Goal: Task Accomplishment & Management: Complete application form

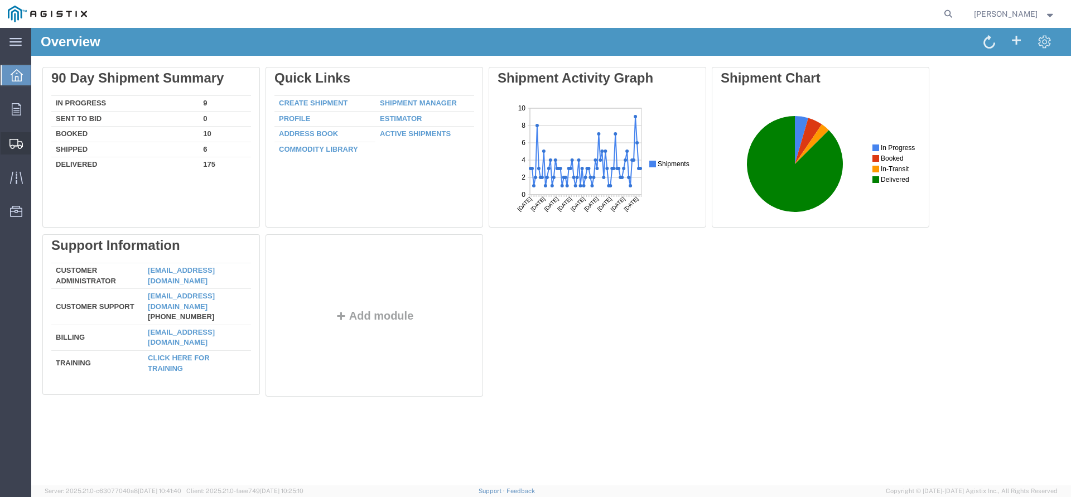
click at [0, 0] on span "Create Shipment" at bounding box center [0, 0] width 0 height 0
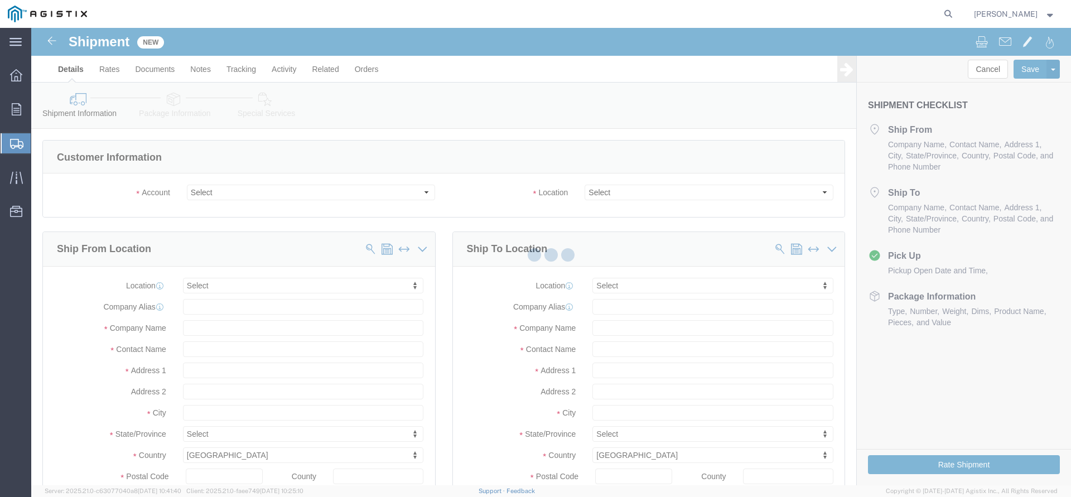
click body "Shipment New Details Rates Documents Notes Tracking Activity Related Orders Can…"
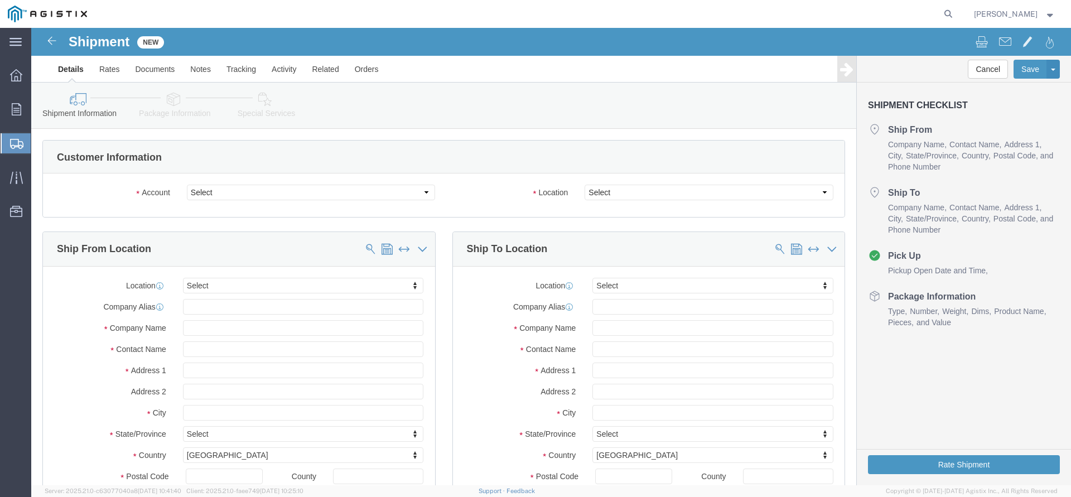
select select
click select "Select PG&E The Okonite Co Inc"
select select "9596"
click option "PG&E"
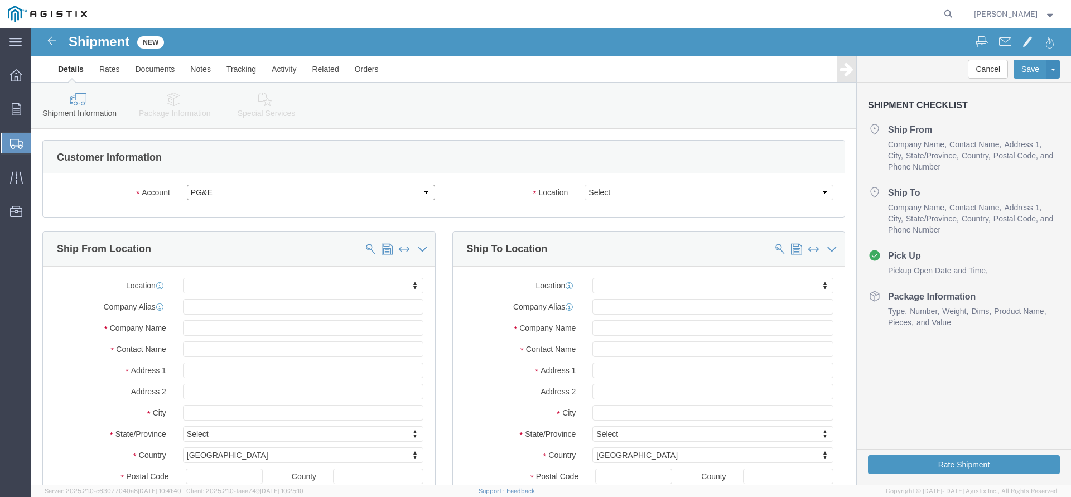
select select "PURCHORD"
select select
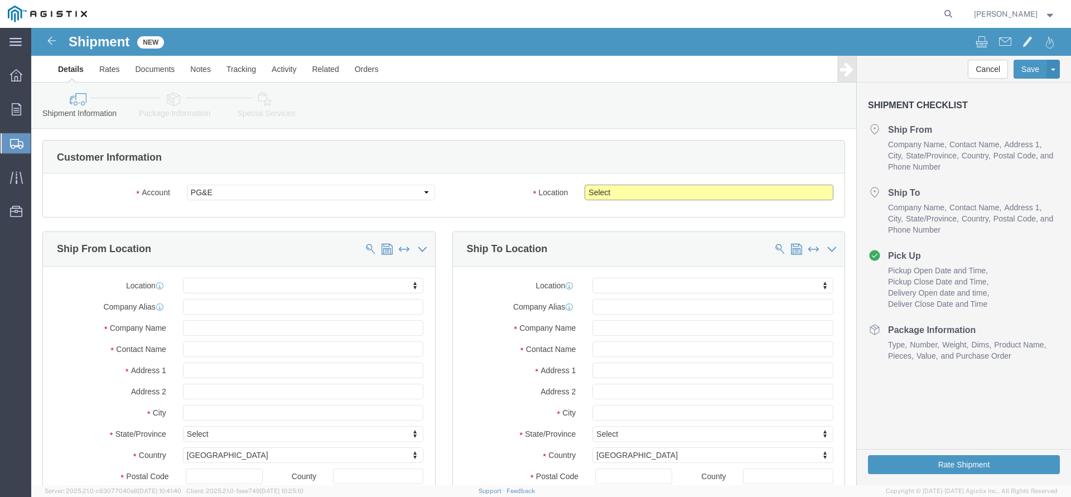
click select "Select All Others [GEOGRAPHIC_DATA] [GEOGRAPHIC_DATA] [GEOGRAPHIC_DATA] [GEOGRA…"
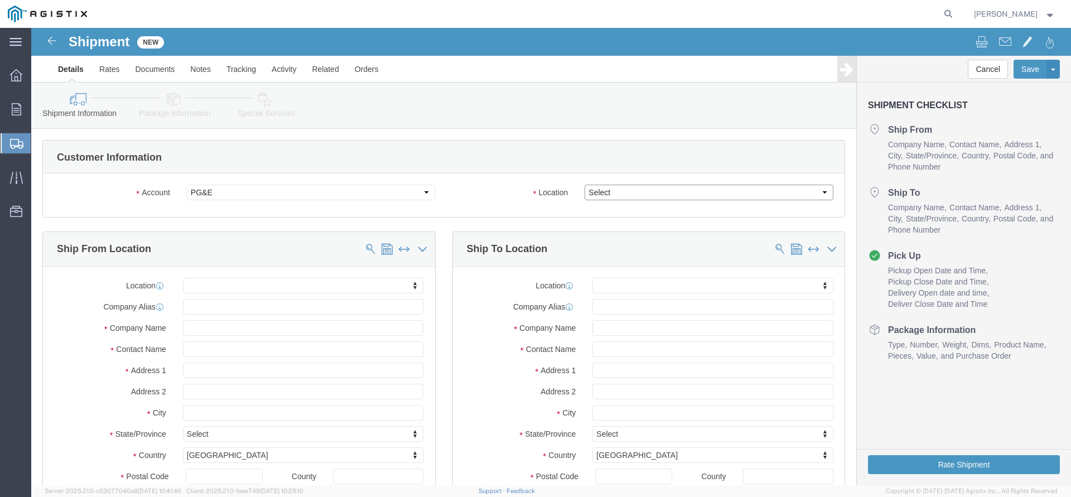
select select "19745"
click option "[GEOGRAPHIC_DATA]"
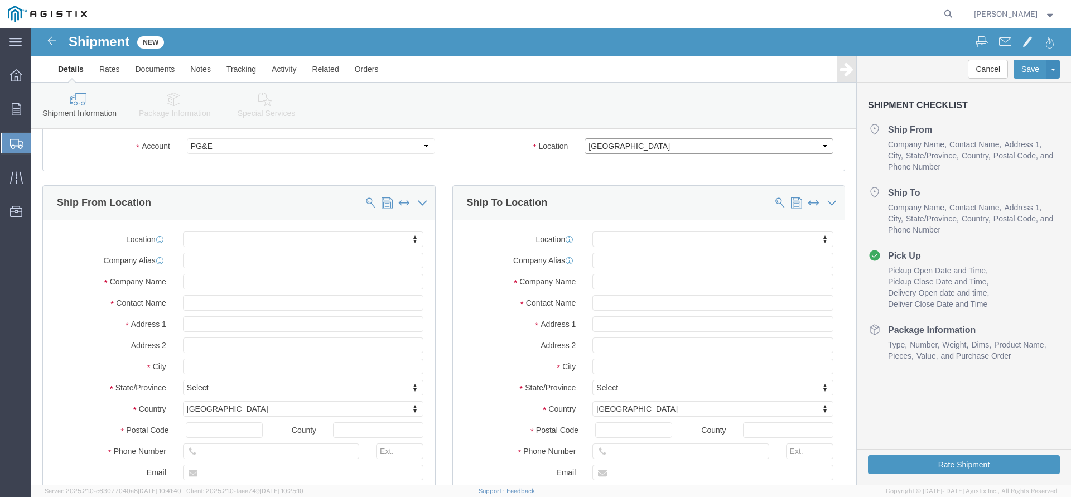
scroll to position [114, 0]
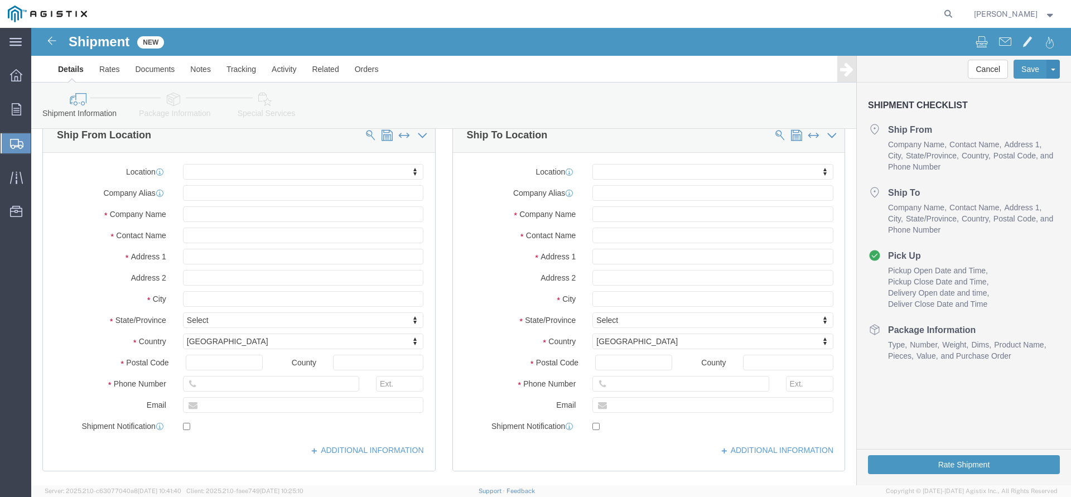
click body "Shipment New Details Rates Documents Notes Tracking Activity Related Orders Can…"
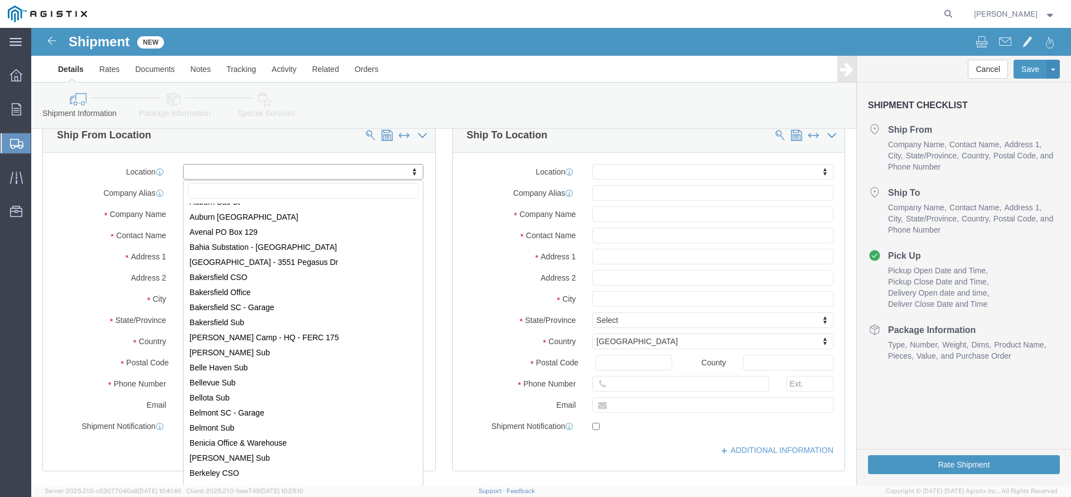
scroll to position [0, 0]
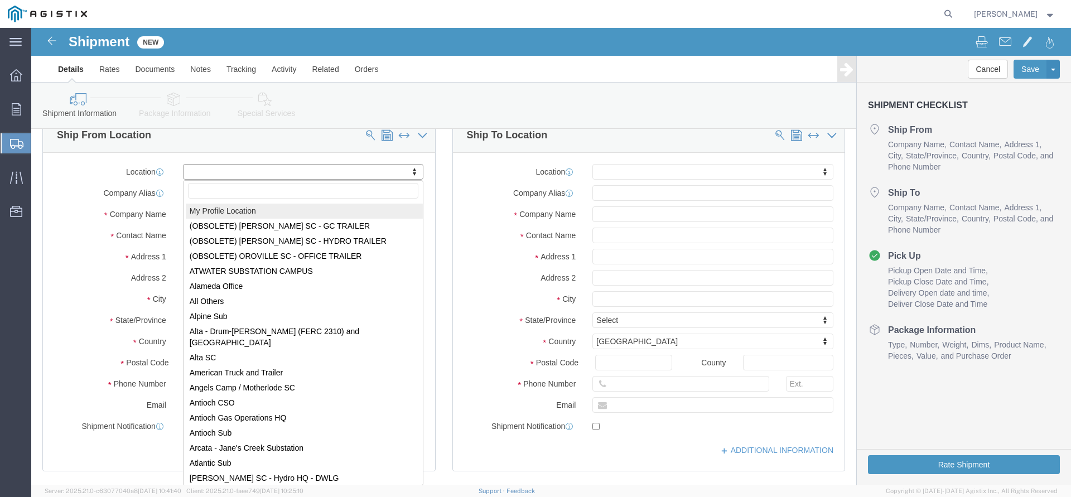
select select "MYPROFILE"
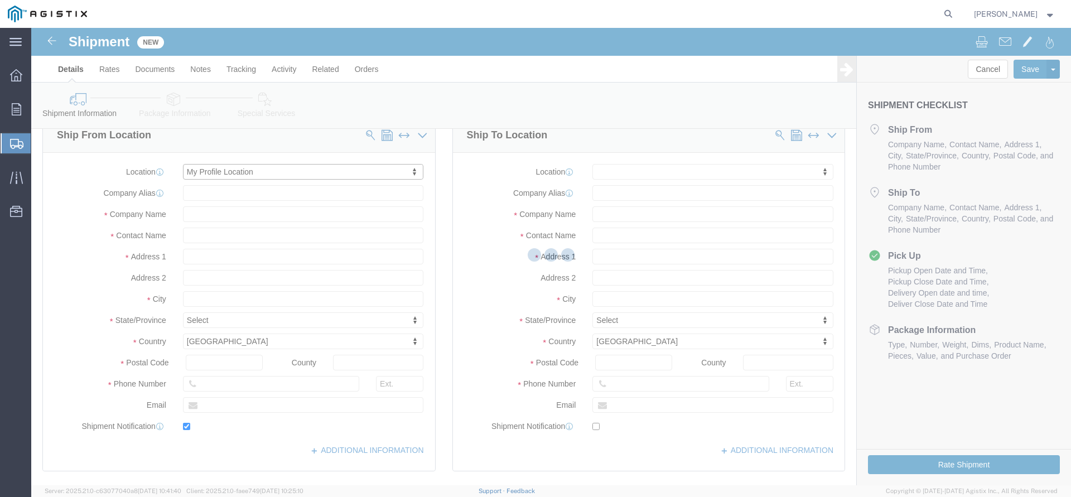
type input "[STREET_ADDRESS]"
type input "97140"
type input "[PHONE_NUMBER]"
type input "3513"
type input "[PERSON_NAME][EMAIL_ADDRESS][DOMAIN_NAME]"
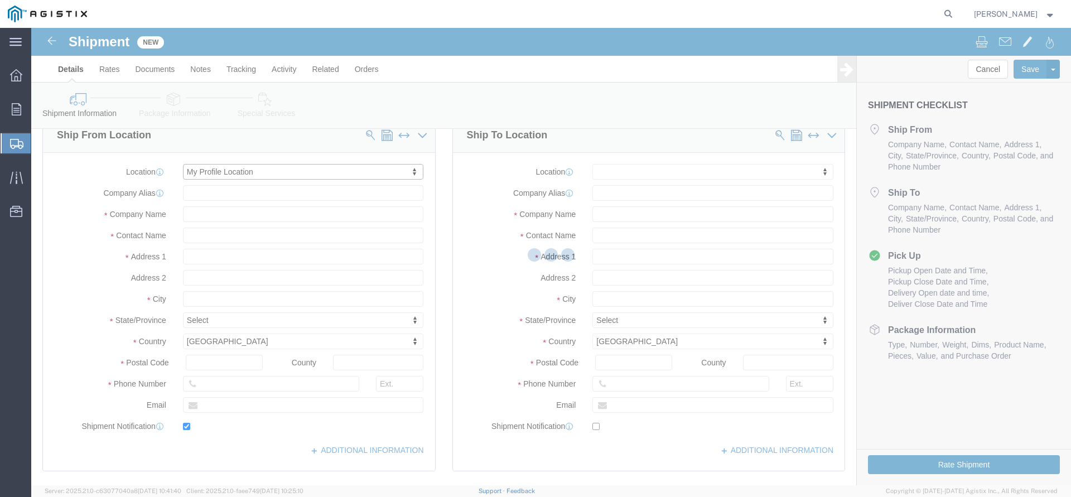
checkbox input "true"
type input "The Okonite Co Inc"
type input "[PERSON_NAME]"
type input "Sherwood"
select select "OR"
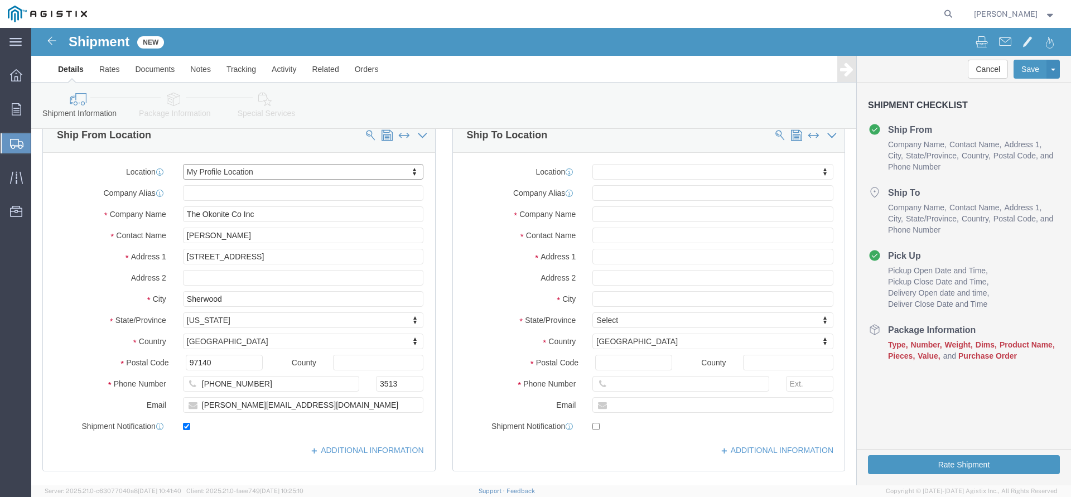
click body "Shipment New Details Rates Documents Notes Tracking Activity Related Orders Can…"
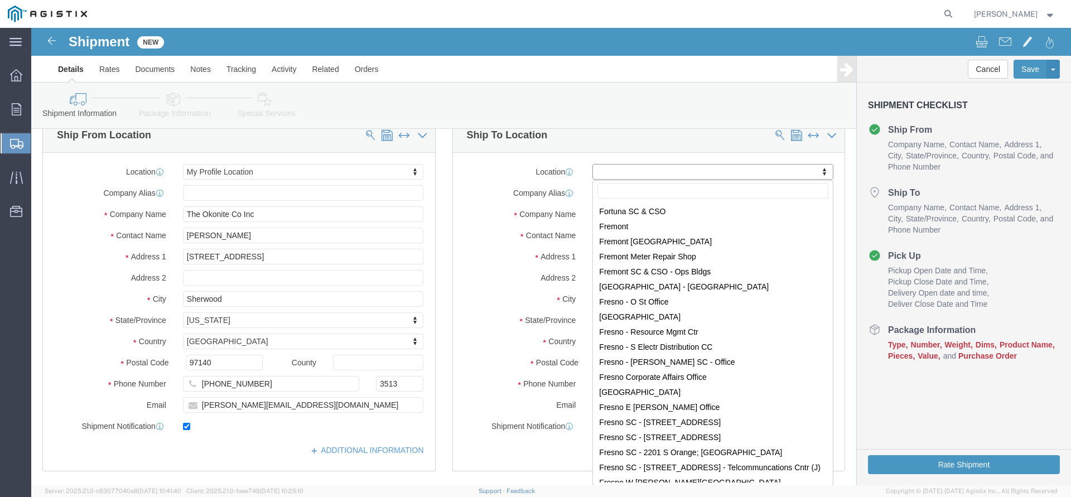
scroll to position [2035, 0]
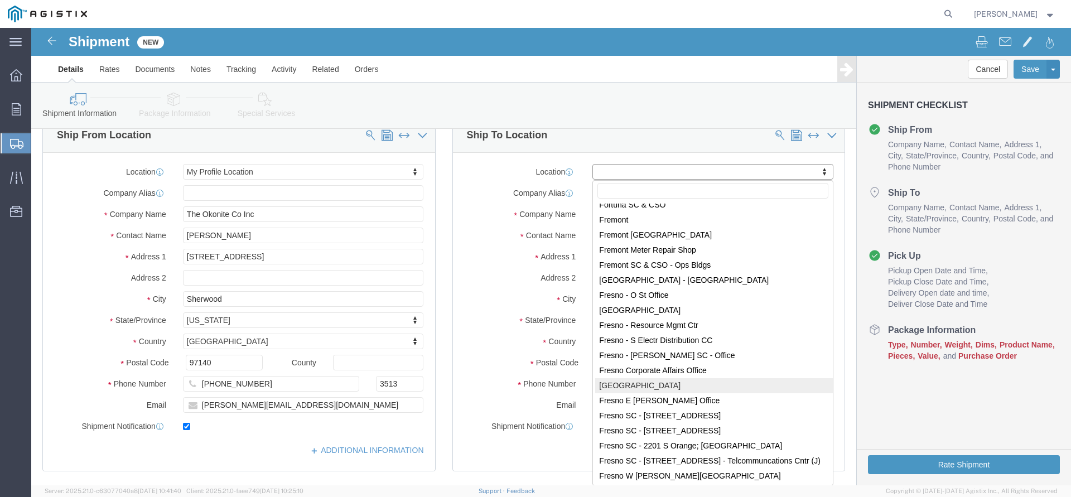
select select "19745"
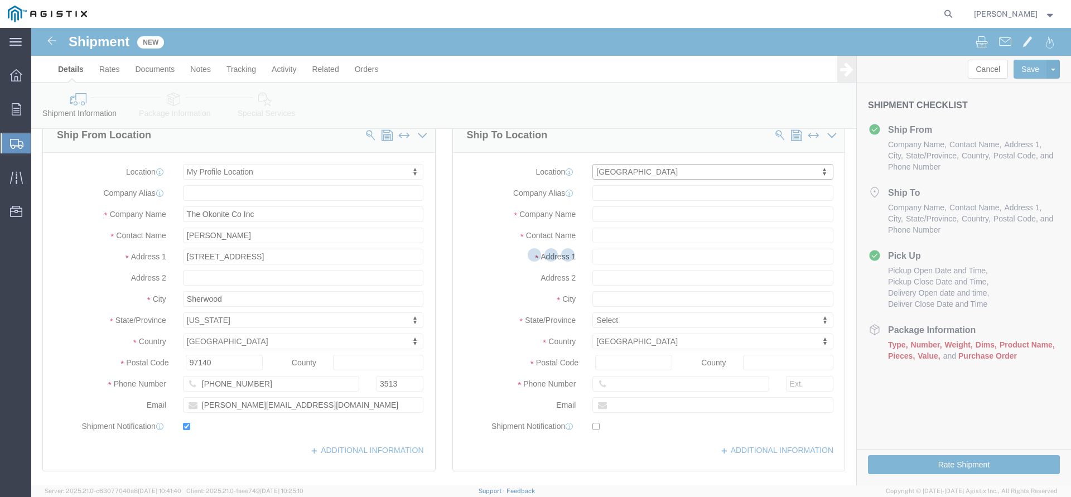
type input "[STREET_ADDRESS]"
type input "93725"
type input "PG&E"
type input "[GEOGRAPHIC_DATA]"
select select "CA"
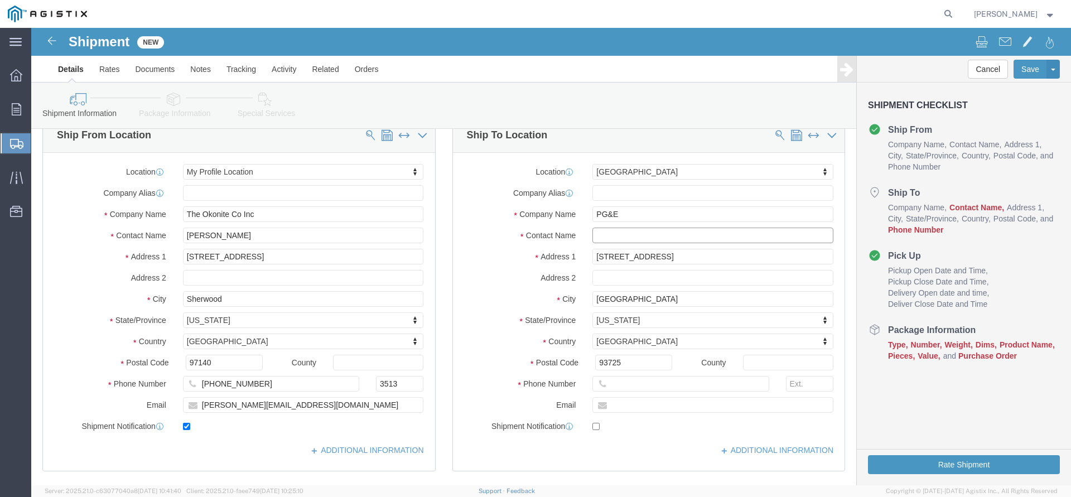
click input "text"
paste input "[EMAIL_ADDRESS][DOMAIN_NAME]"
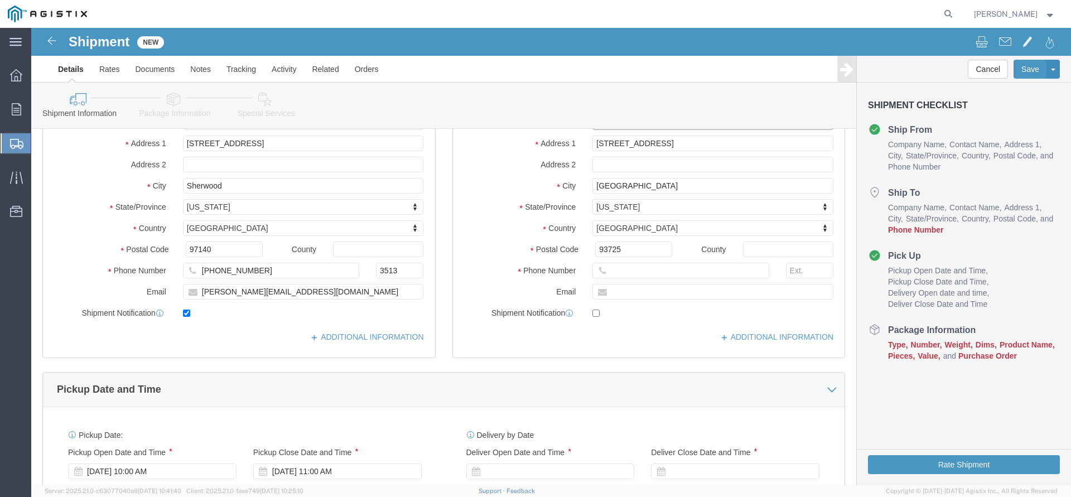
scroll to position [228, 0]
type input "[EMAIL_ADDRESS][DOMAIN_NAME]"
click input "text"
type input "[PHONE_NUMBER]"
click div "Postal Code 93725"
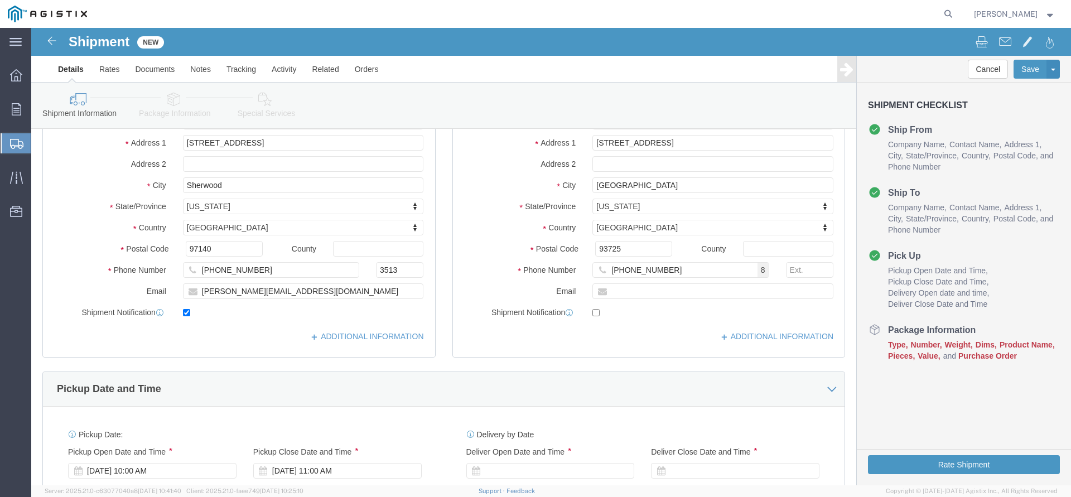
scroll to position [341, 0]
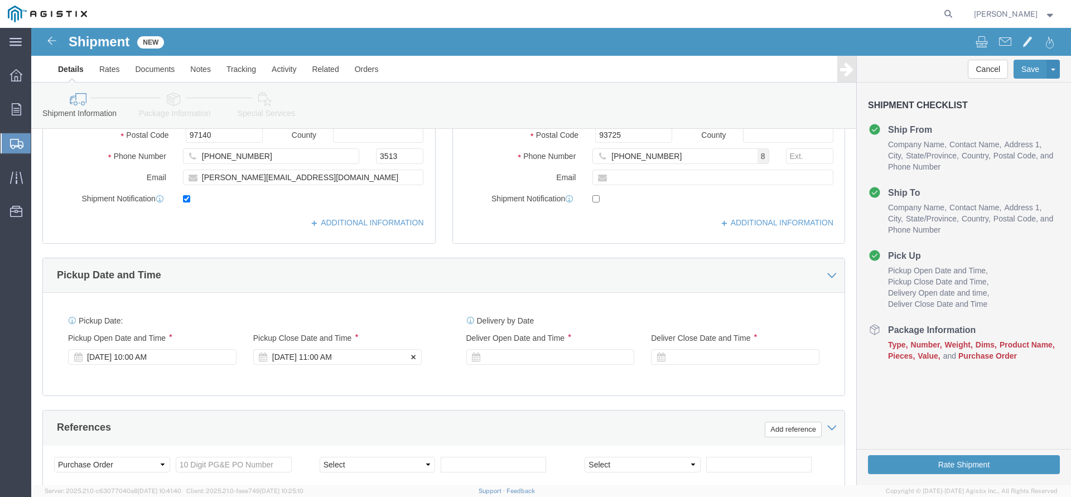
click div "[DATE] 11:00 AM"
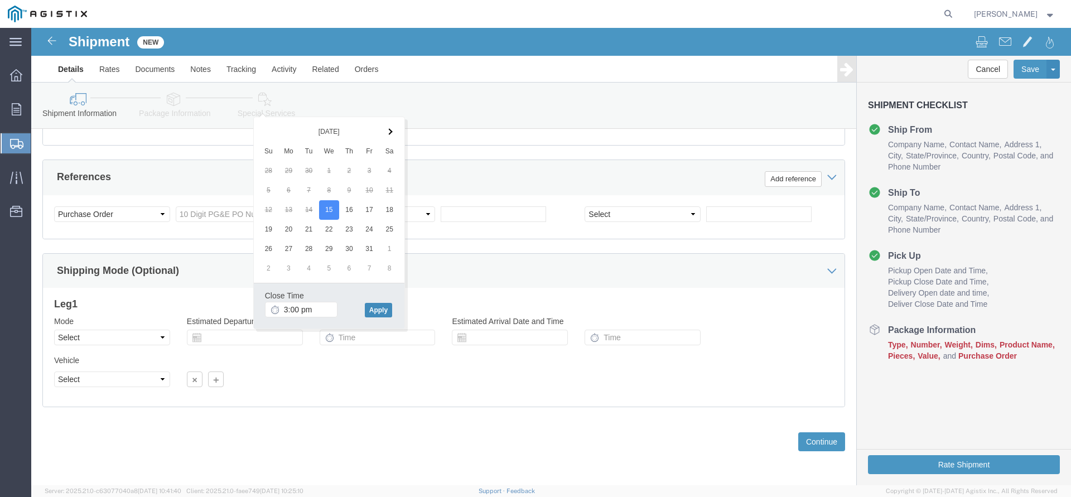
type input "3:00 PM"
click button "Apply"
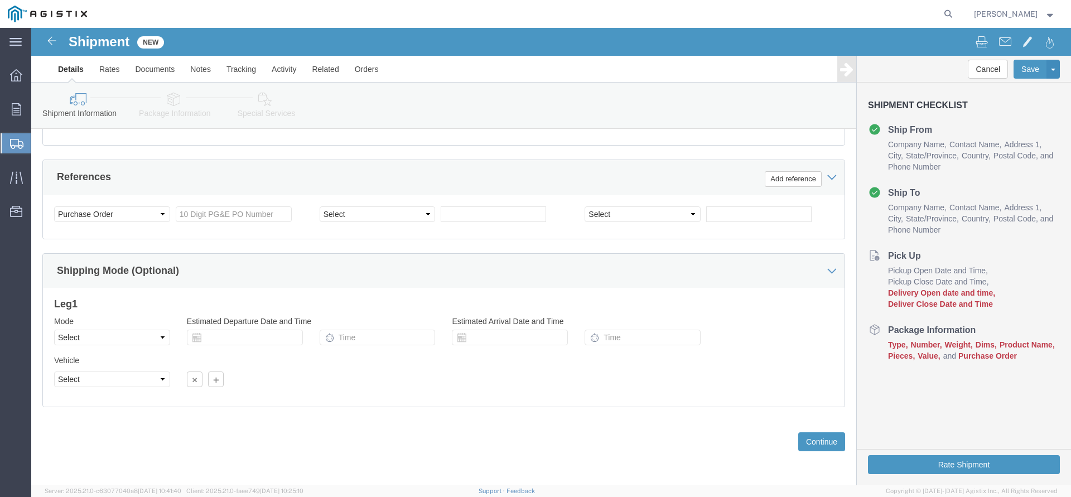
scroll to position [478, 0]
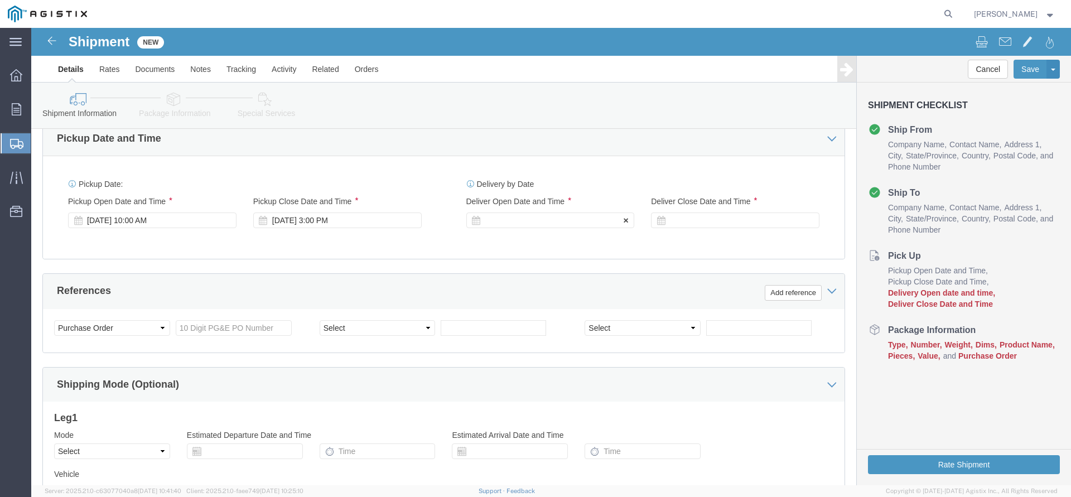
click div
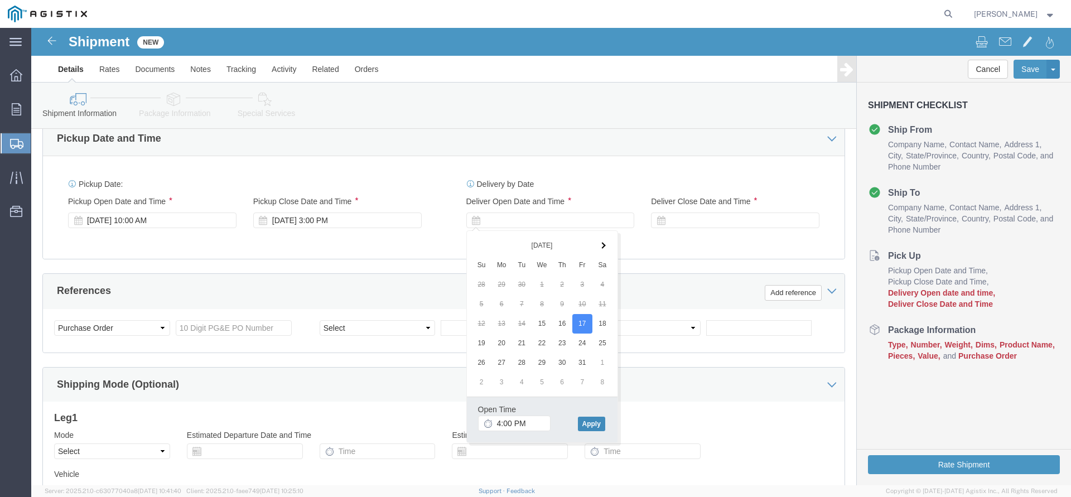
click button "Apply"
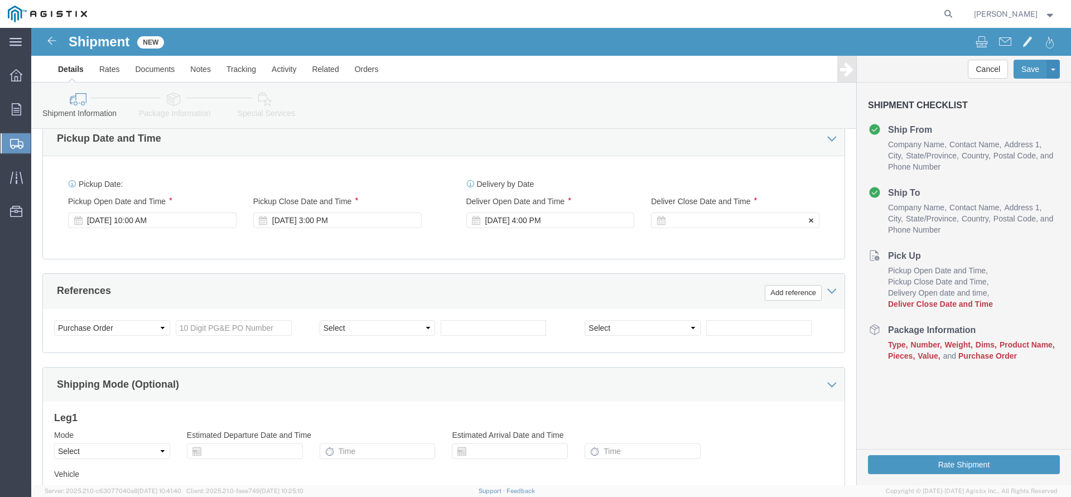
click div
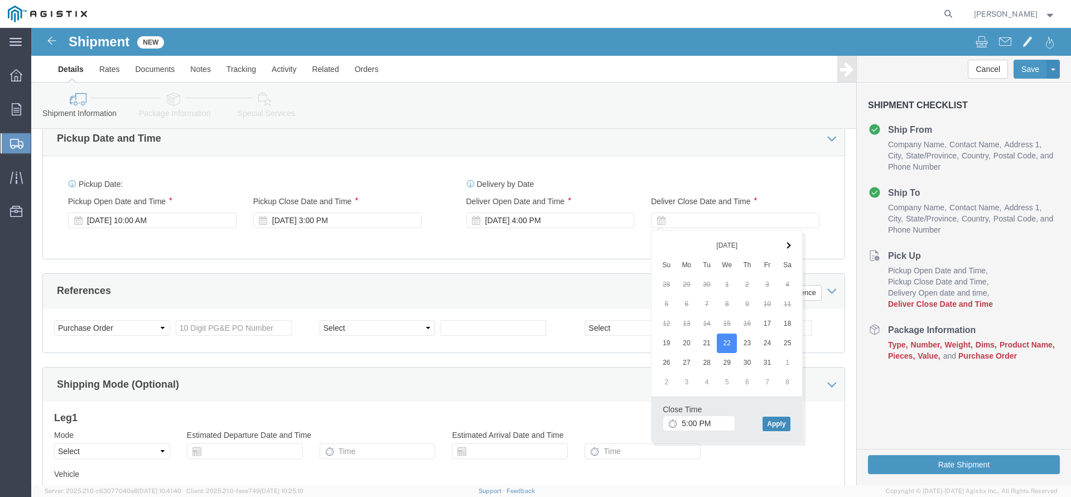
click button "Apply"
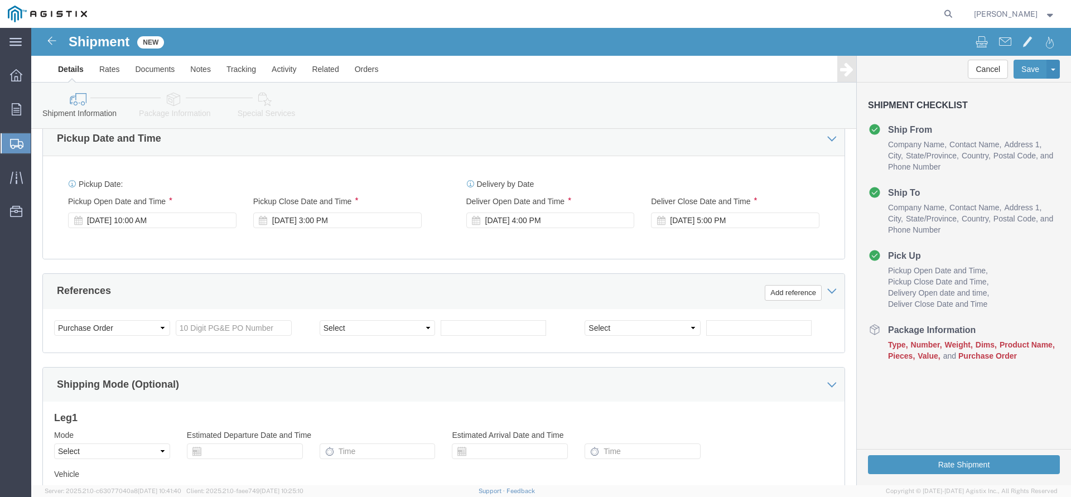
scroll to position [535, 0]
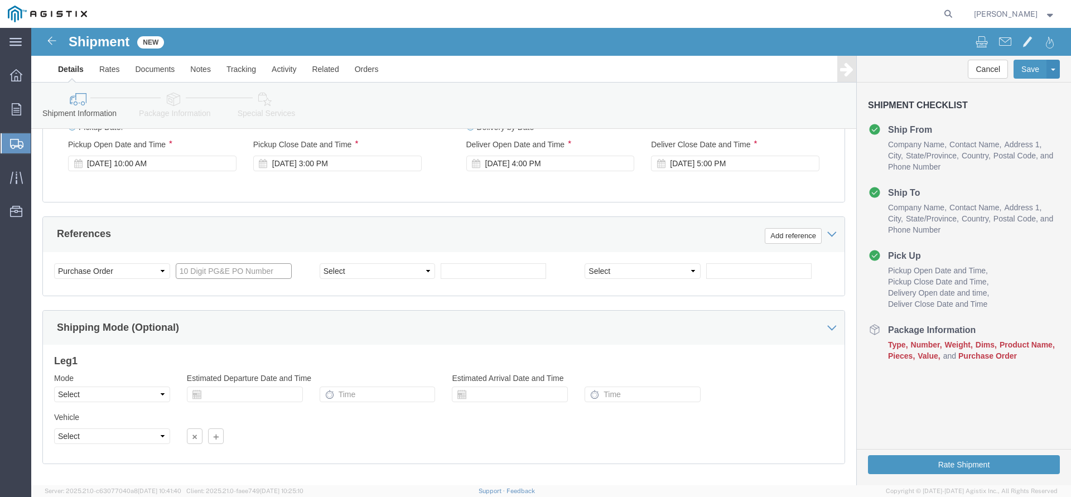
click input "text"
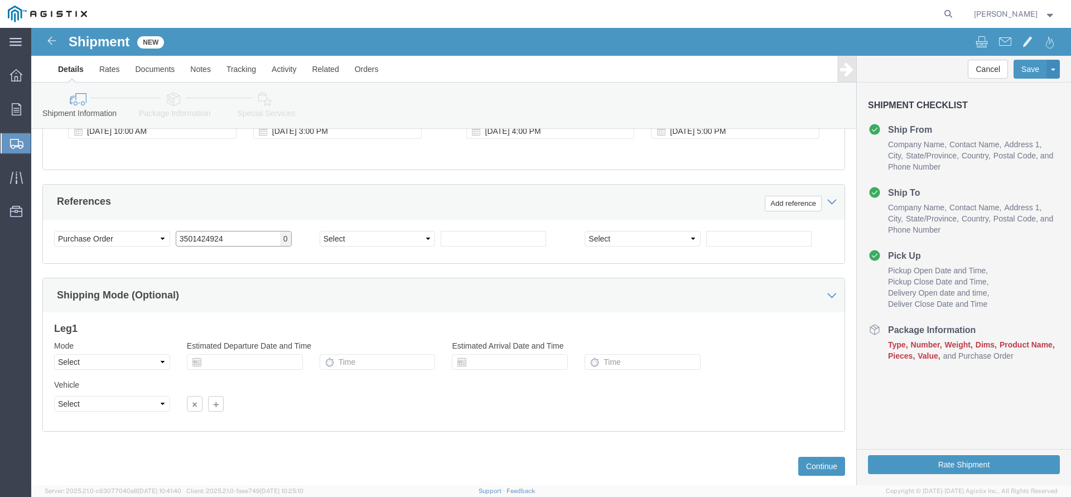
scroll to position [592, 0]
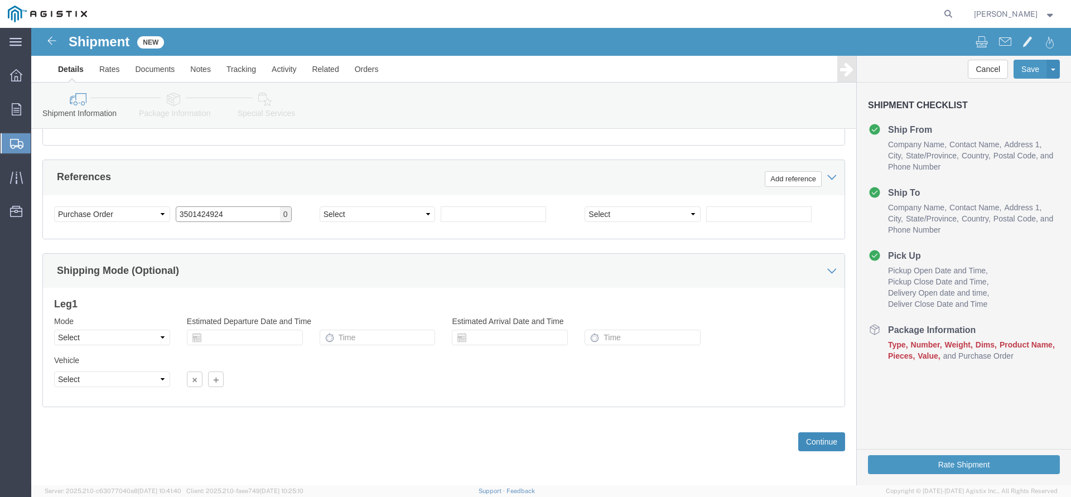
type input "3501424924"
click button "Continue"
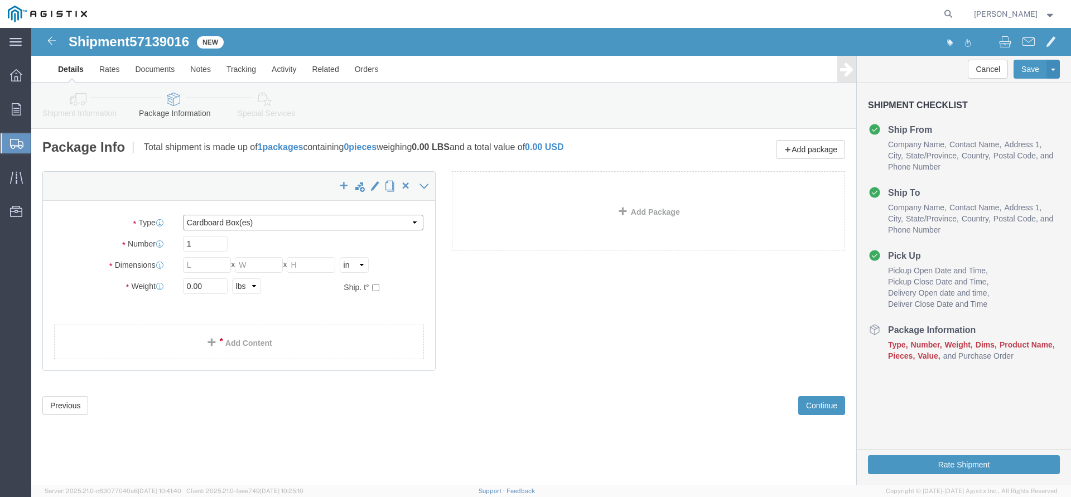
click select "Select Bulk Bundle(s) Cardboard Box(es) Carton(s) Crate(s) Drum(s) (Fiberboard)…"
select select "PSNS"
click option "Pallet(s) Standard (Not Stackable)"
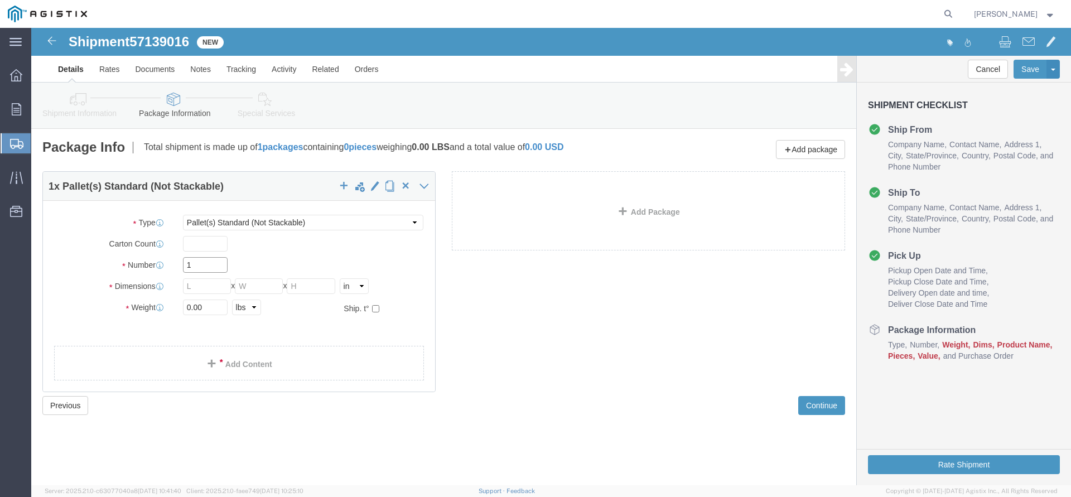
drag, startPoint x: 171, startPoint y: 229, endPoint x: 138, endPoint y: 235, distance: 33.4
click div "Number 1"
type input "2"
click input "text"
type input "48"
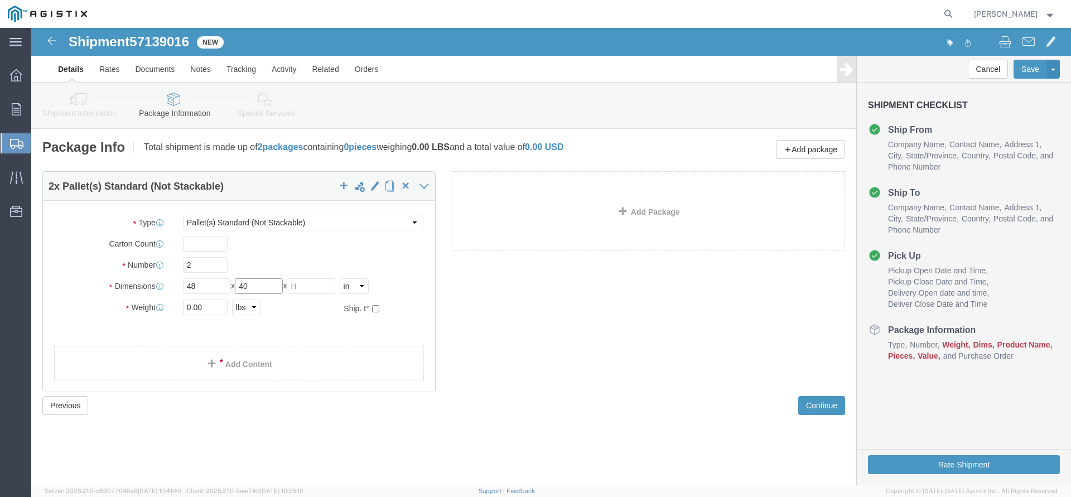
type input "40"
type input "50"
click div "Package Type Select Bulk Bundle(s) Cardboard Box(es) Carton(s) Crate(s) Drum(s)…"
drag, startPoint x: 173, startPoint y: 280, endPoint x: 139, endPoint y: 280, distance: 34.0
click input "0.00"
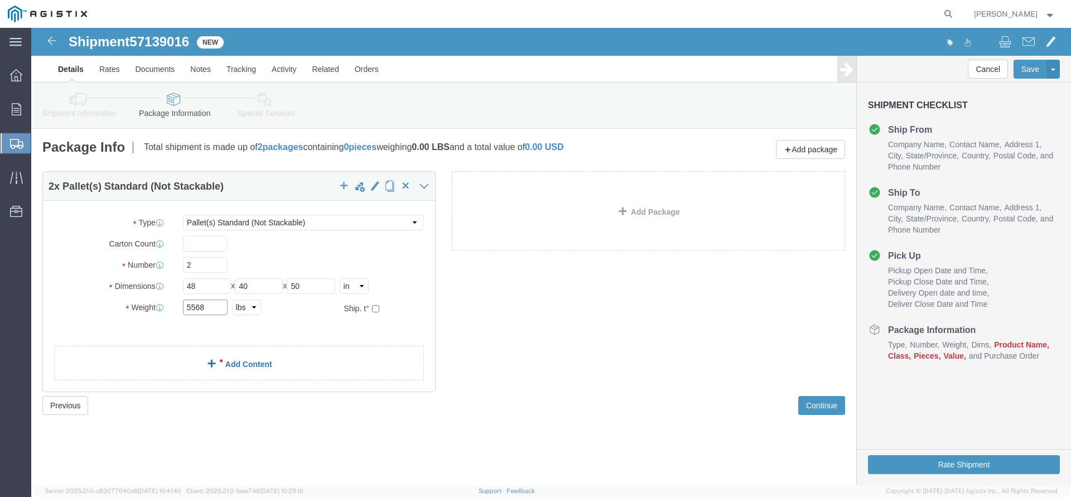
type input "5568"
click link "Add Content"
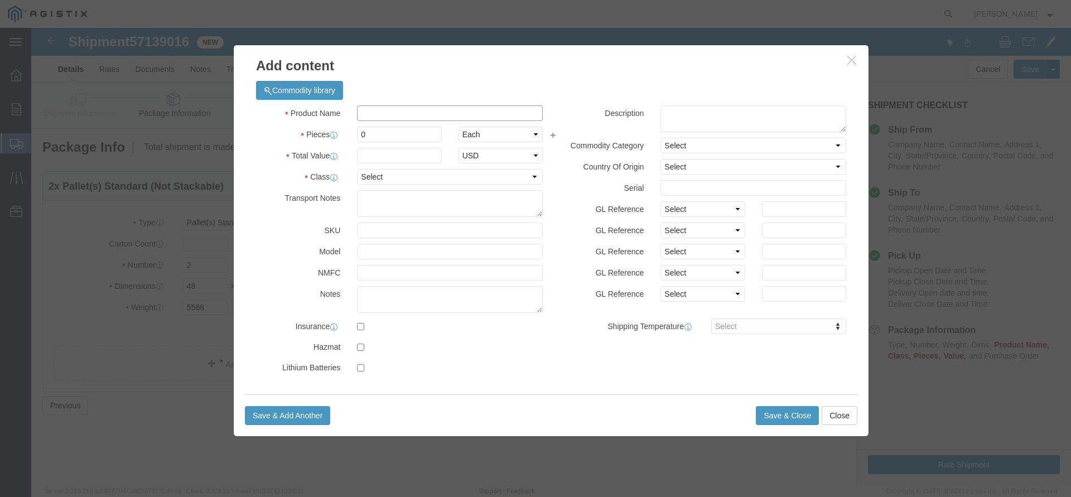
click input "text"
type input "Electrical Cable"
type input "2"
type input "34178"
select select "USD"
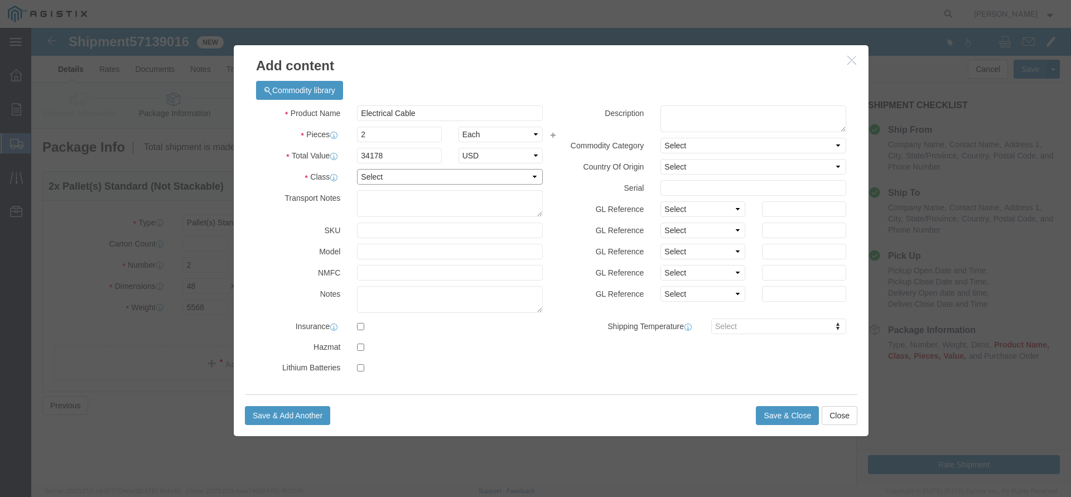
select select "60"
click button "Save & Close"
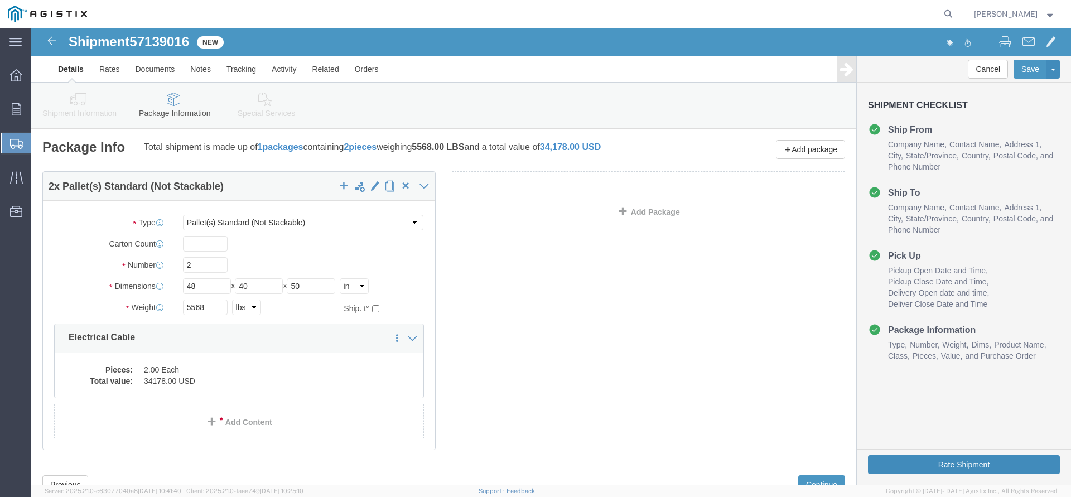
click button "Rate Shipment"
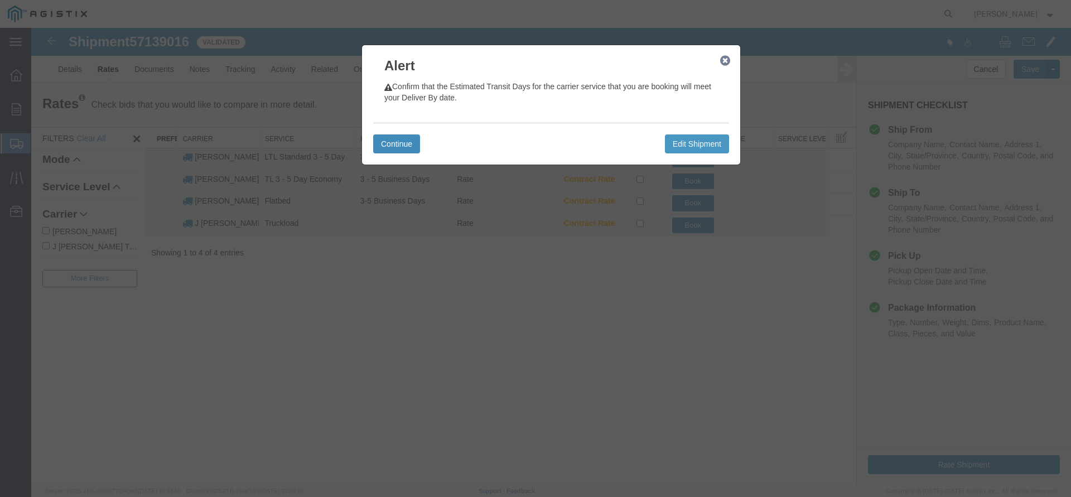
click at [416, 148] on button "Continue" at bounding box center [396, 143] width 47 height 19
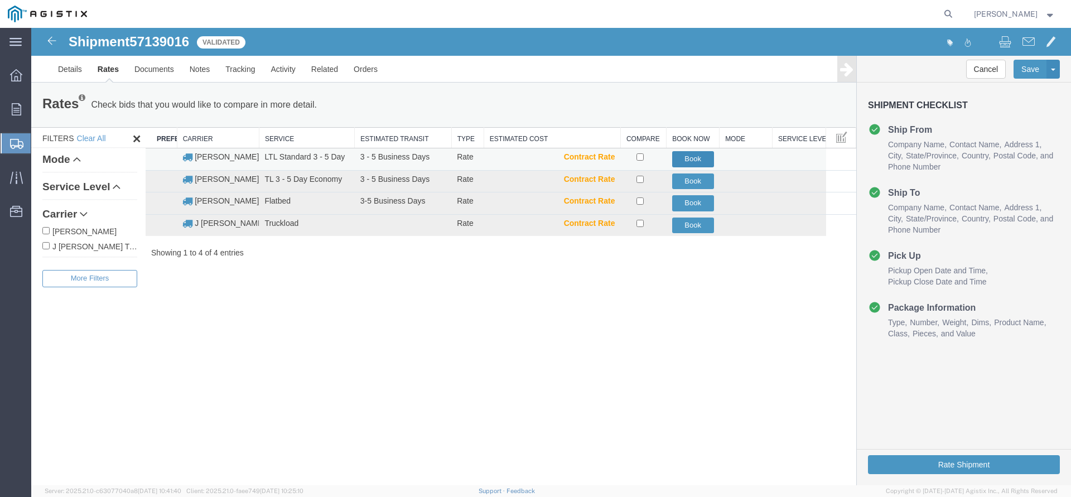
click at [694, 158] on button "Book" at bounding box center [693, 159] width 42 height 16
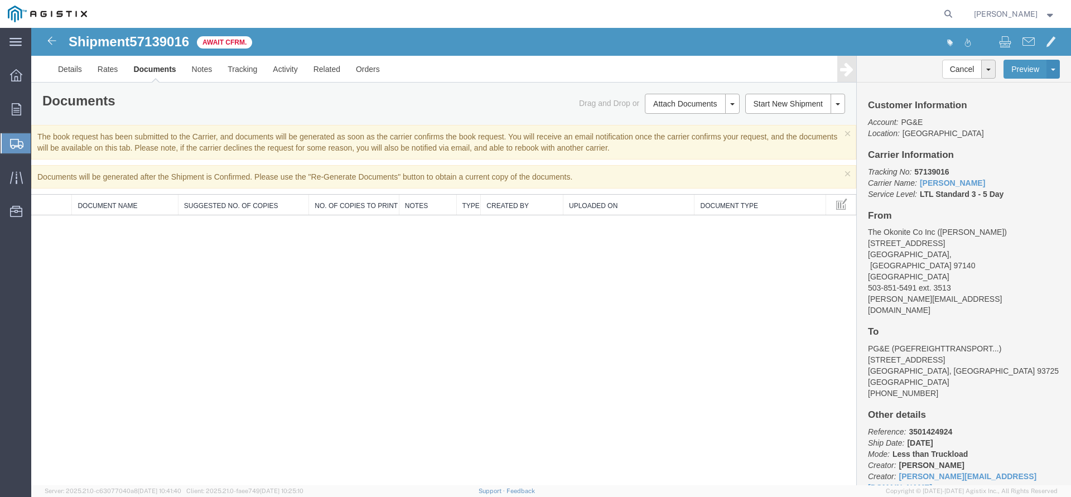
click at [0, 0] on span "Create Shipment" at bounding box center [0, 0] width 0 height 0
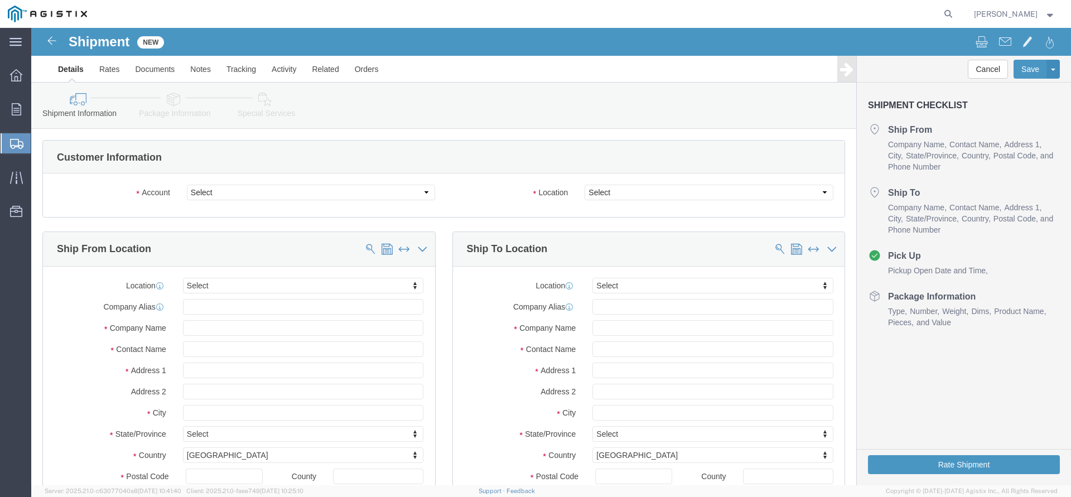
click div "Please fix the following errors Customer Information Account Select PG&E The Ok…"
click select "Select PG&E The Okonite Co Inc"
select select "9596"
click option "PG&E"
select select "PURCHORD"
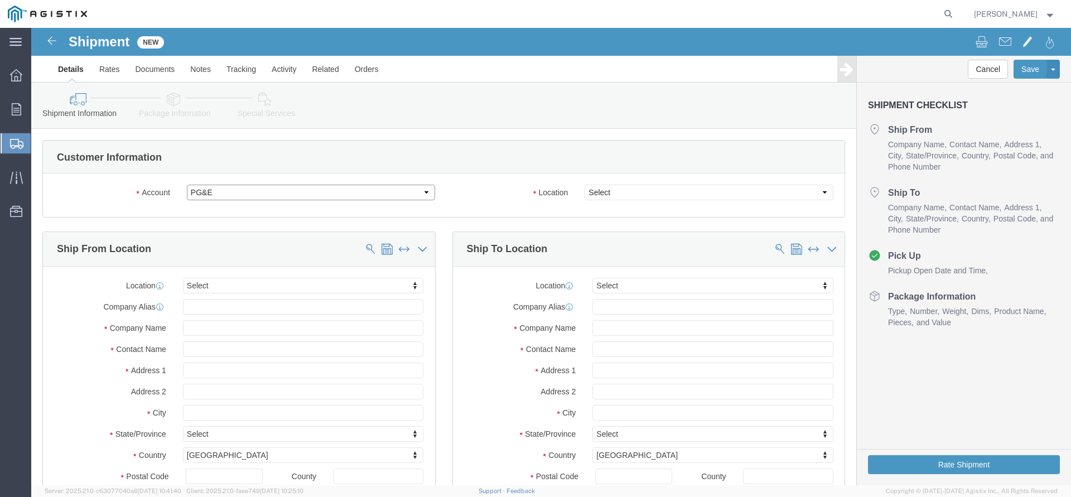
select select
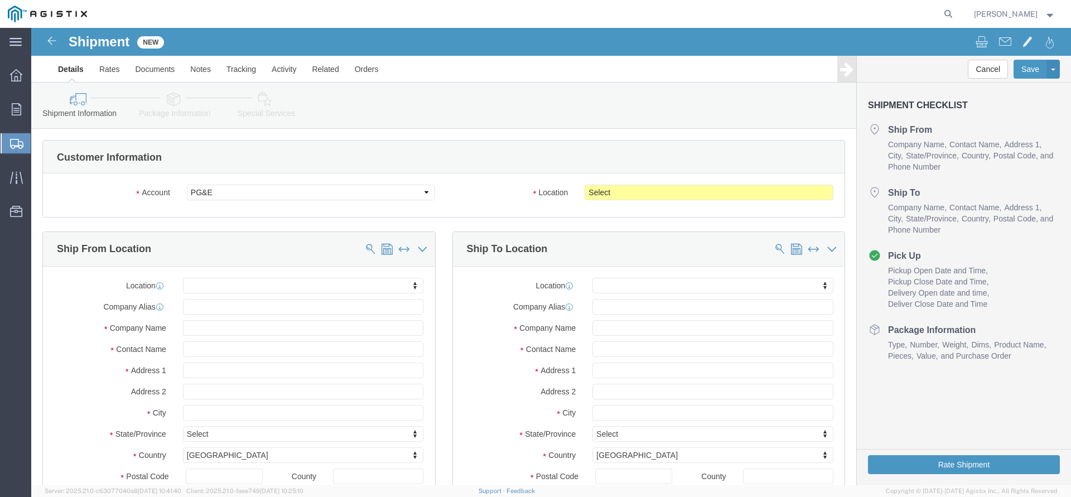
click body "Shipment New Details Rates Documents Notes Tracking Activity Related Orders Can…"
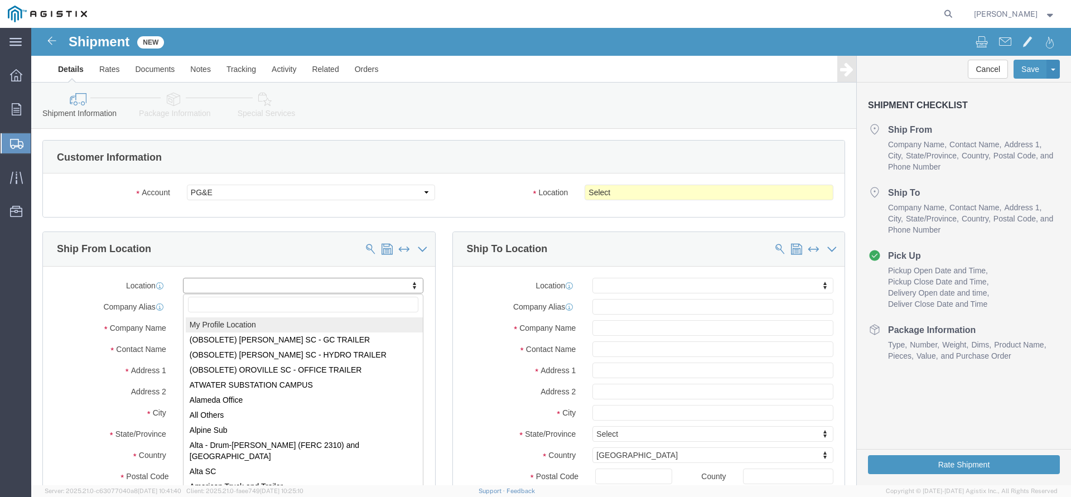
select select "MYPROFILE"
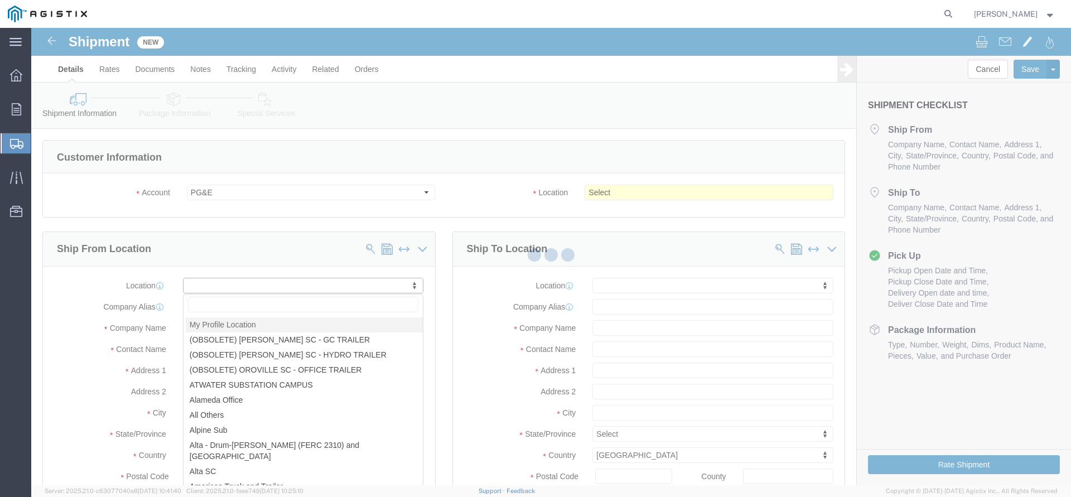
scroll to position [3, 0]
type input "[STREET_ADDRESS]"
type input "97140"
type input "[PHONE_NUMBER]"
type input "3513"
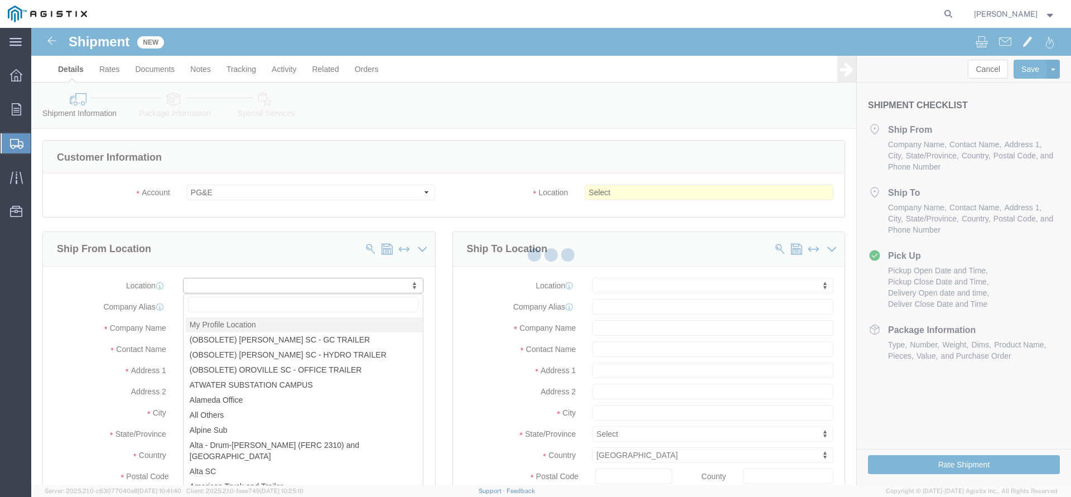
type input "[PERSON_NAME][EMAIL_ADDRESS][DOMAIN_NAME]"
checkbox input "true"
type input "The Okonite Co Inc"
type input "[PERSON_NAME]"
type input "Sherwood"
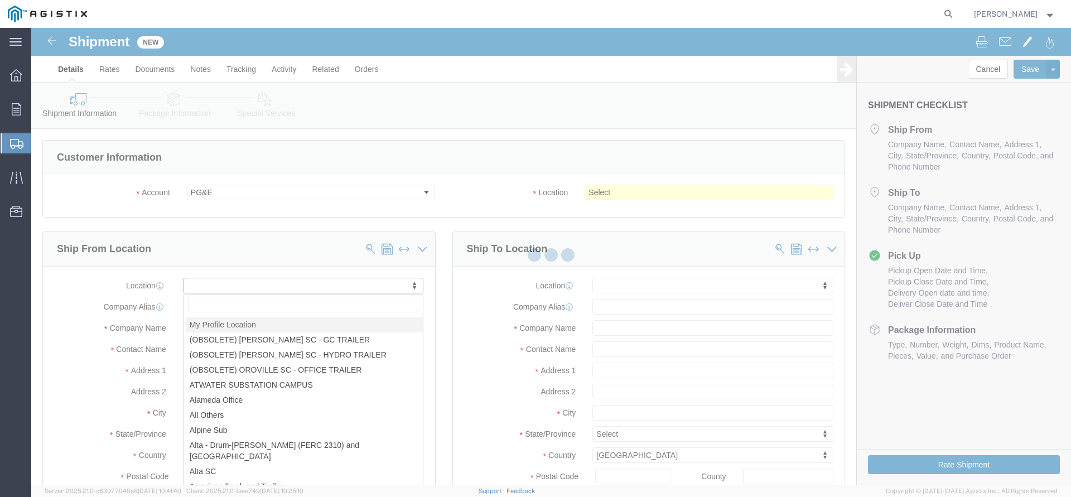
select select "OR"
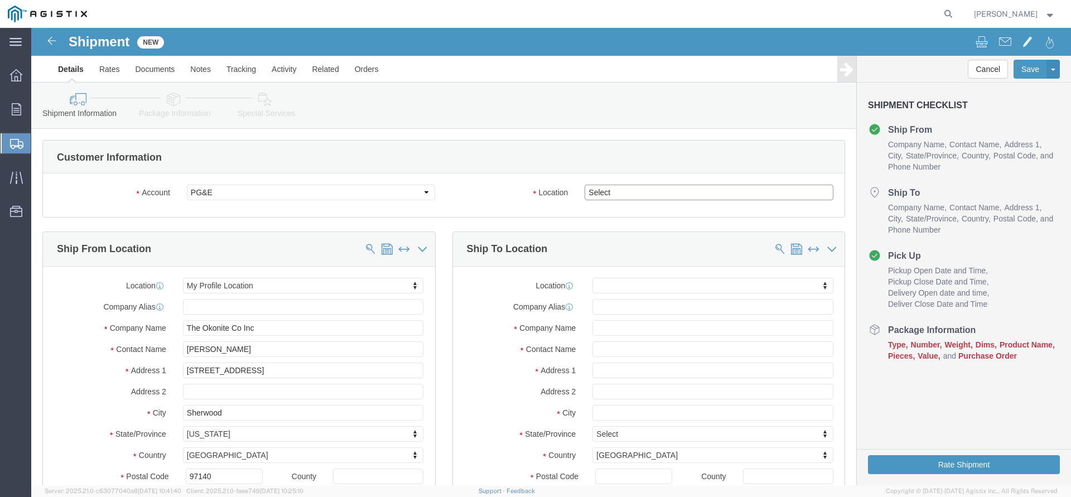
click select "Select All Others [GEOGRAPHIC_DATA] [GEOGRAPHIC_DATA] [GEOGRAPHIC_DATA] [GEOGRA…"
select select "19745"
click option "[GEOGRAPHIC_DATA]"
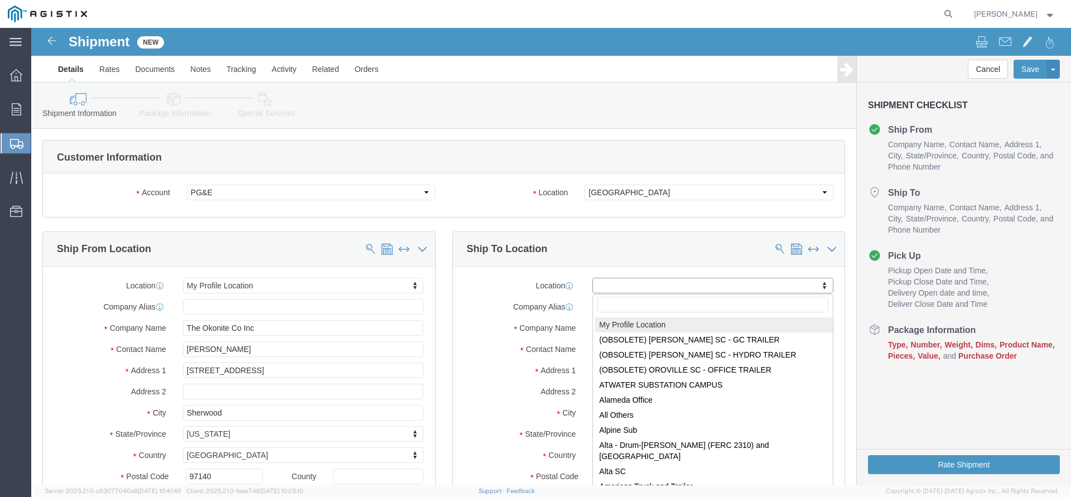
click body "Shipment New Details Rates Documents Notes Tracking Activity Related Orders Can…"
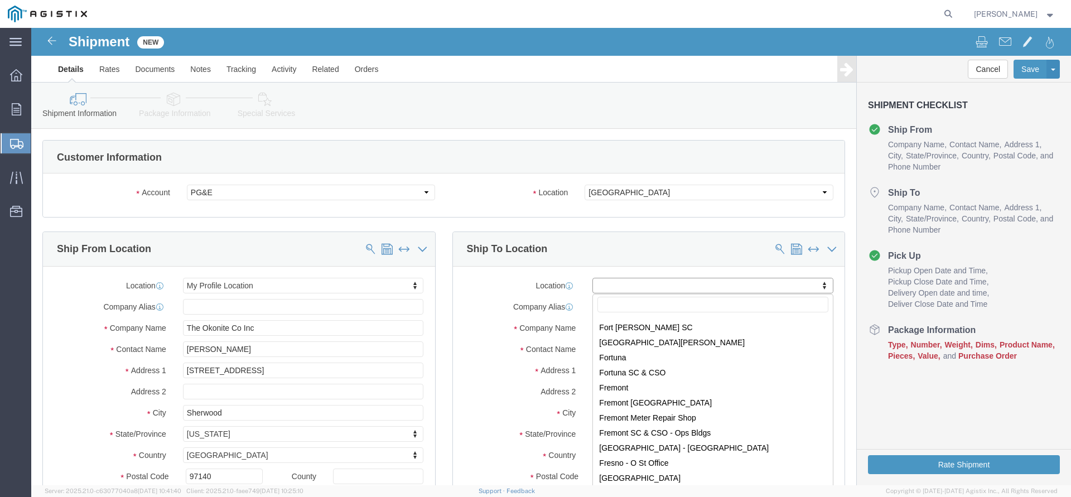
scroll to position [2035, 0]
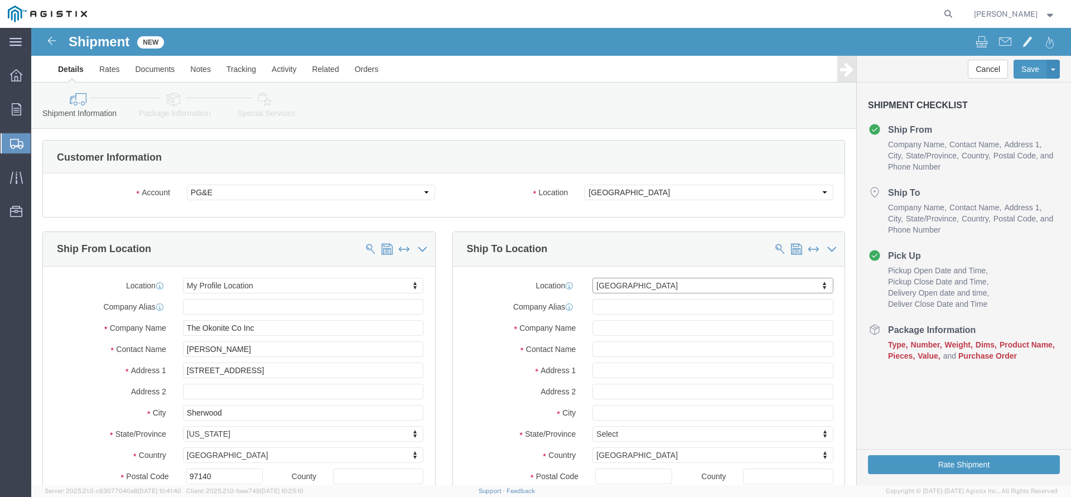
select select "19745"
type input "[STREET_ADDRESS]"
type input "93725"
type input "PG&E"
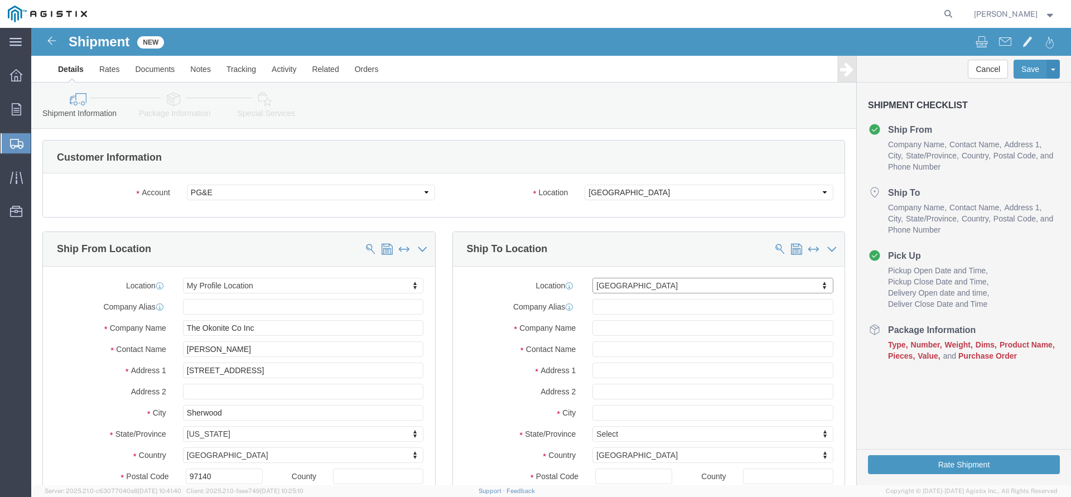
type input "[GEOGRAPHIC_DATA]"
select select "CA"
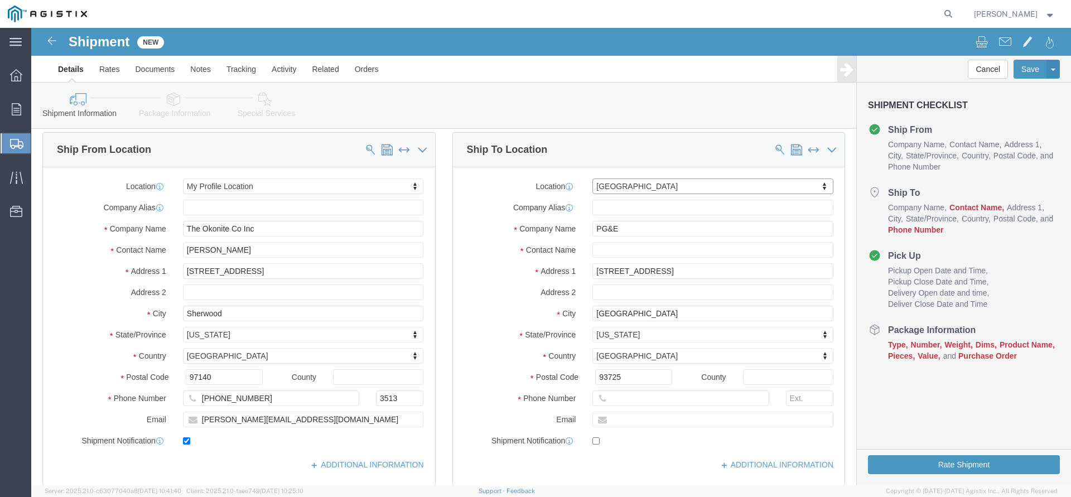
scroll to position [114, 0]
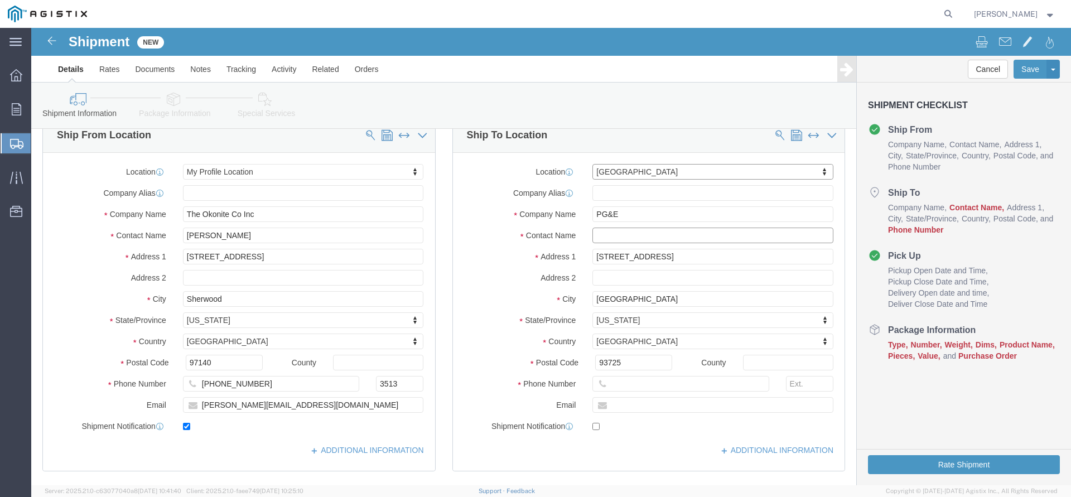
click input "text"
paste input "[EMAIL_ADDRESS][DOMAIN_NAME]"
type input "[EMAIL_ADDRESS][DOMAIN_NAME]"
click input "text"
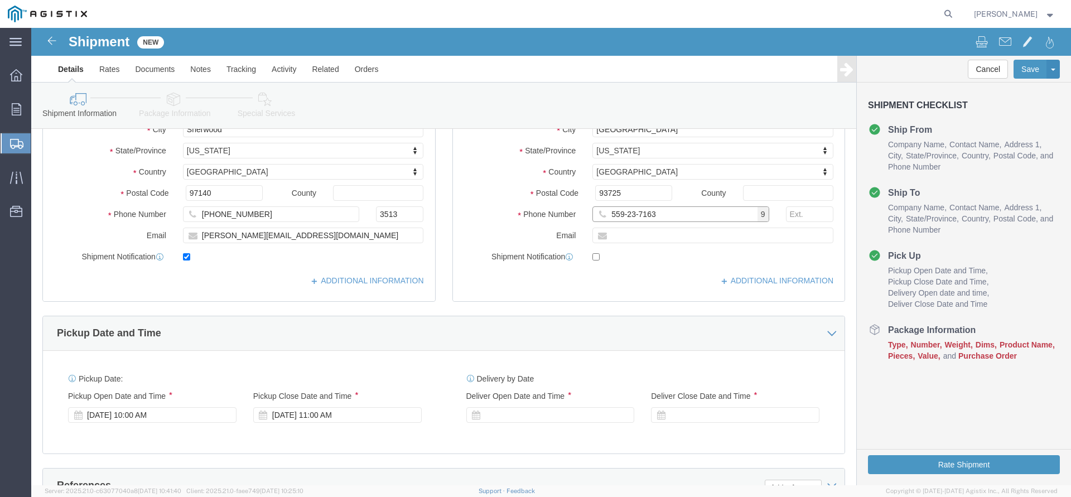
scroll to position [284, 0]
type input "559-23-7163"
click div "[DATE] 11:00 AM"
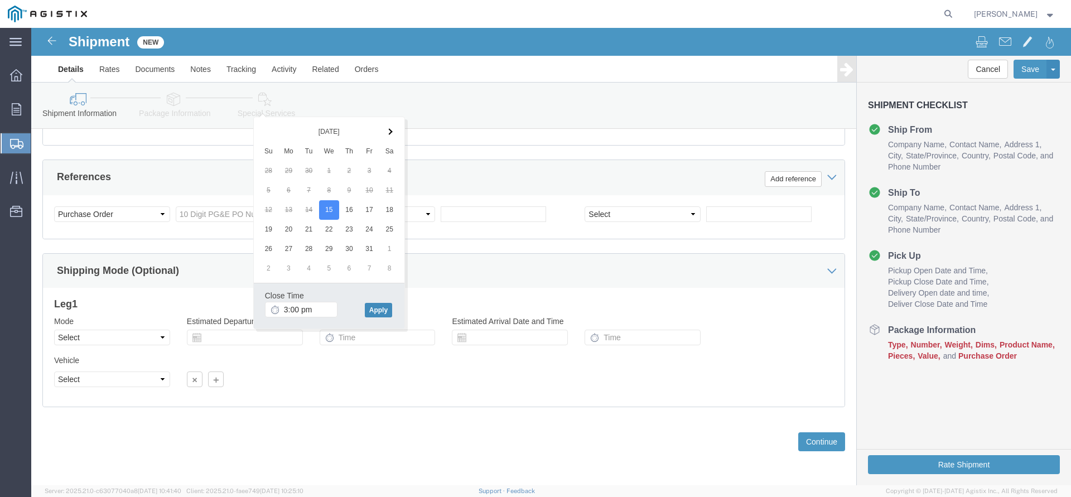
type input "3:00 PM"
click button "Apply"
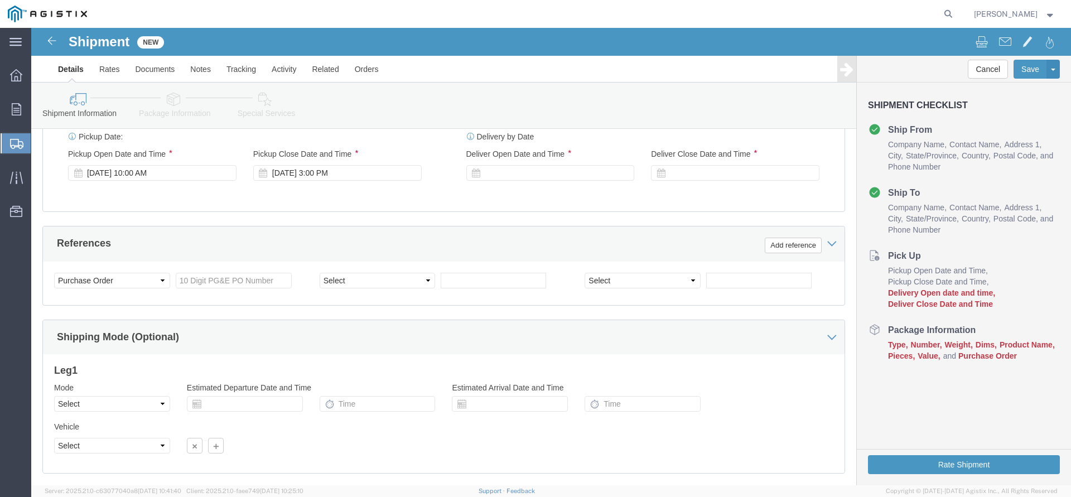
scroll to position [478, 0]
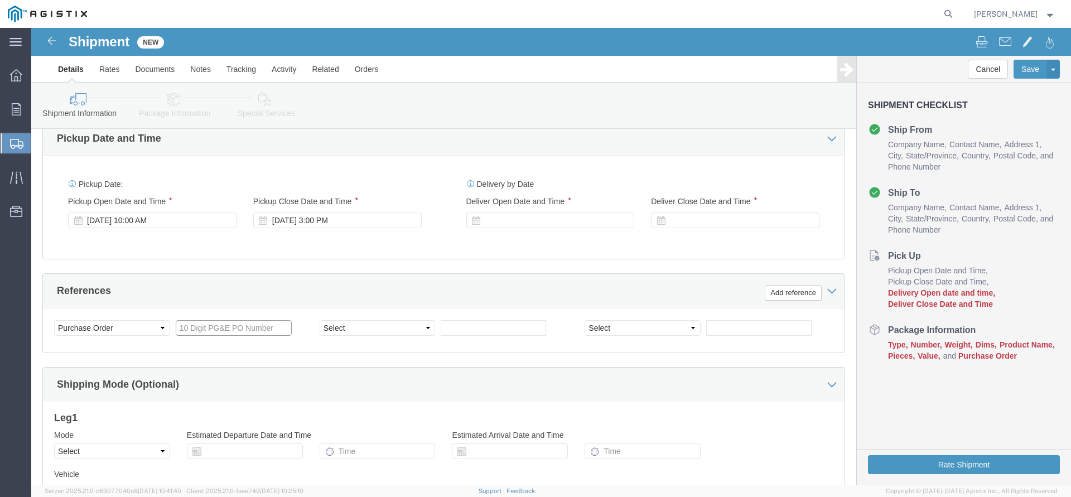
click input "text"
type input "3501414168"
click div "Shipping Mode (Optional)"
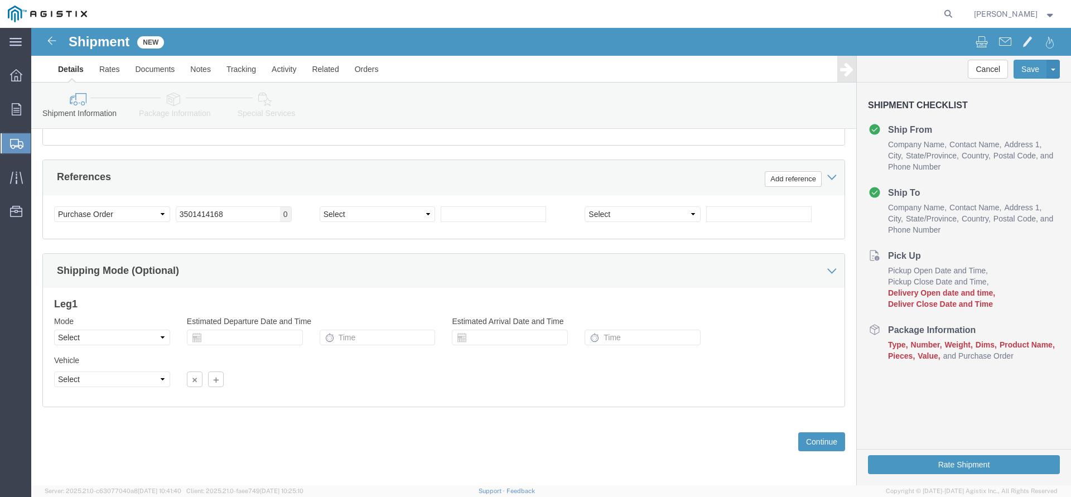
scroll to position [364, 0]
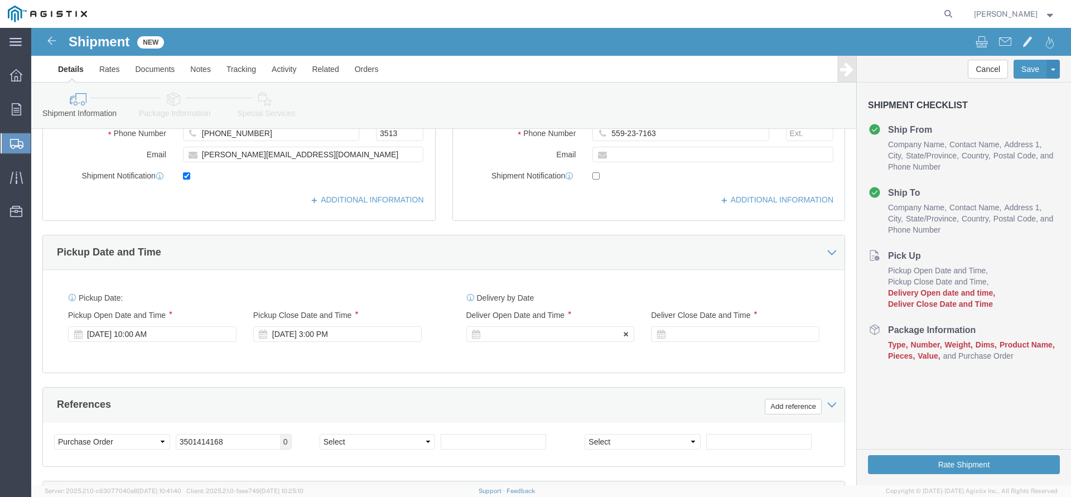
click div
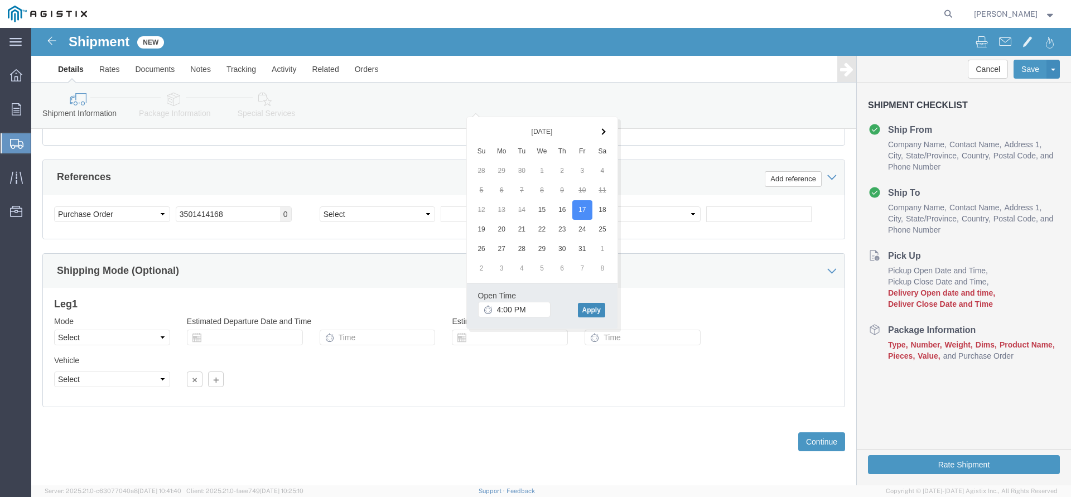
click button "Apply"
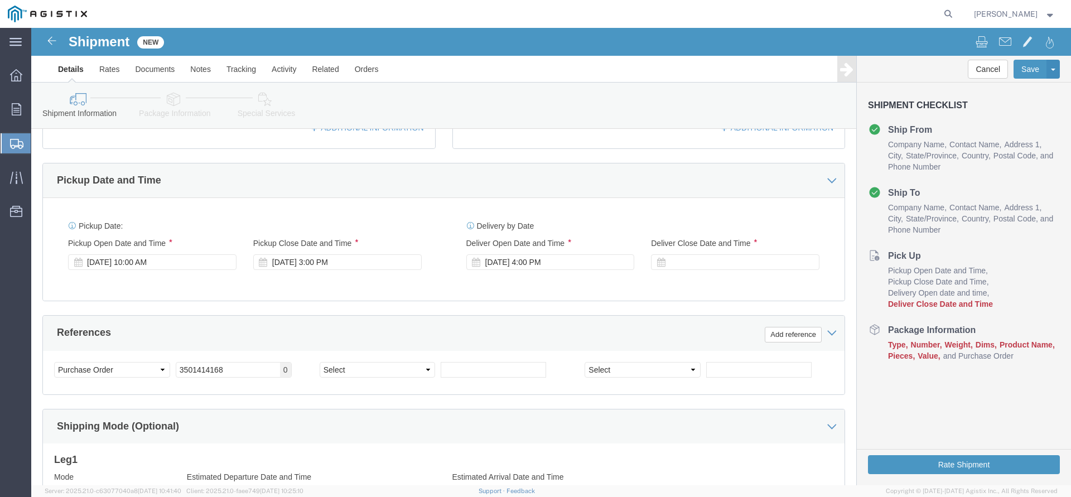
scroll to position [421, 0]
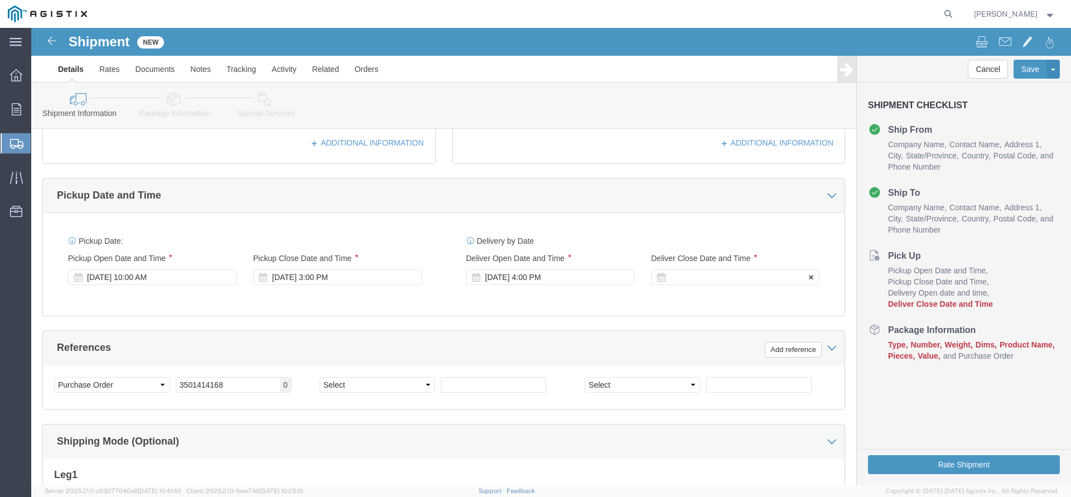
click div
click button "Apply"
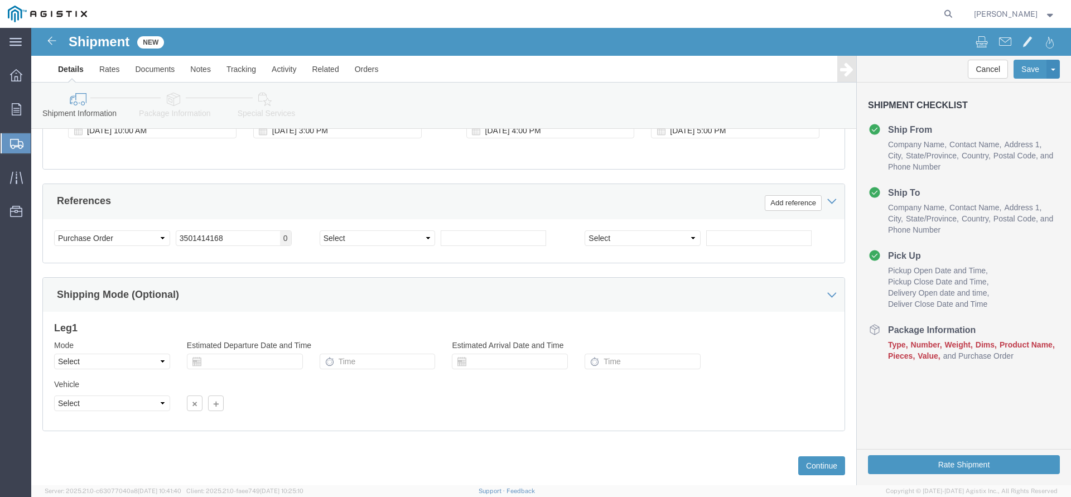
scroll to position [592, 0]
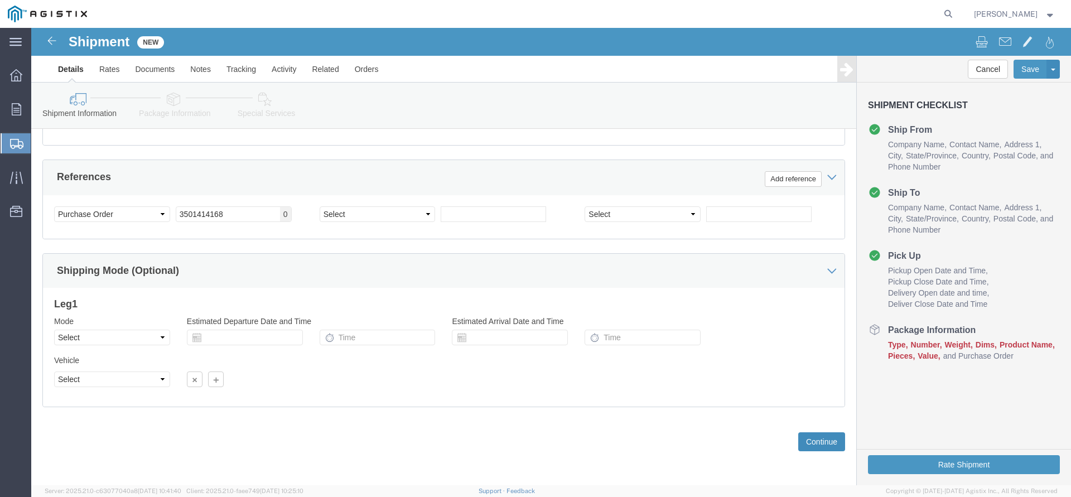
click button "Continue"
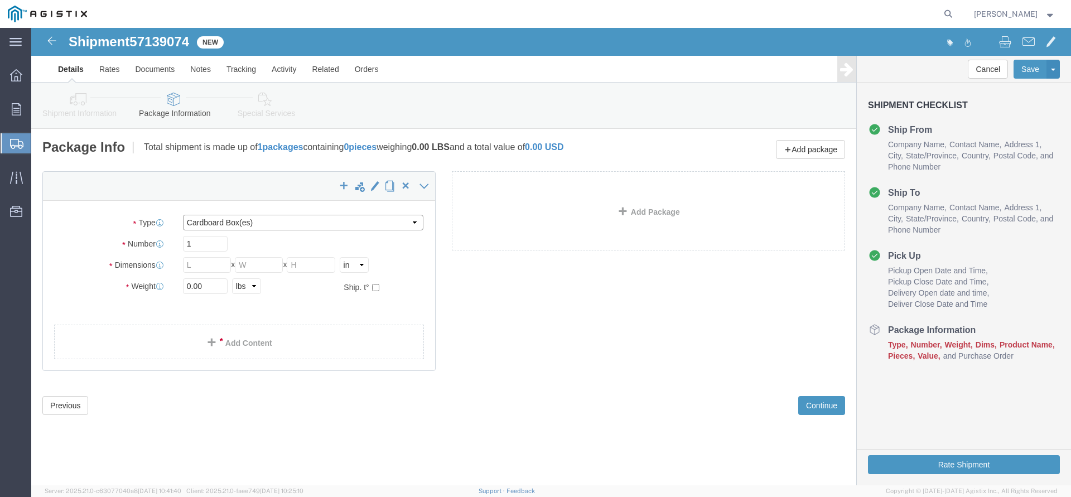
click select "Select Bulk Bundle(s) Cardboard Box(es) Carton(s) Crate(s) Drum(s) (Fiberboard)…"
select select "PSNS"
click option "Pallet(s) Standard (Not Stackable)"
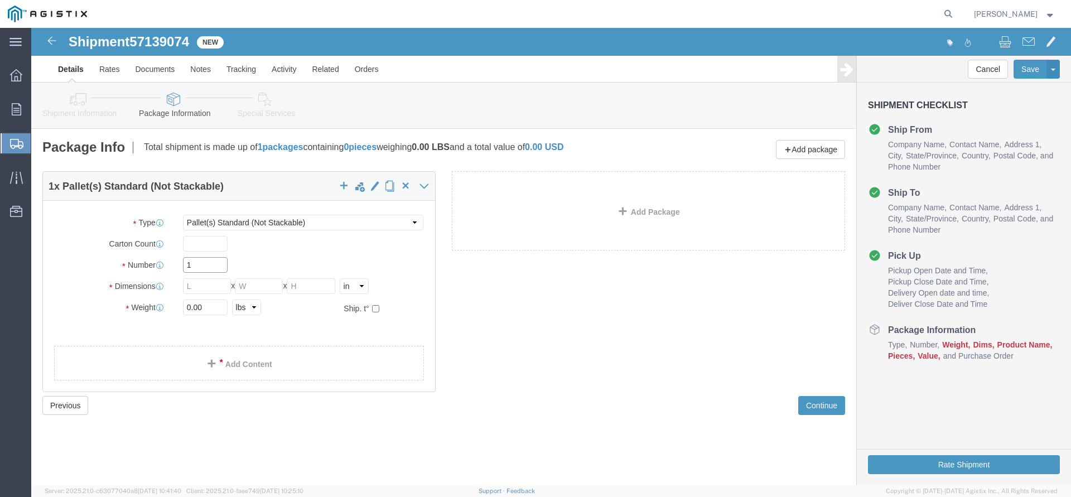
drag, startPoint x: 185, startPoint y: 239, endPoint x: 135, endPoint y: 239, distance: 49.6
click input "1"
type input "2"
click div
click input "text"
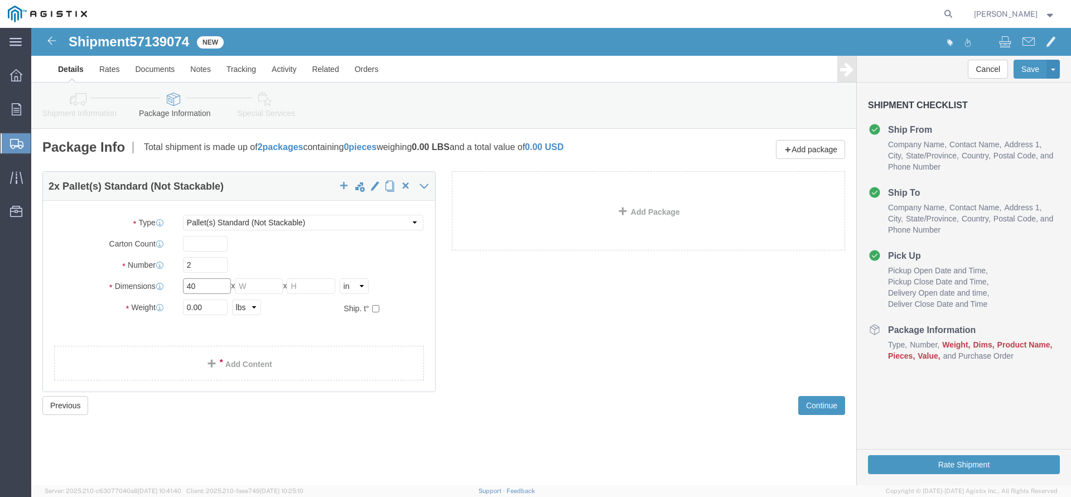
type input "40"
type input "35"
click div
drag, startPoint x: 180, startPoint y: 281, endPoint x: 119, endPoint y: 284, distance: 60.3
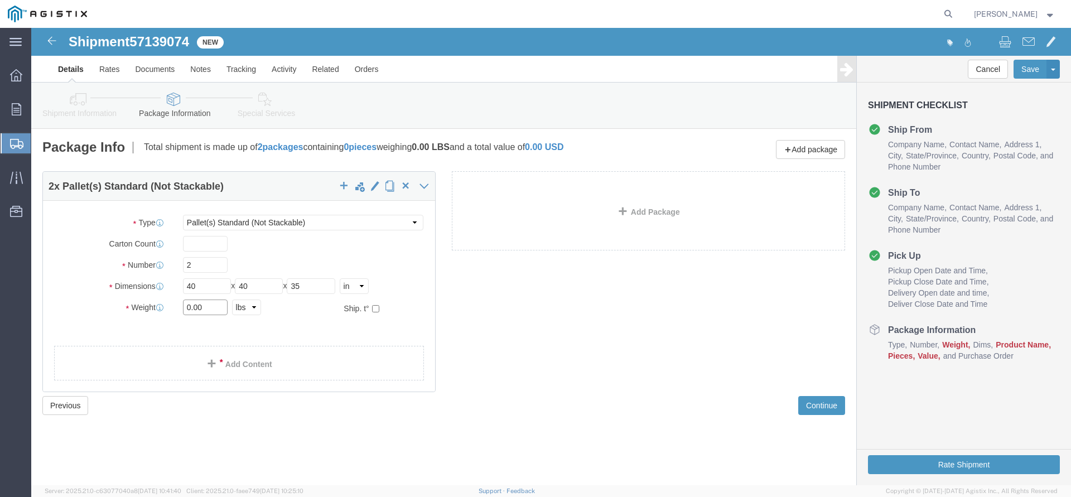
click input "0.00"
type input "778"
click link "Add Content"
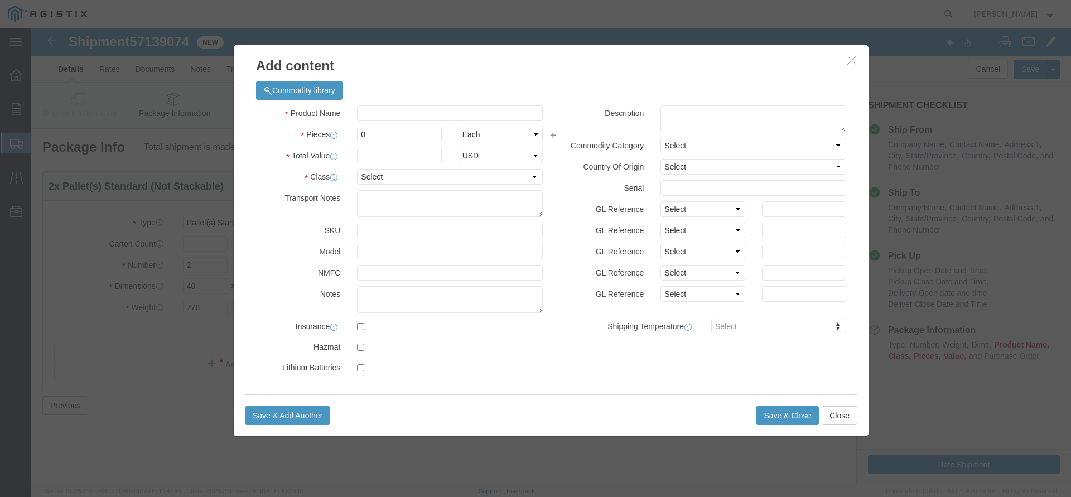
click div "Commodity library"
click input "text"
type input "Electrical Cable"
type input "778"
type input "3430"
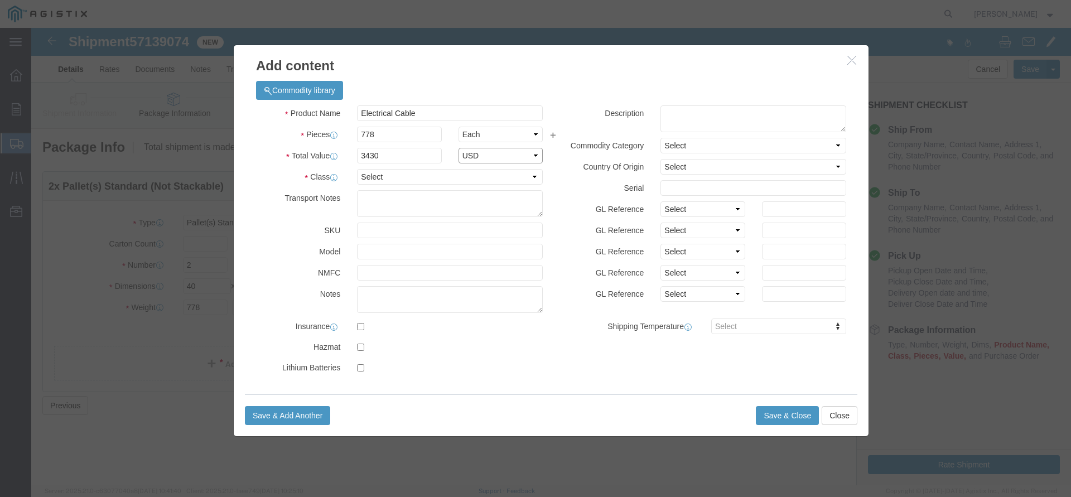
select select "USD"
select select "60"
click button "Save & Close"
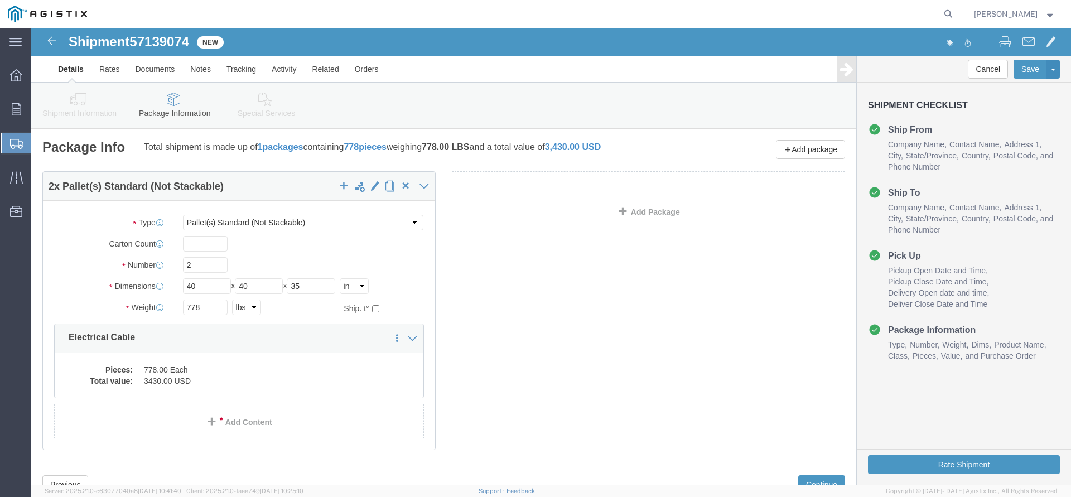
click div "2 x Pallet(s) Standard (Not Stackable) Package Type Select Bulk Bundle(s) Cardb…"
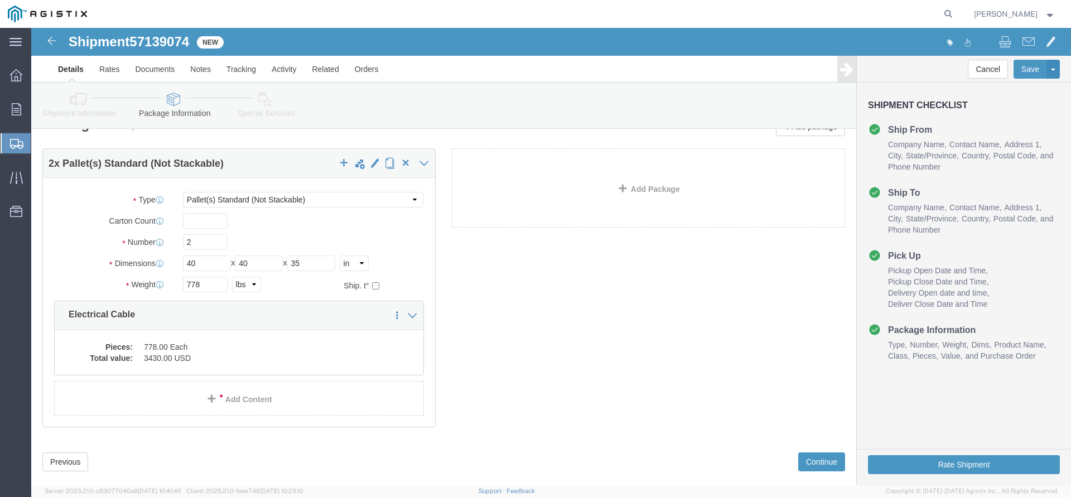
scroll to position [43, 0]
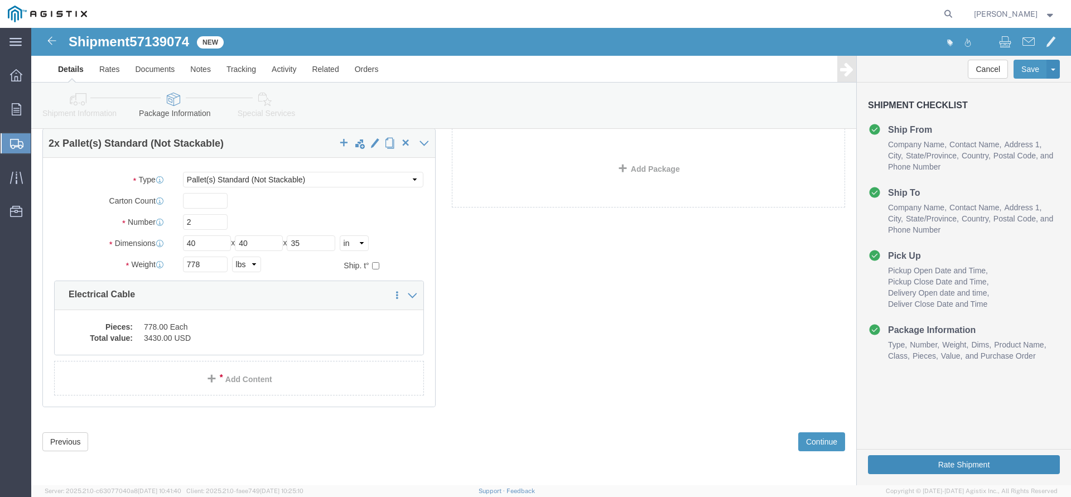
click button "Rate Shipment"
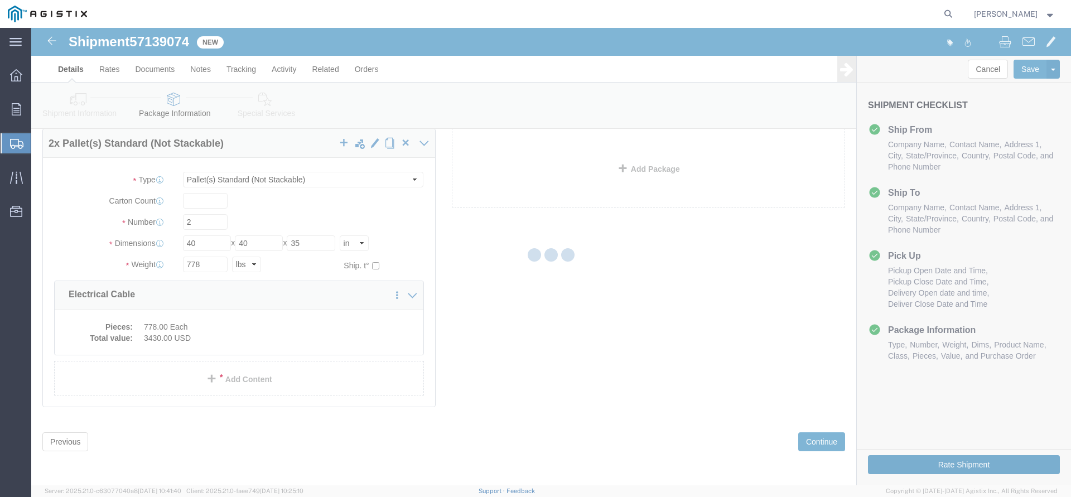
select select "21667"
select select "19745"
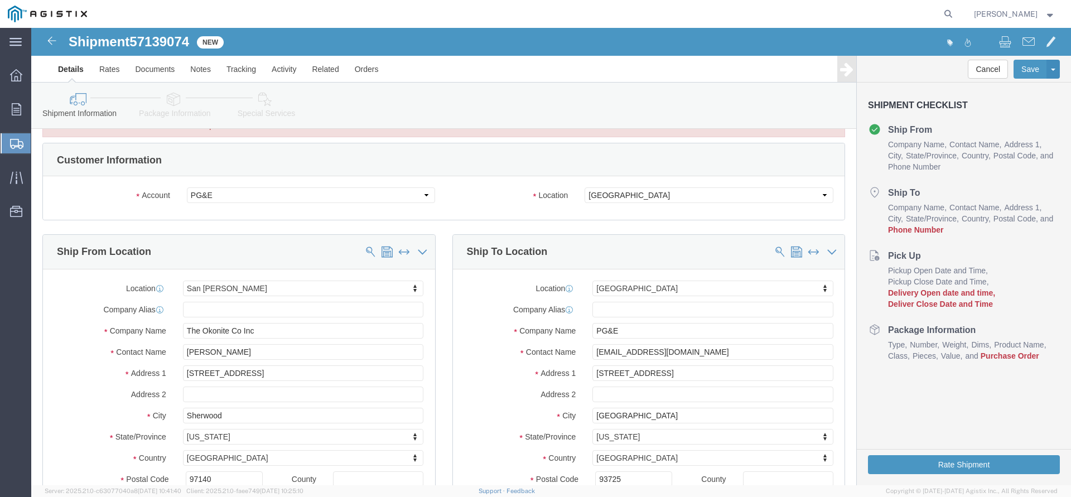
click div "Customer Information Account Select PG&E The Okonite Co Inc Location Select All…"
click body "Shipment 57139074 New Details Rates Documents Notes Tracking Activity Related O…"
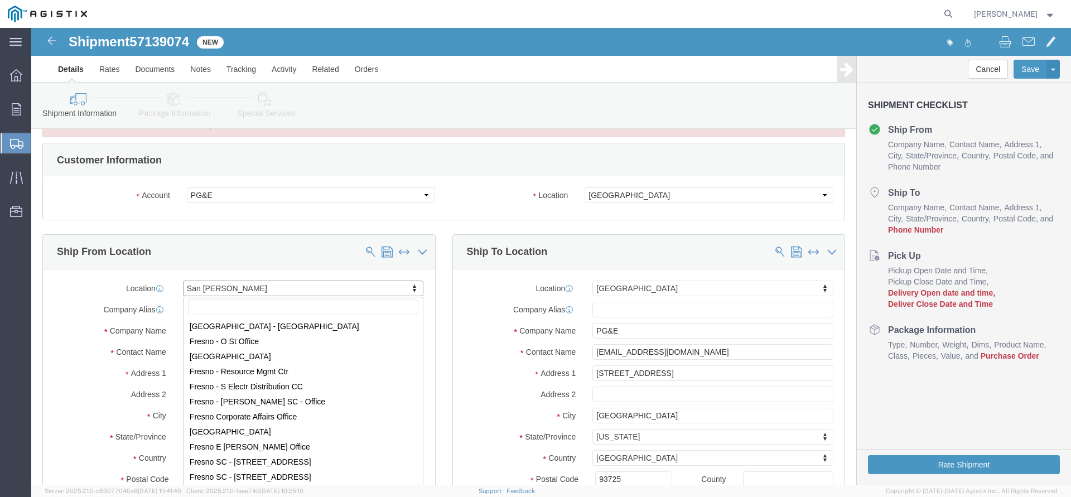
scroll to position [0, 0]
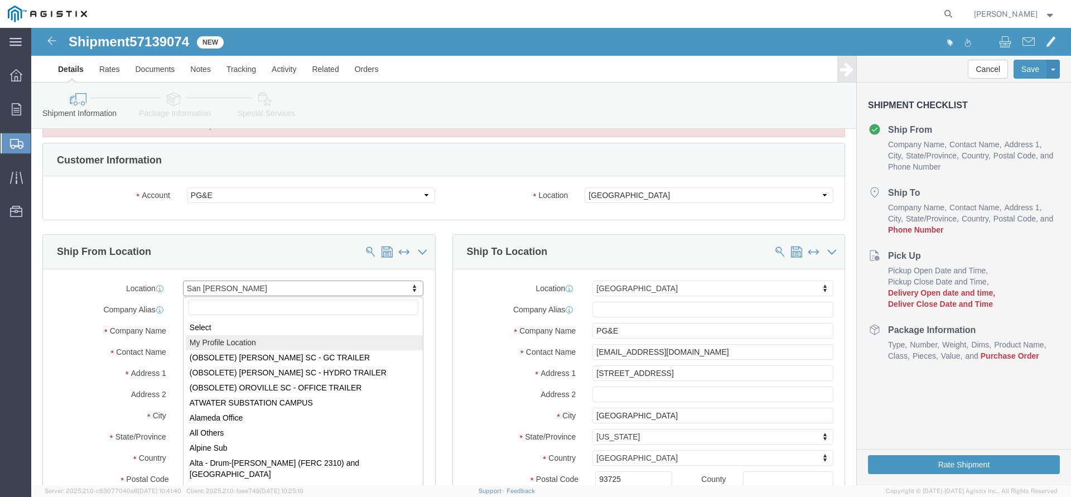
select select "MYPROFILE"
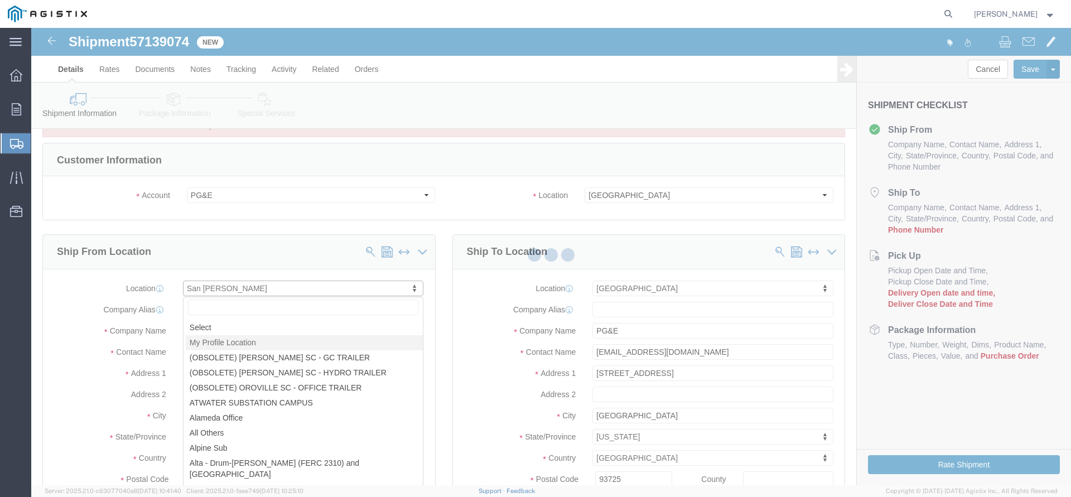
scroll to position [2, 0]
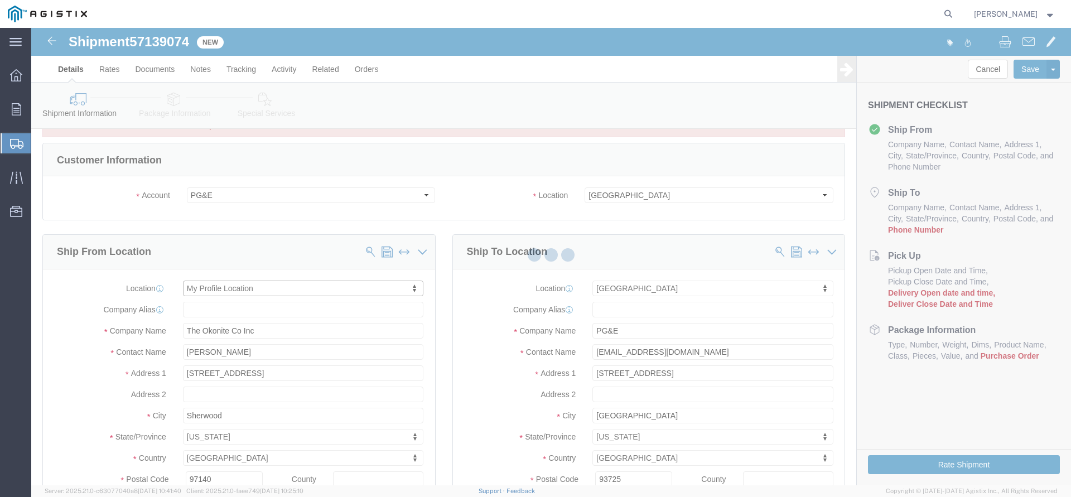
select select "OR"
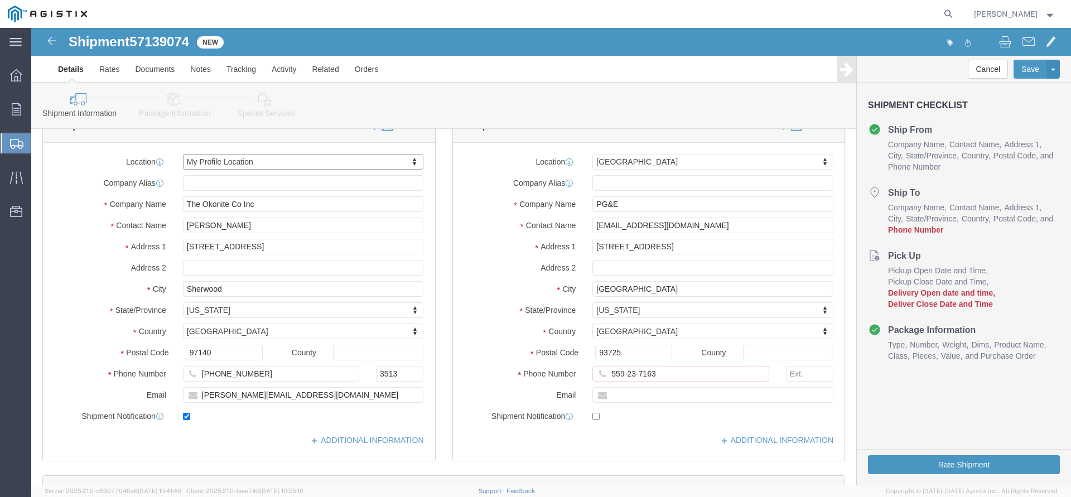
scroll to position [171, 0]
click input "559-23-7163"
type input "[PHONE_NUMBER]"
click label "County"
click button "Rate Shipment"
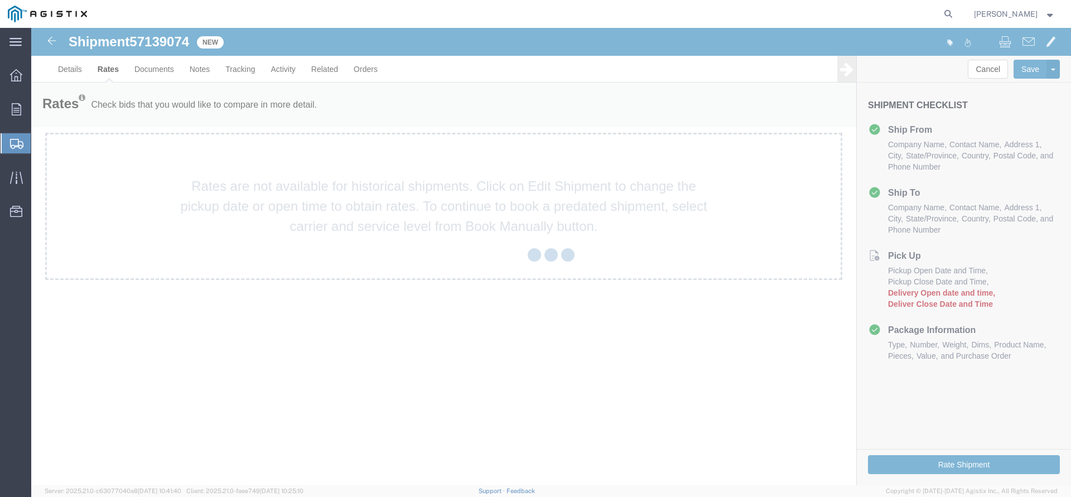
scroll to position [0, 0]
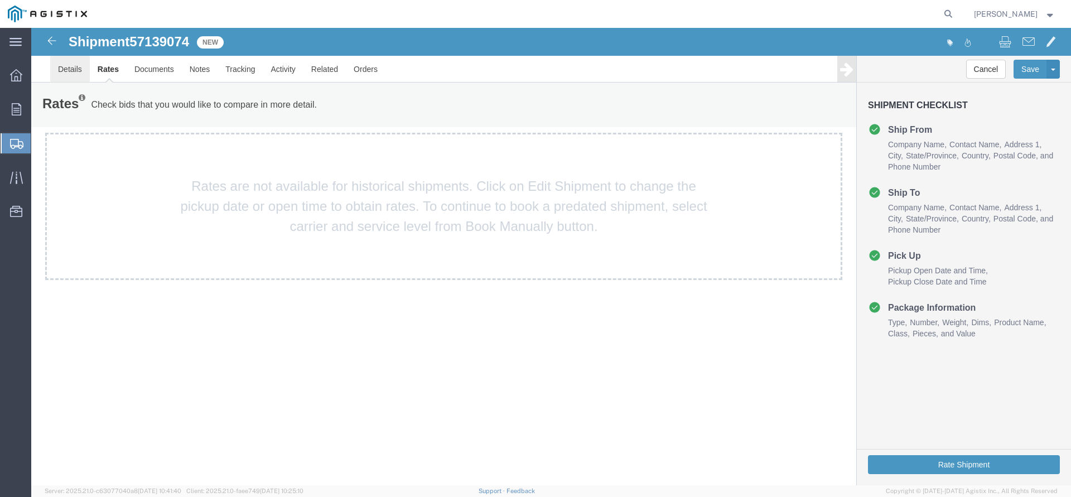
click at [75, 70] on link "Details" at bounding box center [70, 69] width 40 height 27
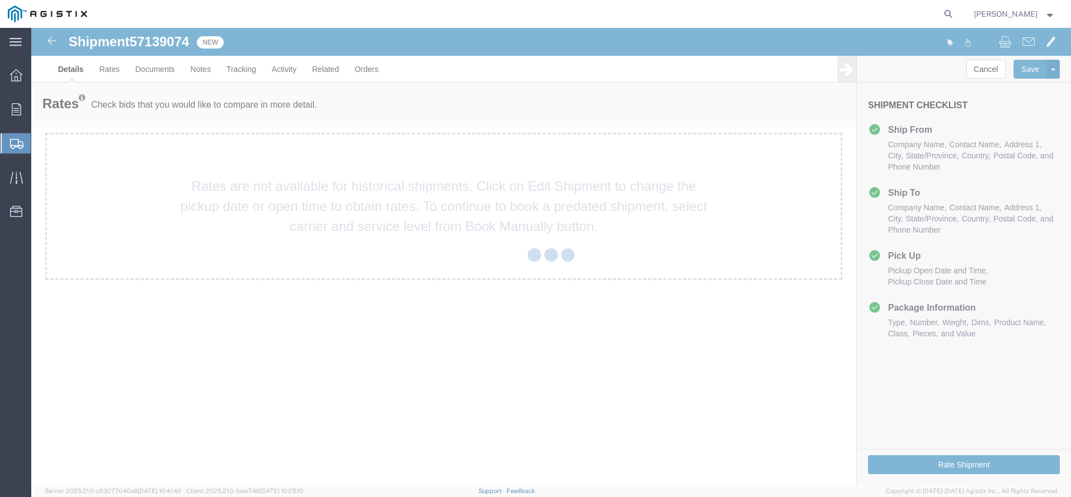
select select "21667"
select select "19745"
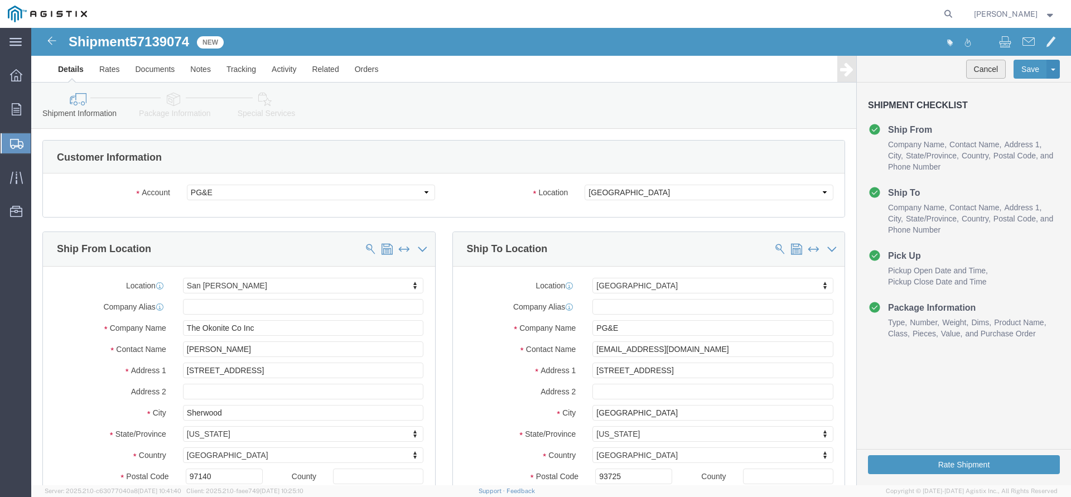
click button "Cancel"
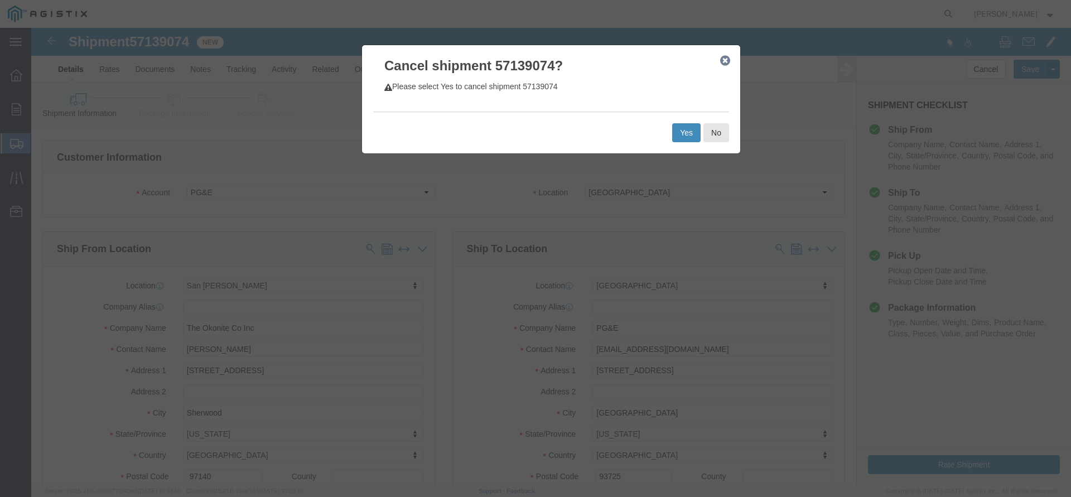
click button "Yes"
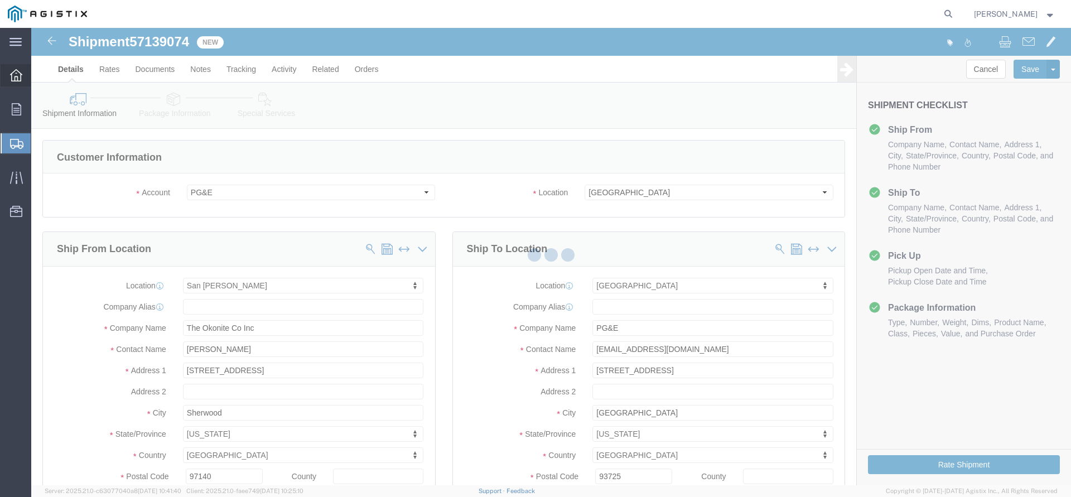
click at [18, 80] on icon at bounding box center [16, 75] width 12 height 12
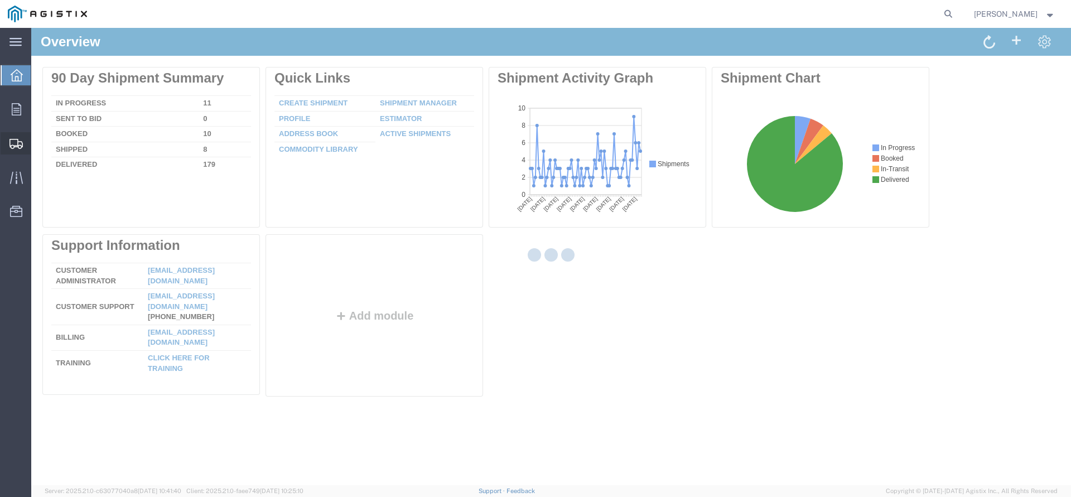
click at [0, 0] on span "Create Shipment" at bounding box center [0, 0] width 0 height 0
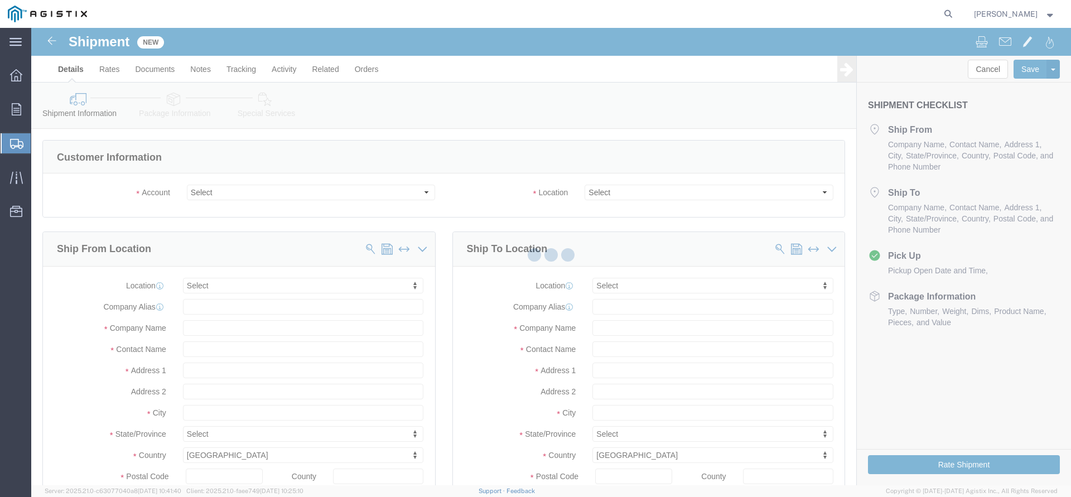
click div
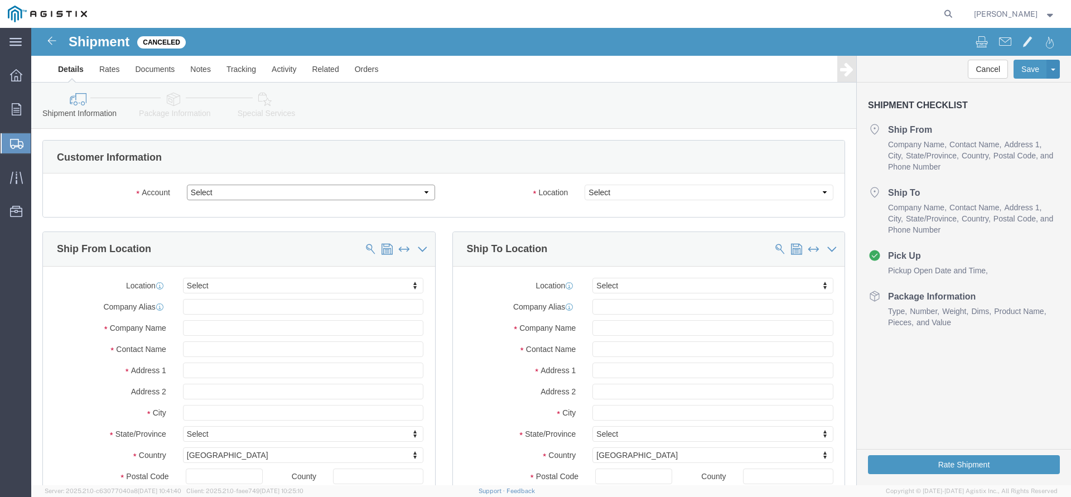
click select "Select PG&E The Okonite Co Inc"
select select "9596"
click option "PG&E"
select select "PURCHORD"
select select
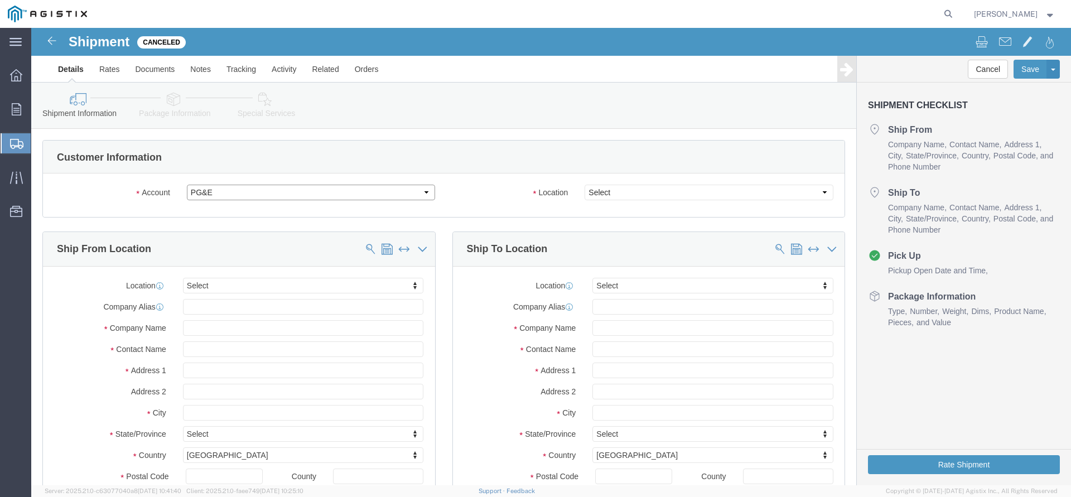
select select
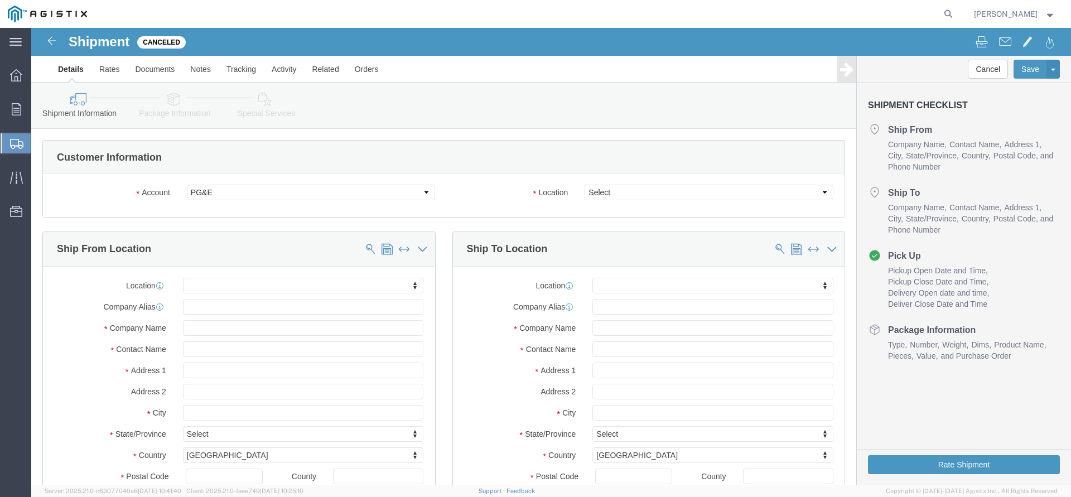
click body "Shipment Canceled Details Rates Documents Notes Tracking Activity Related Order…"
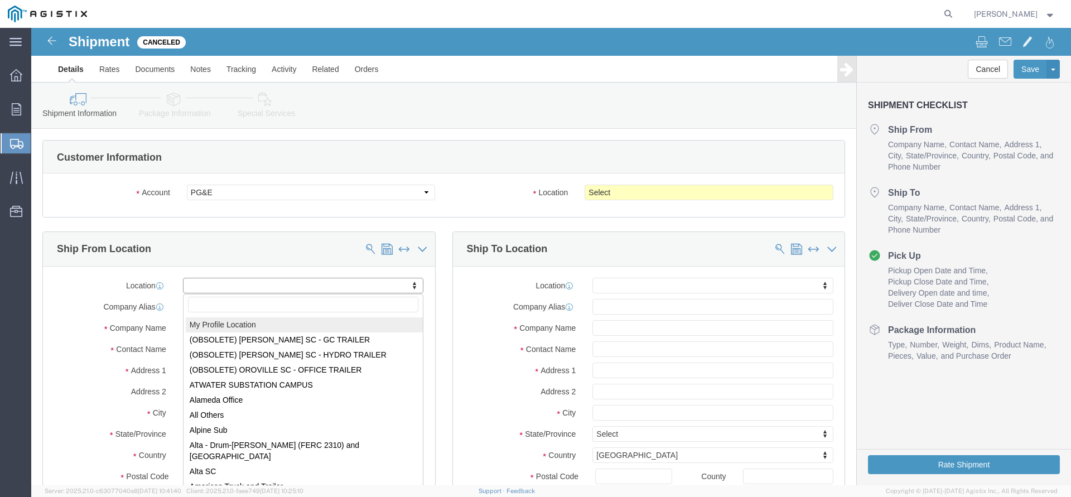
select select "MYPROFILE"
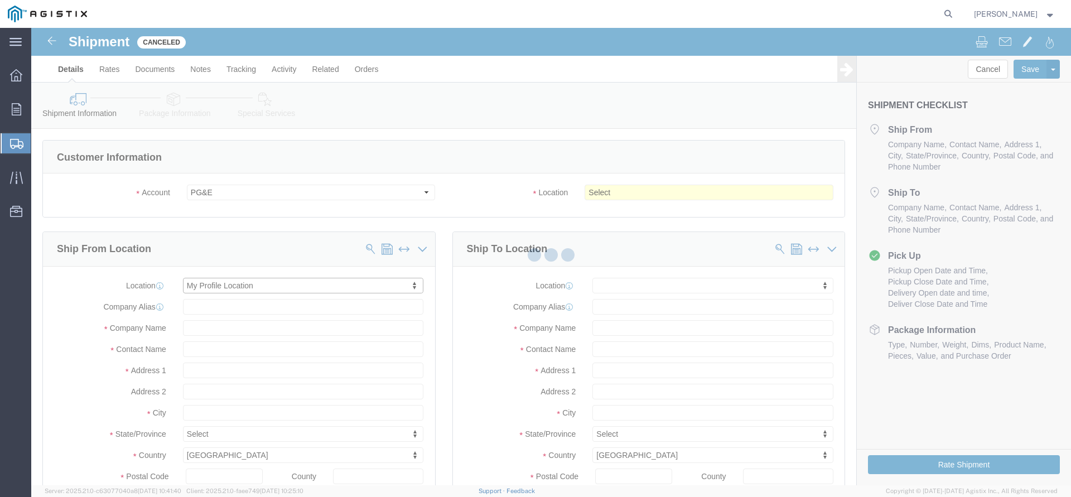
scroll to position [3, 0]
type input "The Okonite Co Inc"
type input "[PERSON_NAME]"
type input "[STREET_ADDRESS]"
type input "Sherwood"
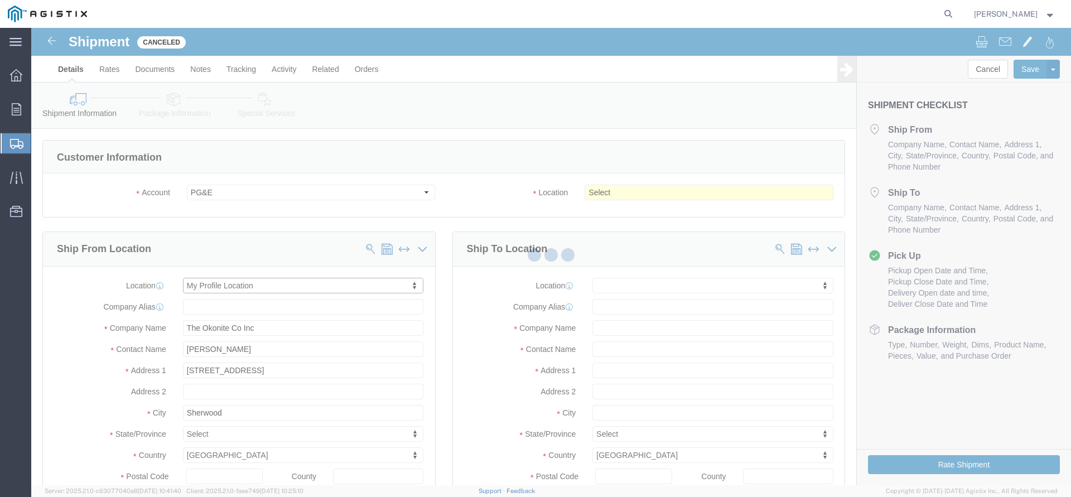
type input "97140"
type input "[PHONE_NUMBER]"
type input "3513"
type input "[PERSON_NAME][EMAIL_ADDRESS][DOMAIN_NAME]"
checkbox input "true"
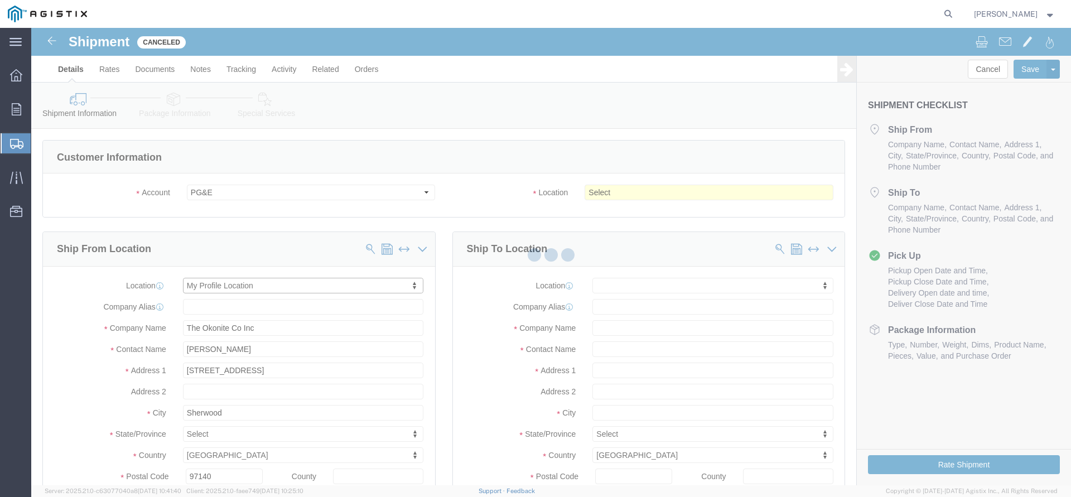
select select "OR"
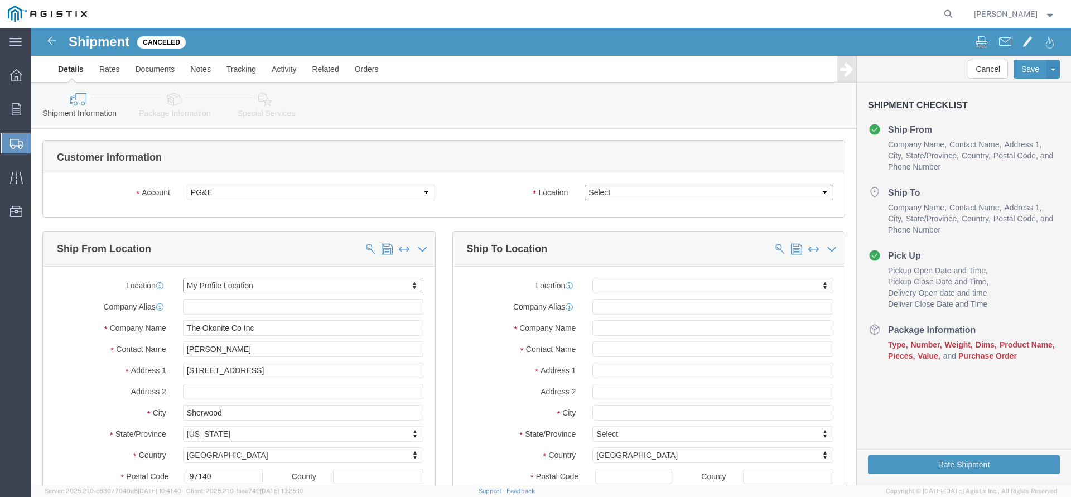
click select "Select All Others [GEOGRAPHIC_DATA] [GEOGRAPHIC_DATA] [GEOGRAPHIC_DATA] [GEOGRA…"
select select "19745"
click option "[GEOGRAPHIC_DATA]"
click body "Shipment Canceled Details Rates Documents Notes Tracking Activity Related Order…"
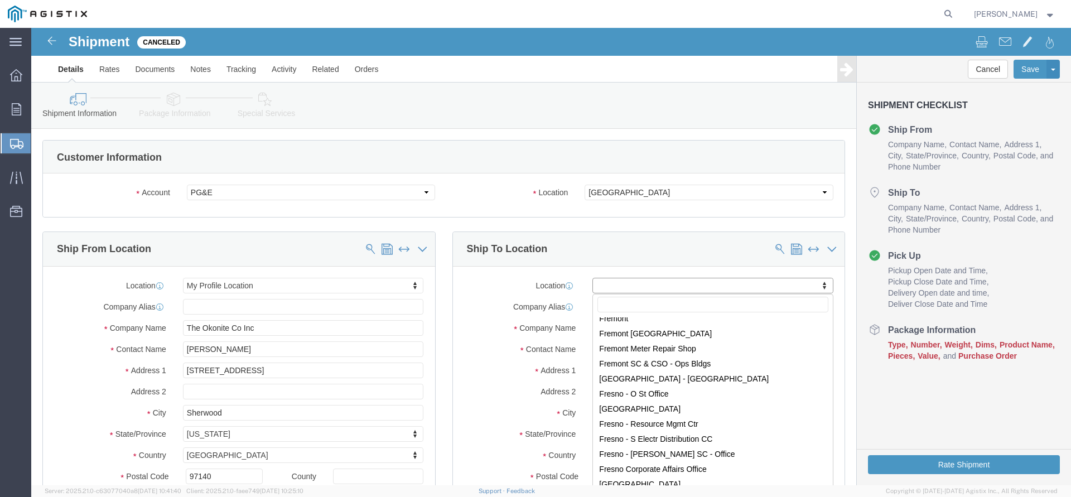
scroll to position [2088, 0]
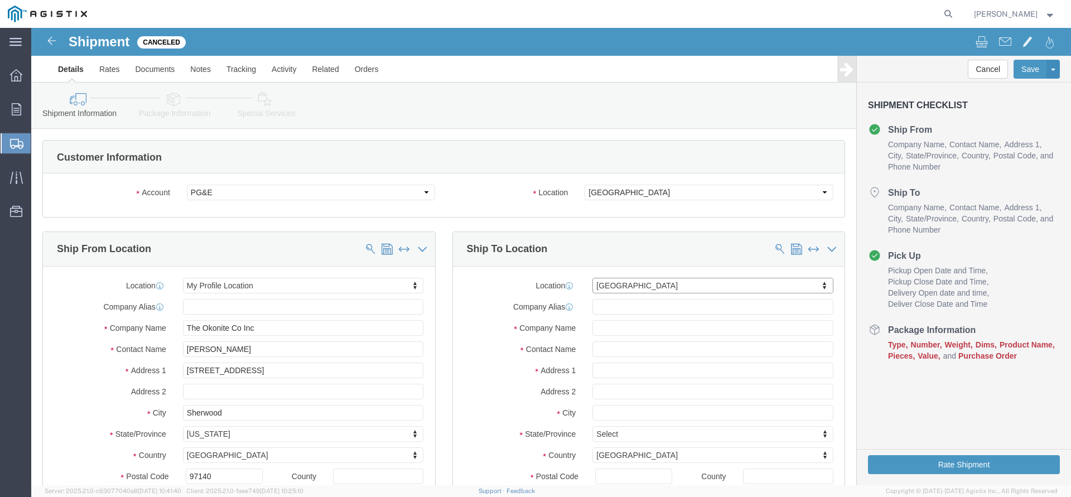
select select "19745"
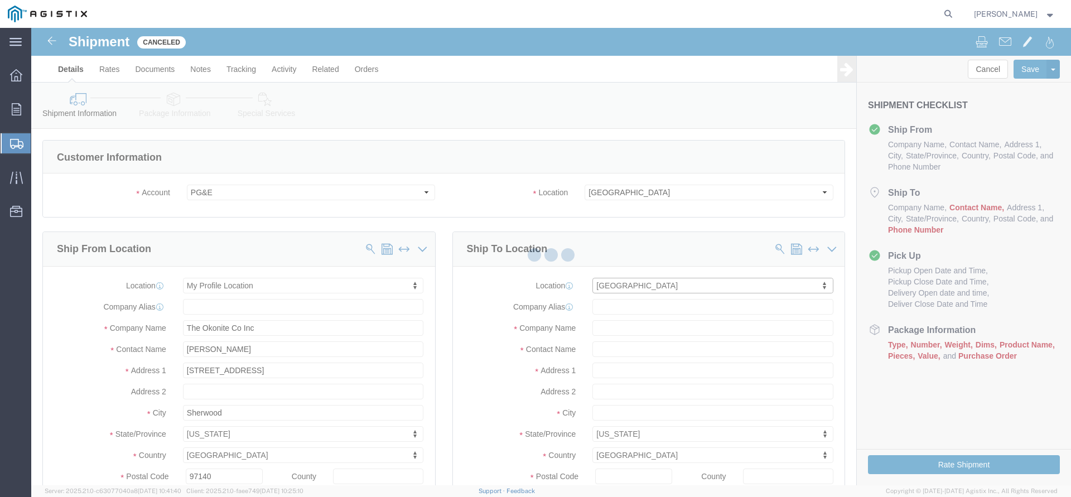
type input "PG&E"
type input "[STREET_ADDRESS]"
type input "[GEOGRAPHIC_DATA]"
select select "CA"
type input "93725"
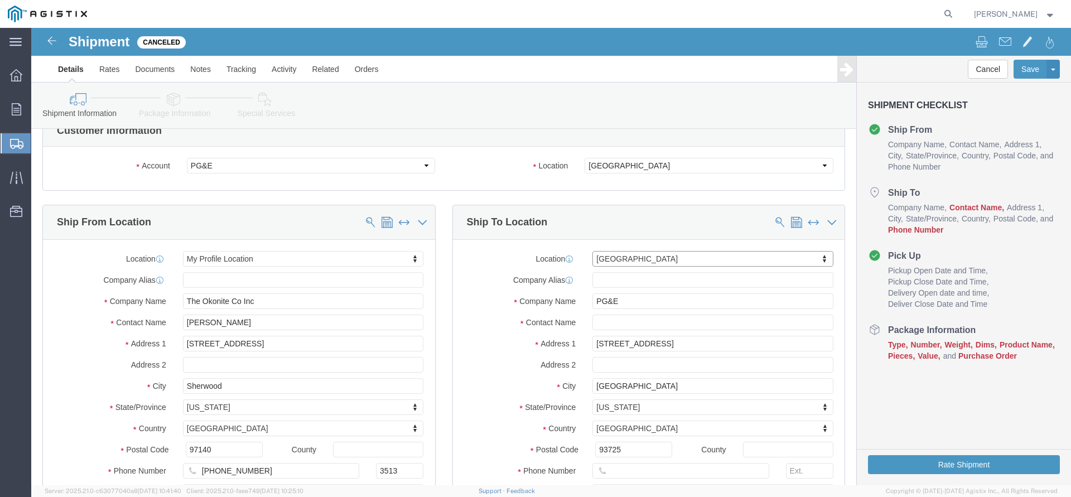
scroll to position [57, 0]
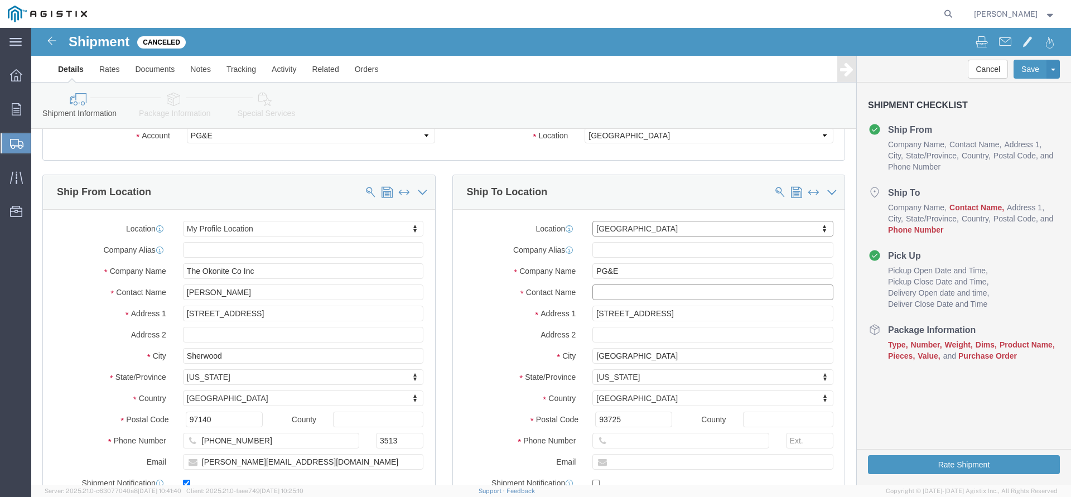
click input "text"
paste input "[EMAIL_ADDRESS][DOMAIN_NAME]"
type input "[EMAIL_ADDRESS][DOMAIN_NAME]"
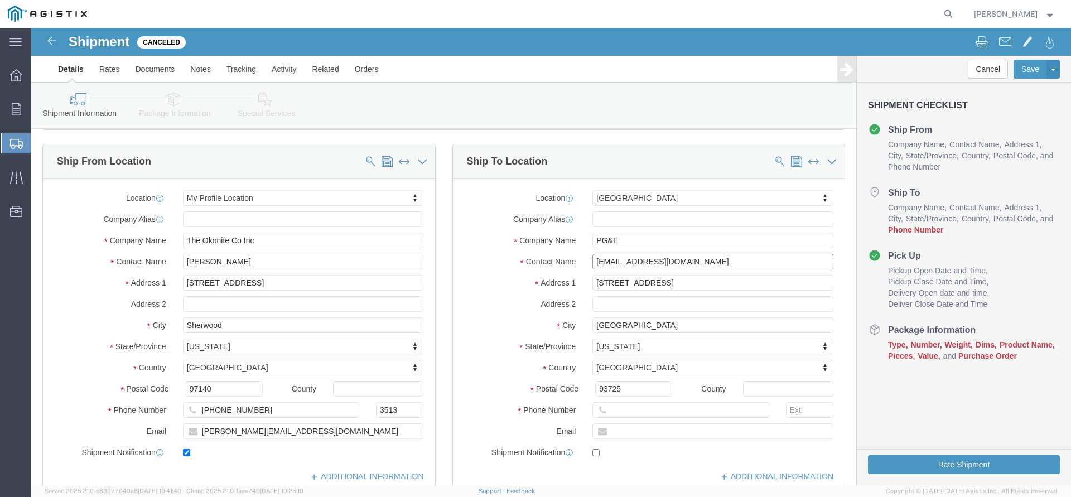
scroll to position [114, 0]
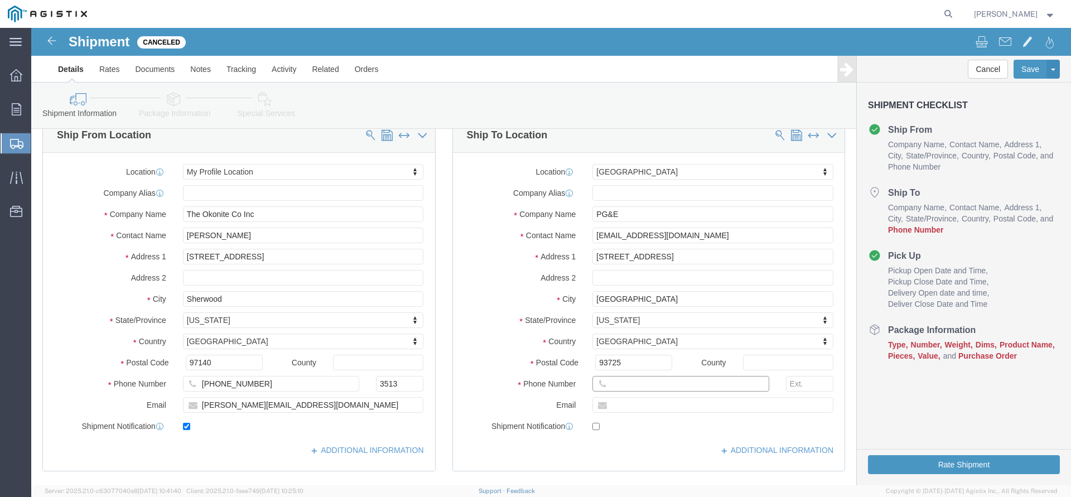
click input "text"
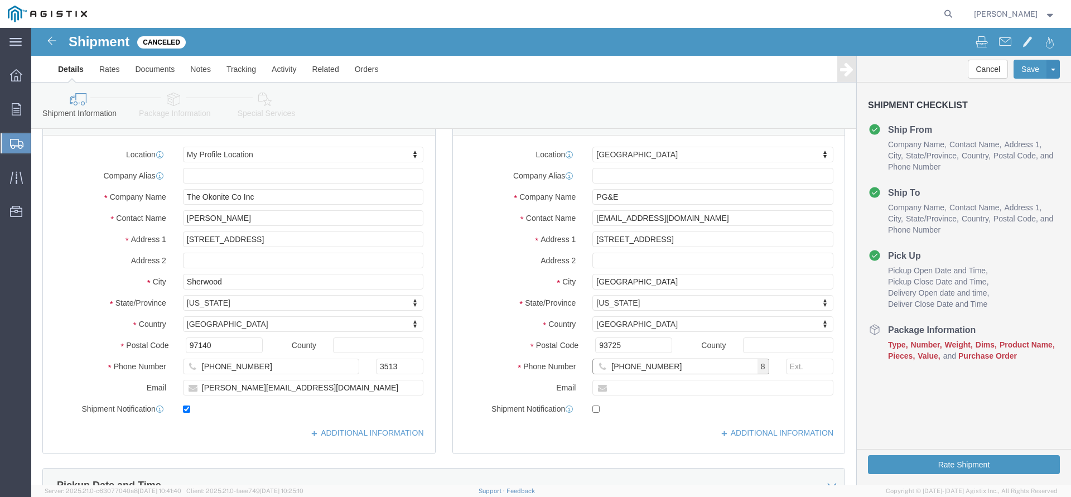
scroll to position [341, 0]
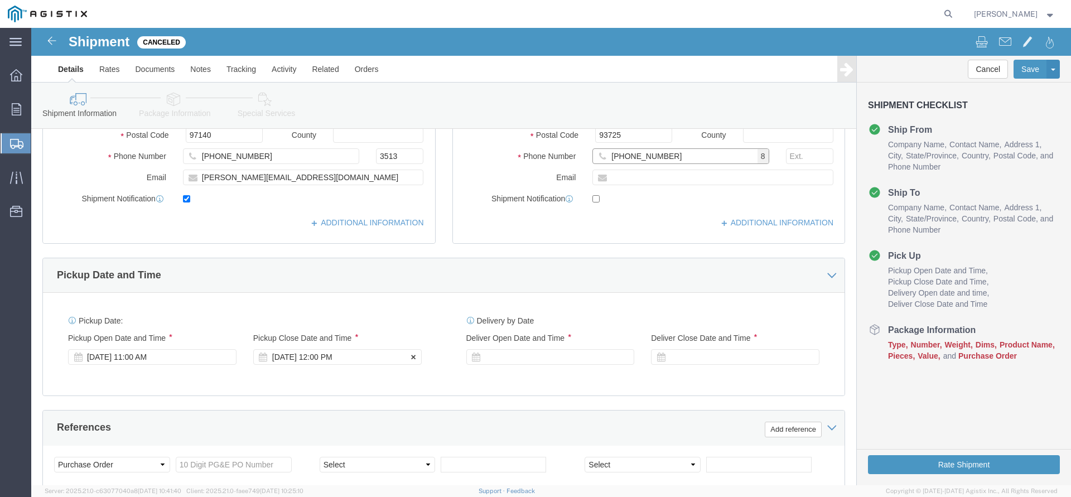
type input "[PHONE_NUMBER]"
click div "[DATE] 12:00 PM"
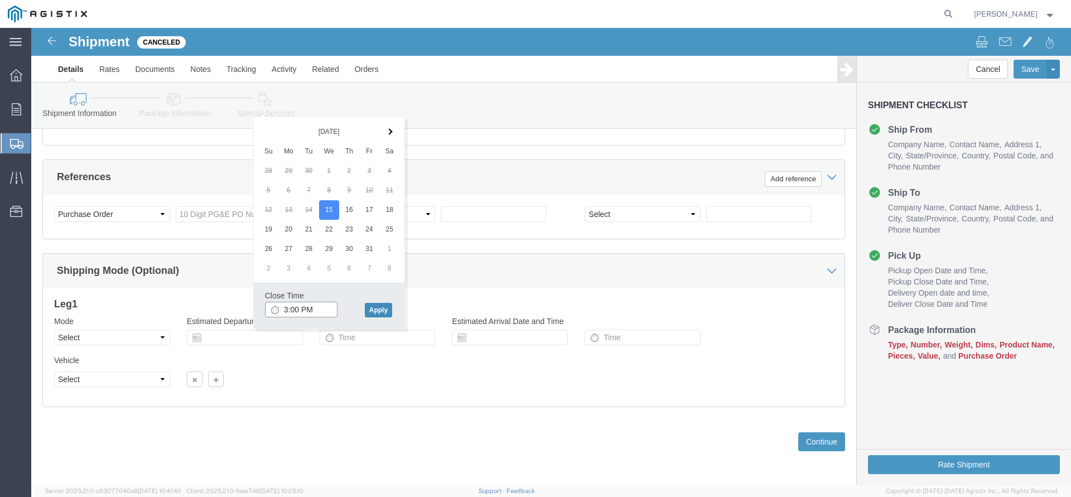
type input "3:00 PM"
click button "Apply"
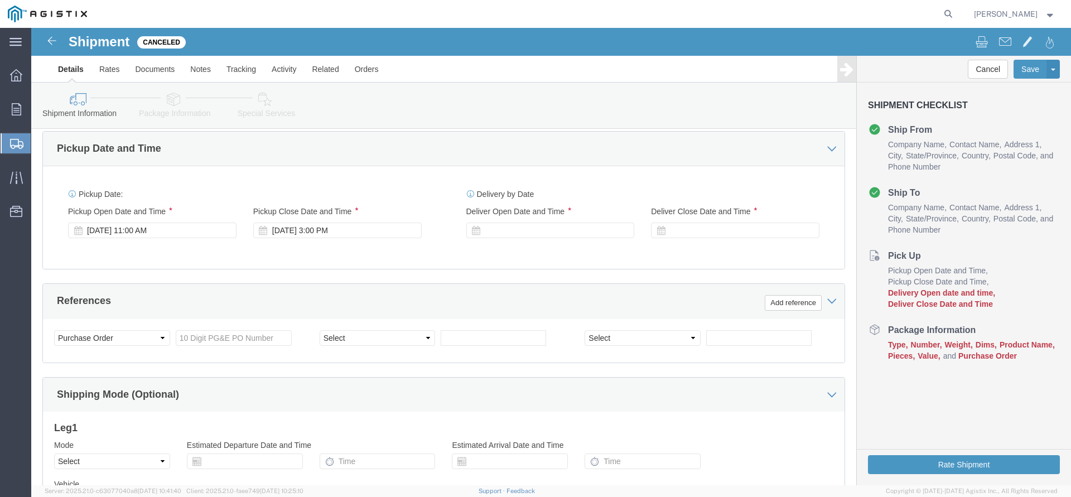
scroll to position [421, 0]
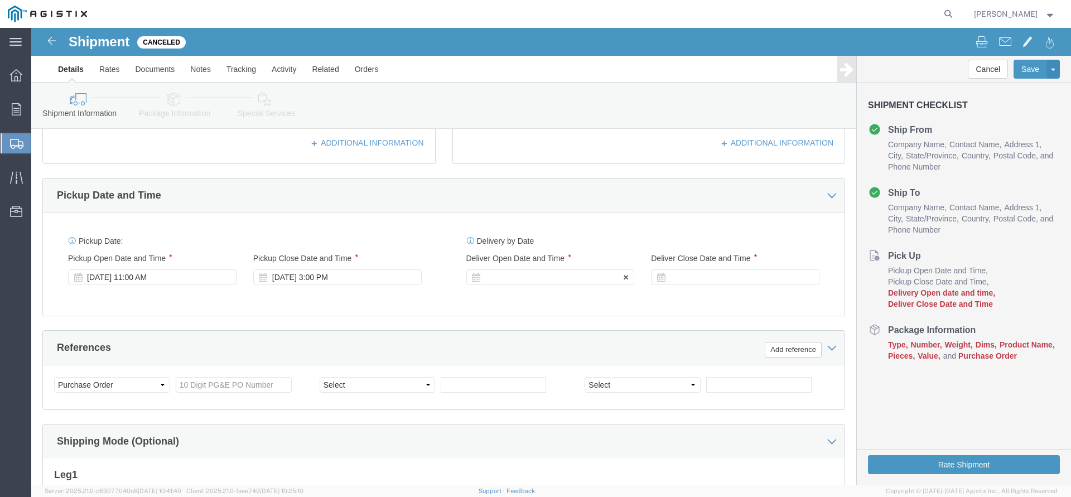
click div
click button "Apply"
click div
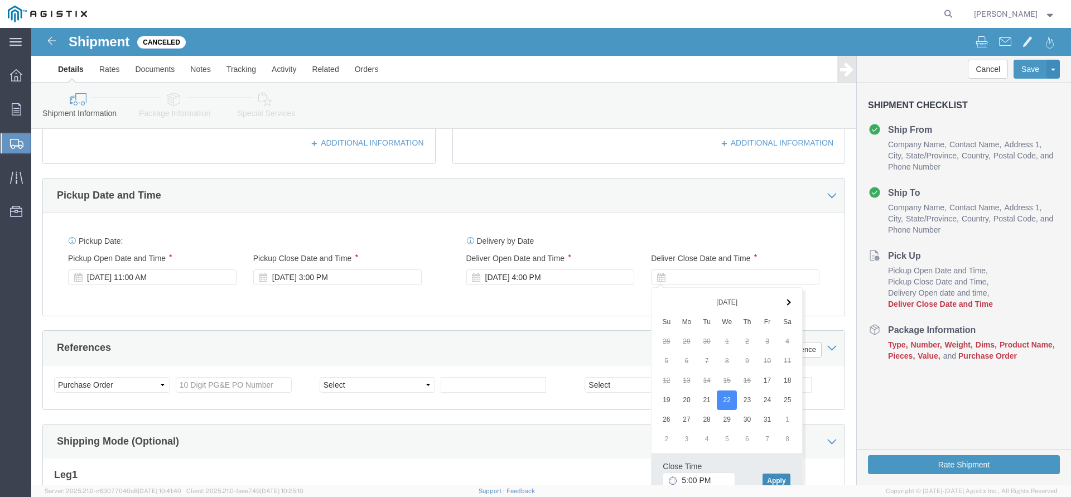
click button "Apply"
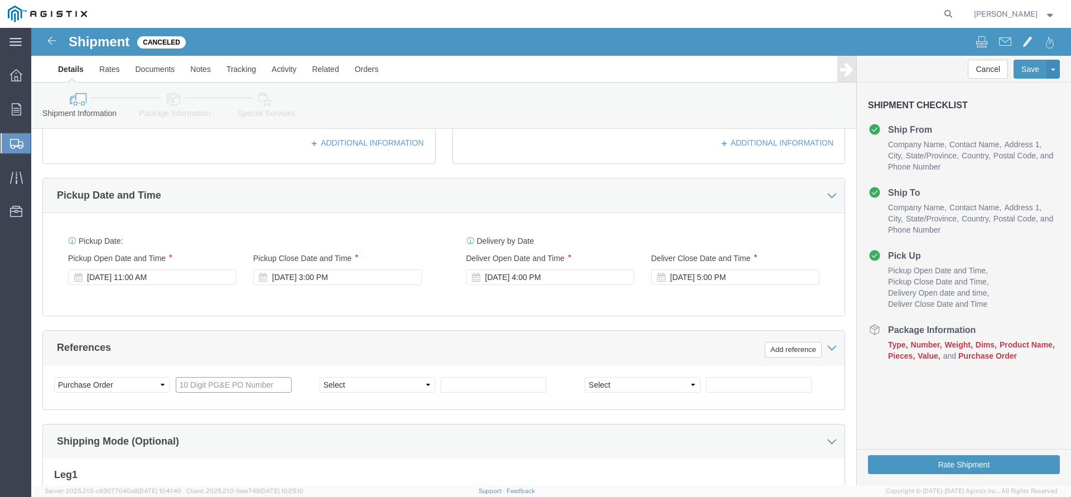
click input "text"
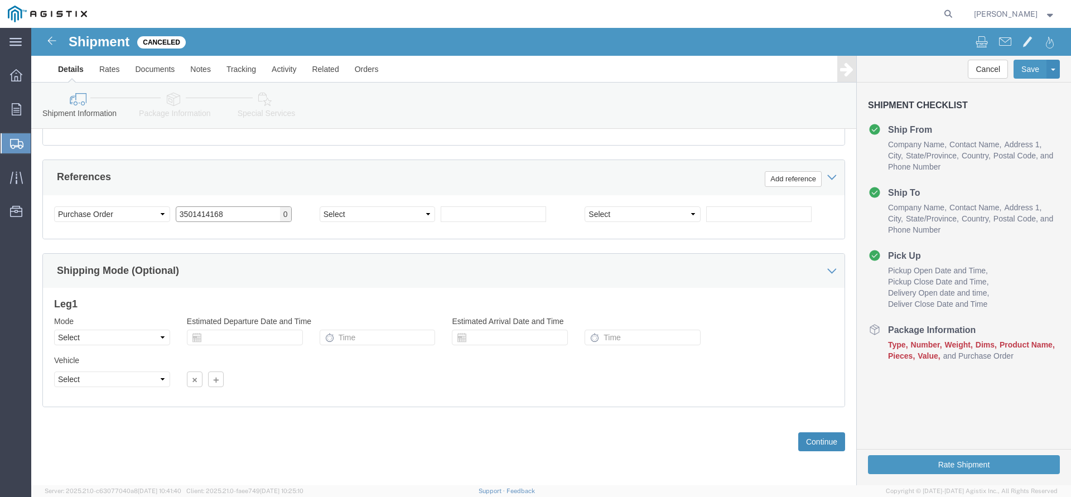
type input "3501414168"
click button "Continue"
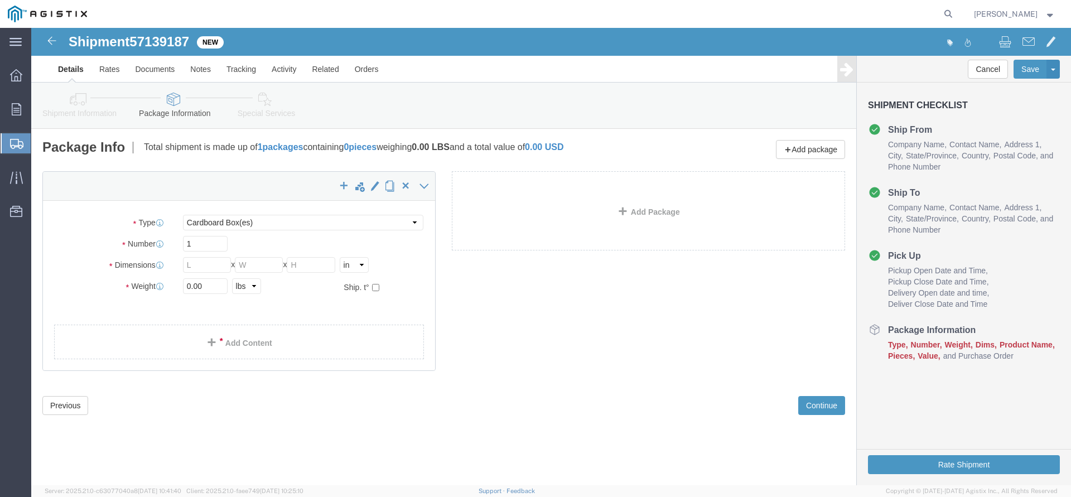
click div "Package Type Select Bulk Bundle(s) Cardboard Box(es) Carton(s) Crate(s) Drum(s)…"
click select "Select Bulk Bundle(s) Cardboard Box(es) Carton(s) Crate(s) Drum(s) (Fiberboard)…"
select select "PSNS"
click option "Pallet(s) Standard (Not Stackable)"
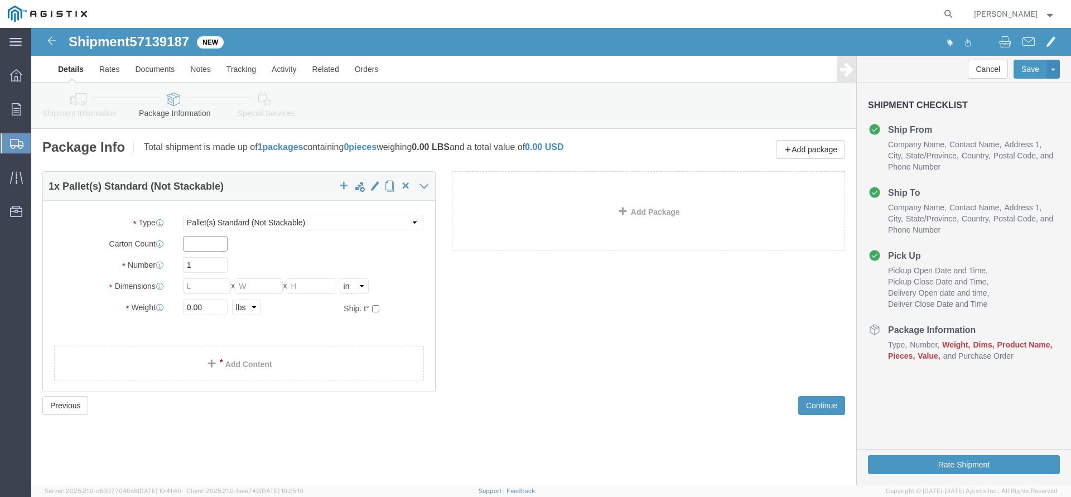
click input "text"
drag, startPoint x: 163, startPoint y: 236, endPoint x: 137, endPoint y: 240, distance: 26.5
click input "1"
type input "2"
type input "3"
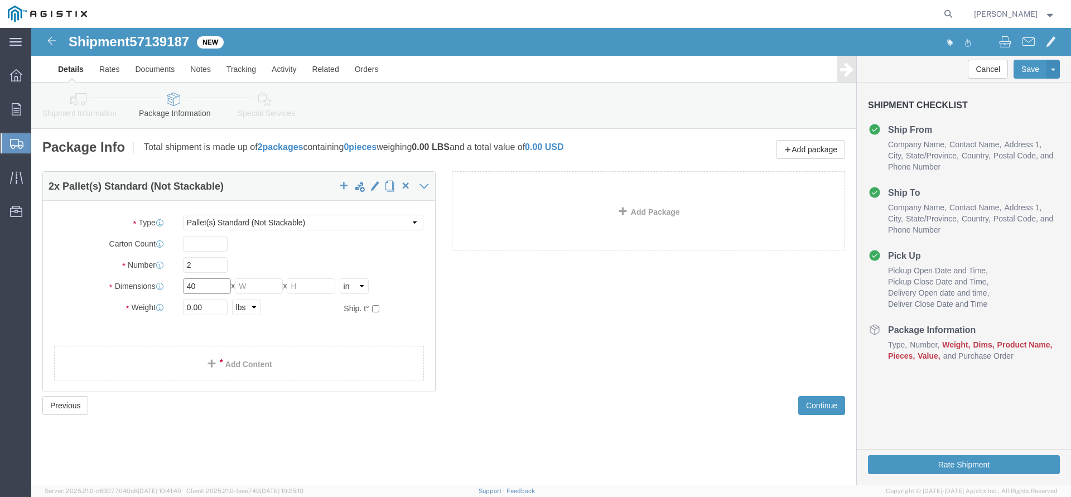
type input "40"
type input "35"
type input "778"
click link "Add Content"
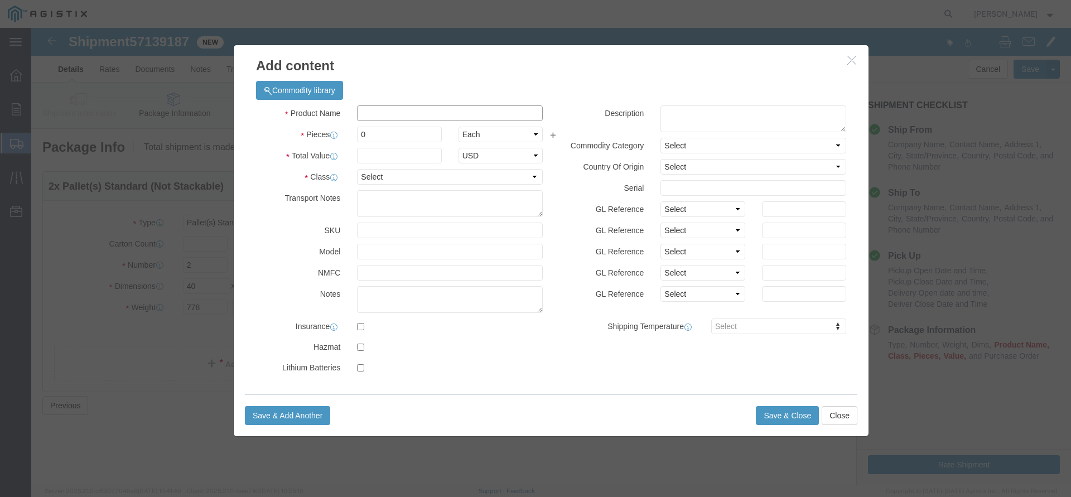
click input "text"
type input "Electrical Cable"
type input "2"
type input "3430"
select select "USD"
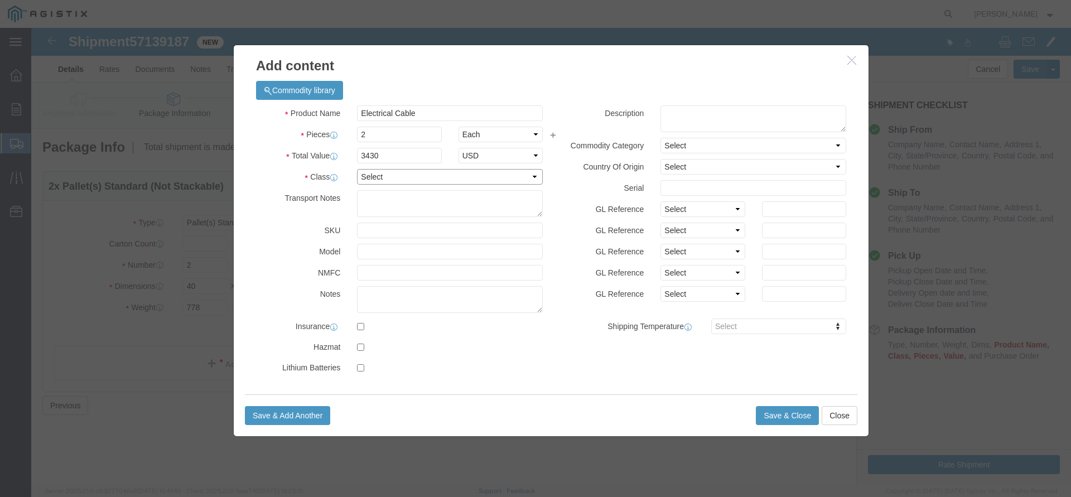
select select "60"
click button "Save & Close"
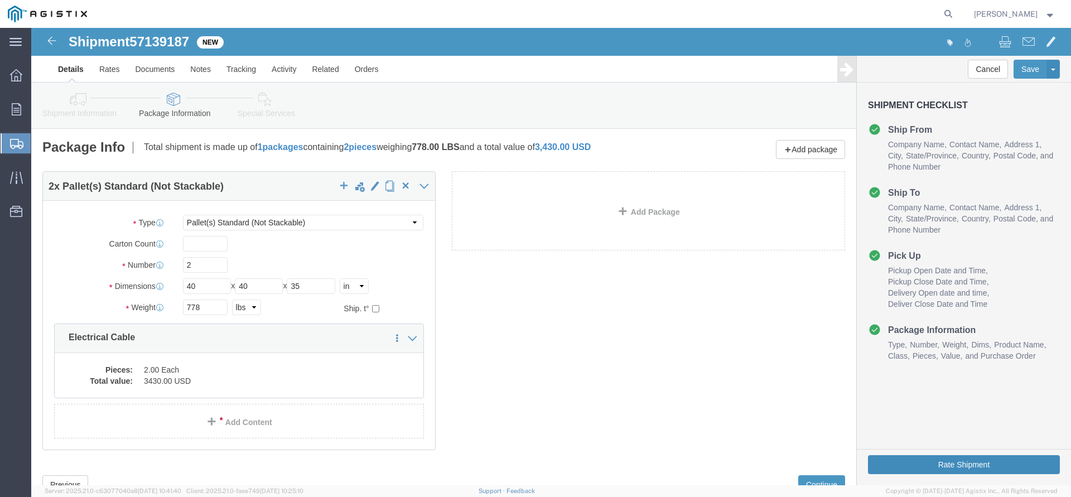
click button "Rate Shipment"
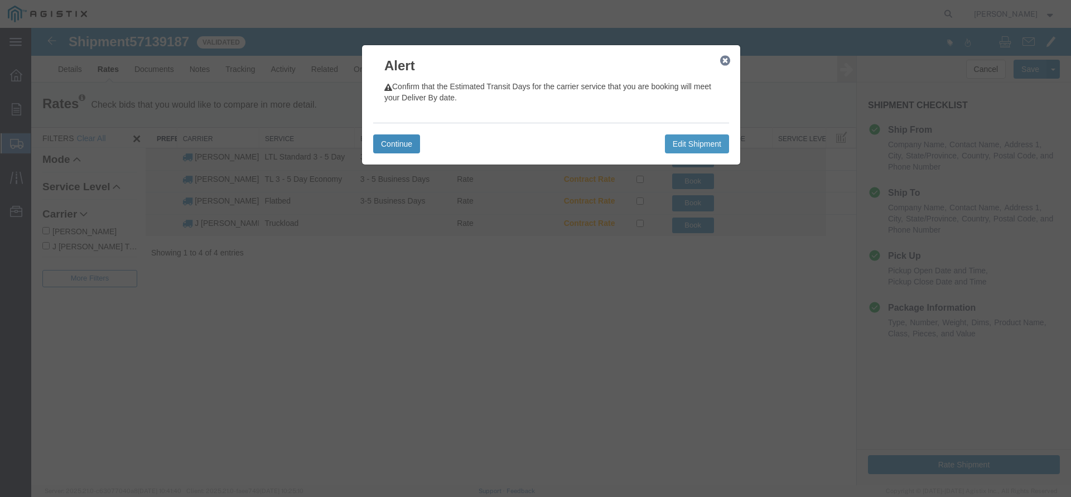
click at [375, 141] on button "Continue" at bounding box center [396, 143] width 47 height 19
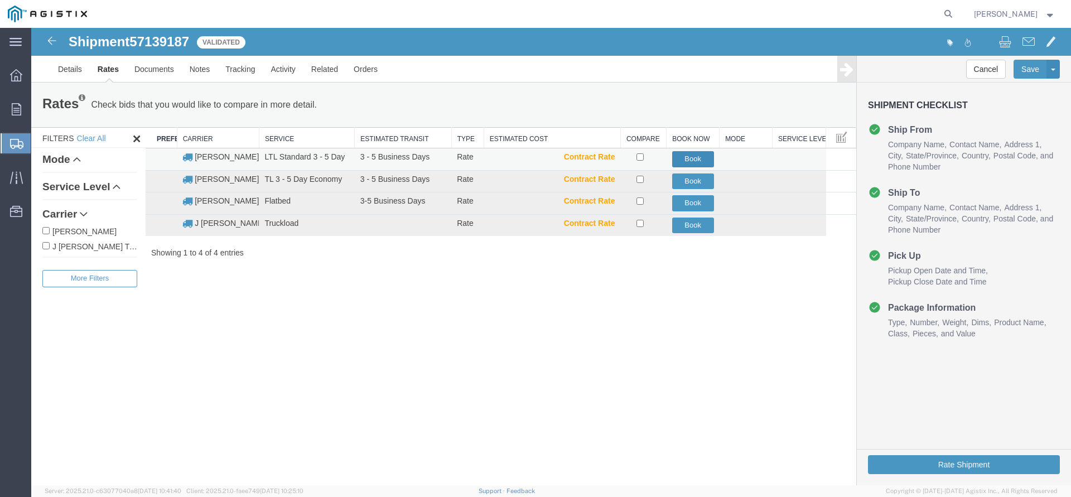
click at [687, 161] on button "Book" at bounding box center [693, 159] width 42 height 16
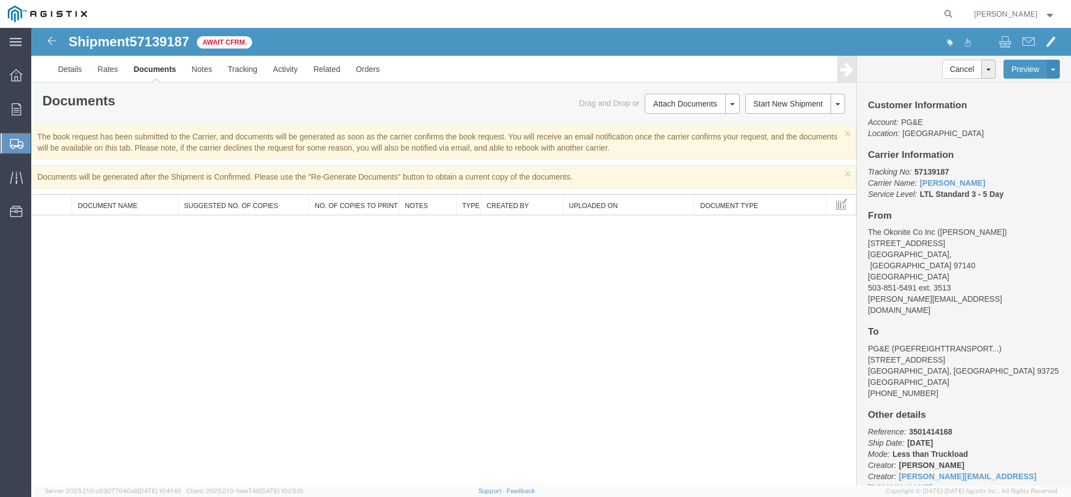
click at [0, 0] on span "Create Shipment" at bounding box center [0, 0] width 0 height 0
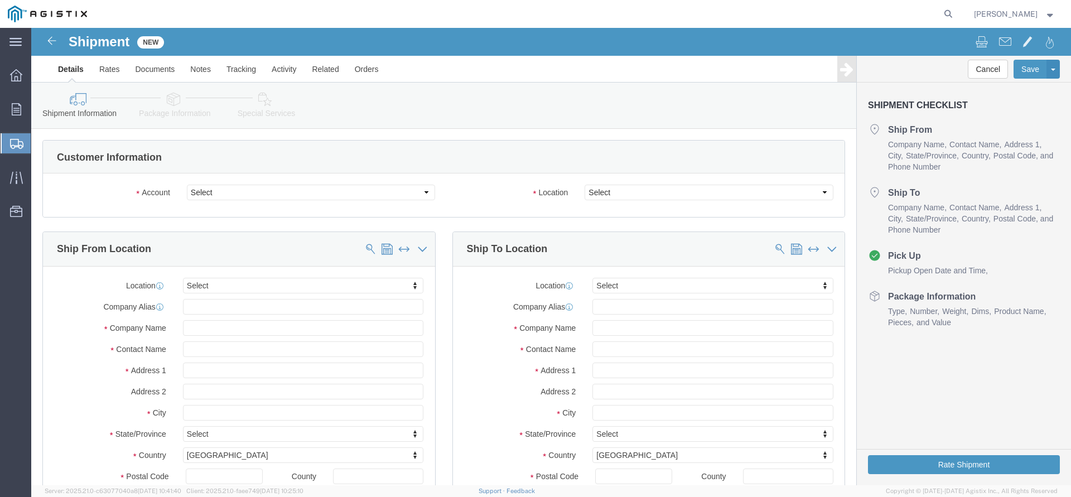
click select "Select PG&E The Okonite Co Inc"
select select "9596"
click option "PG&E"
select select "PURCHORD"
select select
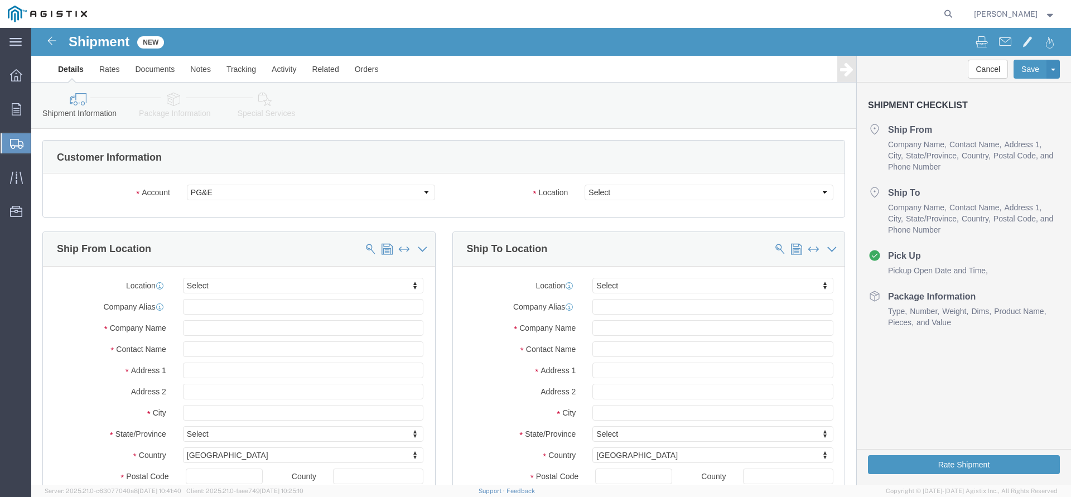
select select
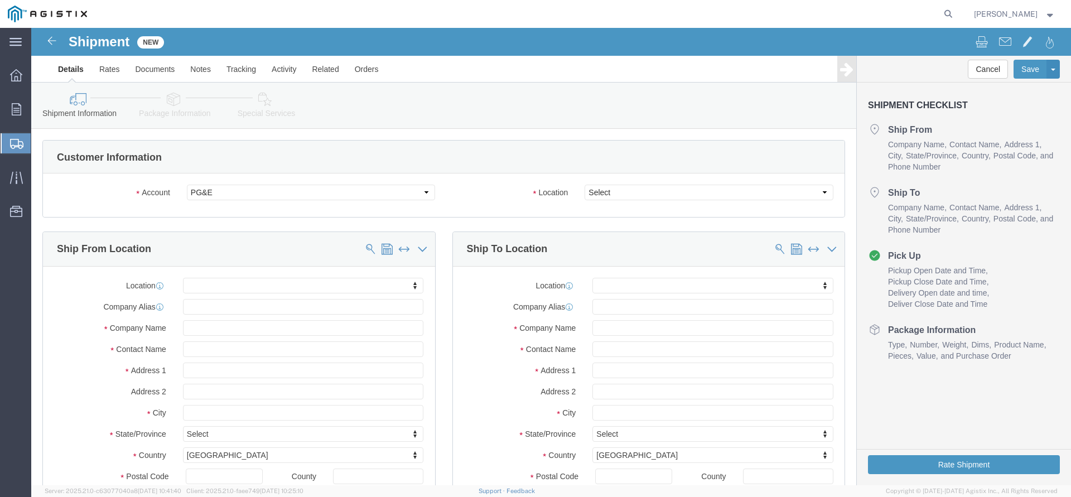
click body "Shipment New Details Rates Documents Notes Tracking Activity Related Orders Can…"
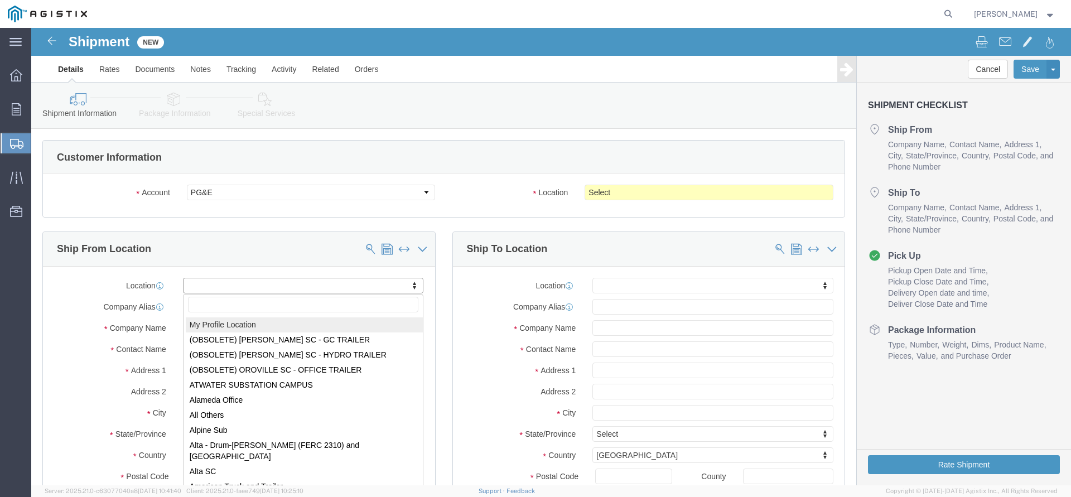
select select "MYPROFILE"
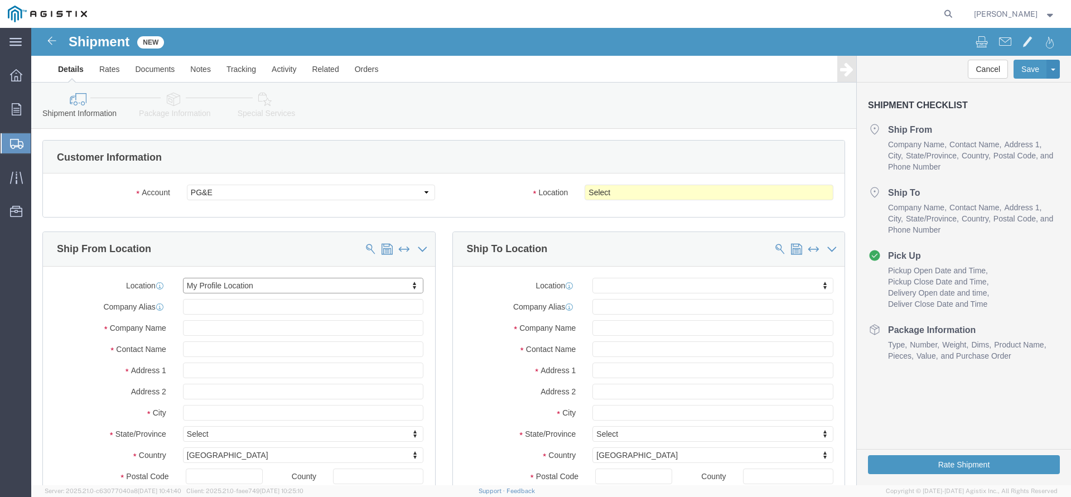
type input "[STREET_ADDRESS]"
type input "97140"
type input "[PHONE_NUMBER]"
type input "3513"
type input "[PERSON_NAME][EMAIL_ADDRESS][DOMAIN_NAME]"
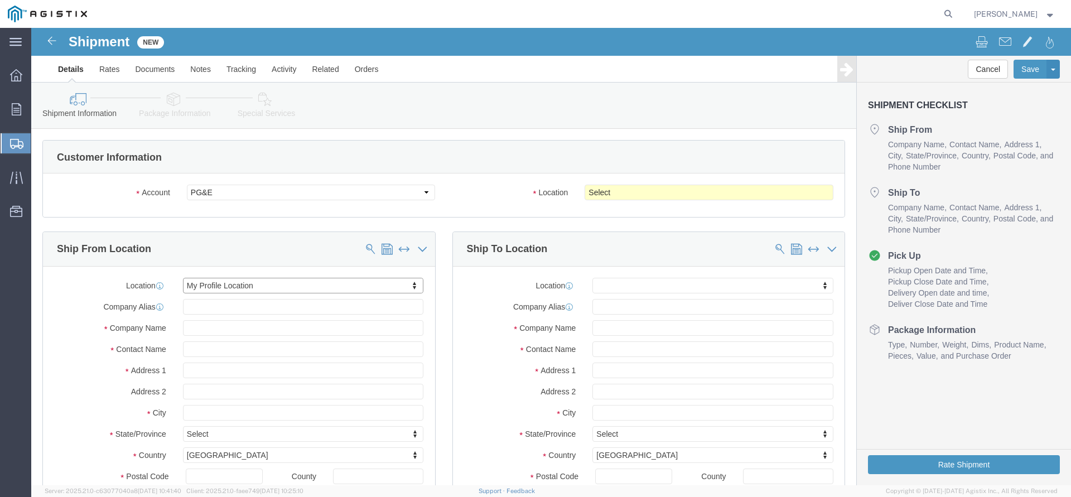
checkbox input "true"
type input "The Okonite Co Inc"
type input "[PERSON_NAME]"
type input "Sherwood"
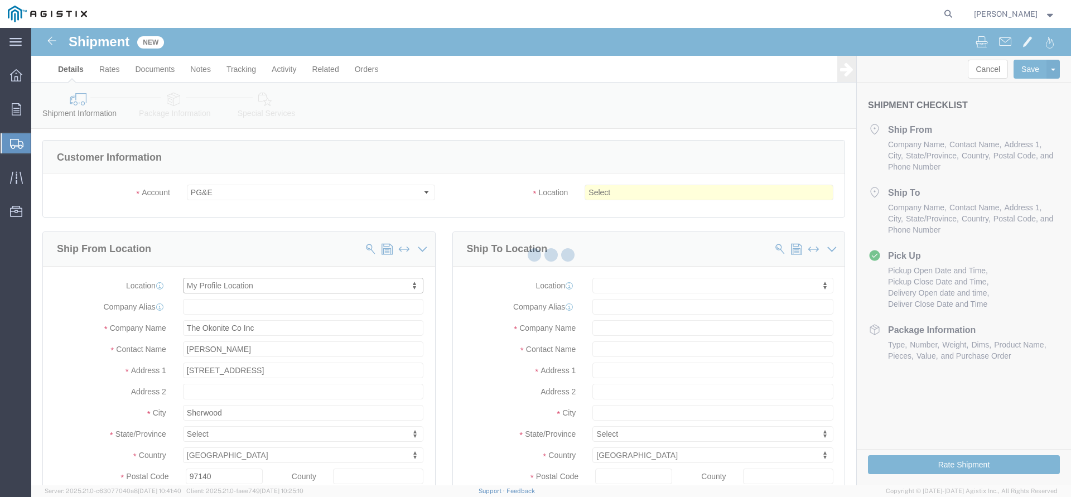
select select "OR"
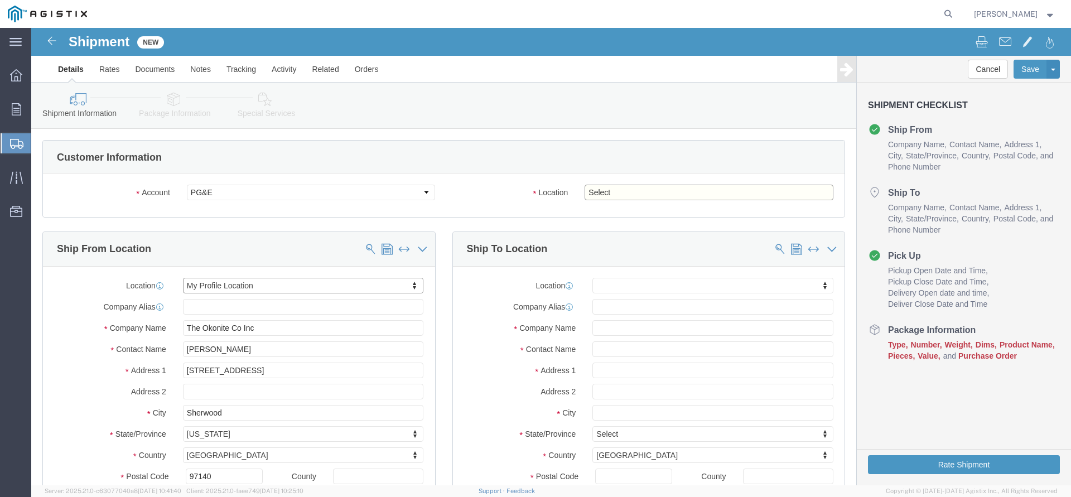
click select "Select All Others [GEOGRAPHIC_DATA] [GEOGRAPHIC_DATA] [GEOGRAPHIC_DATA] [GEOGRA…"
select select "19740"
click option "Fremont [GEOGRAPHIC_DATA]"
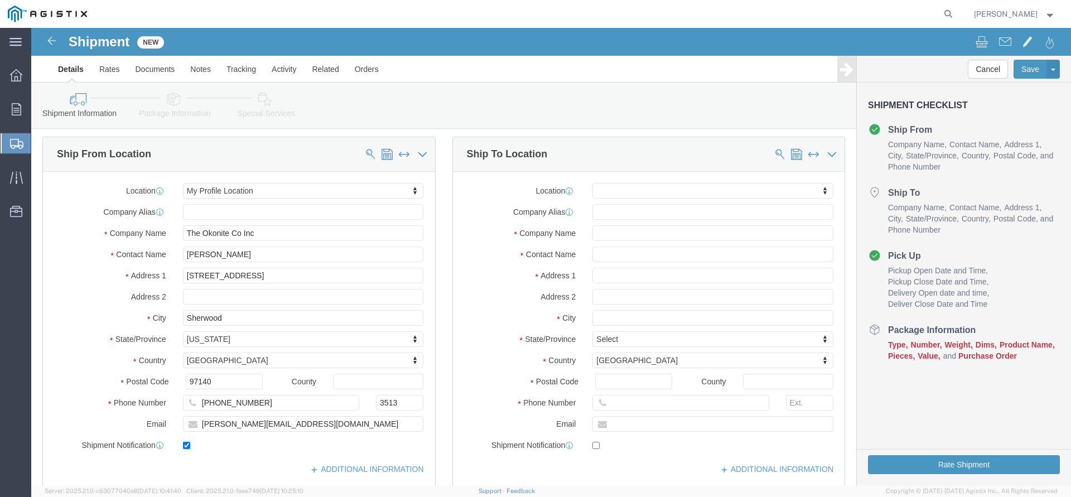
scroll to position [114, 0]
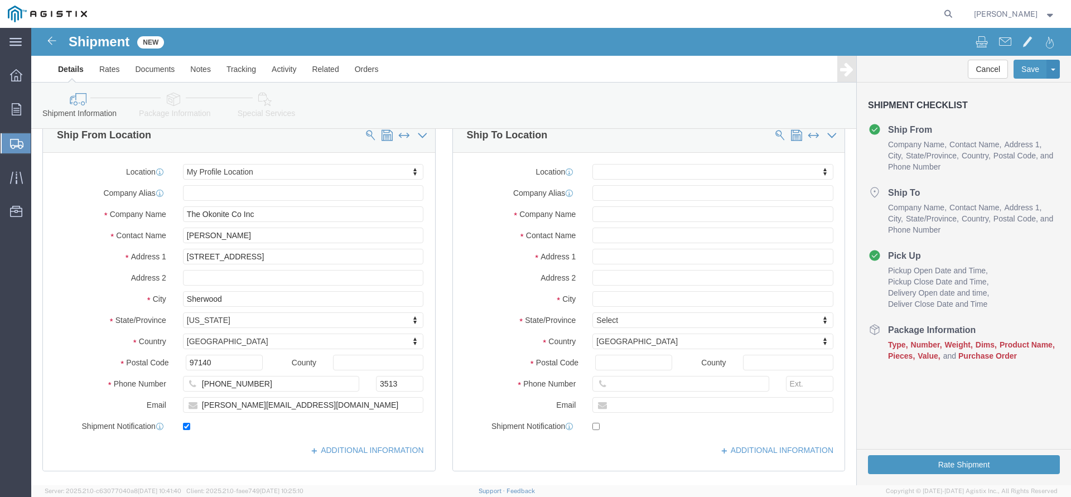
click body "Shipment New Details Rates Documents Notes Tracking Activity Related Orders Can…"
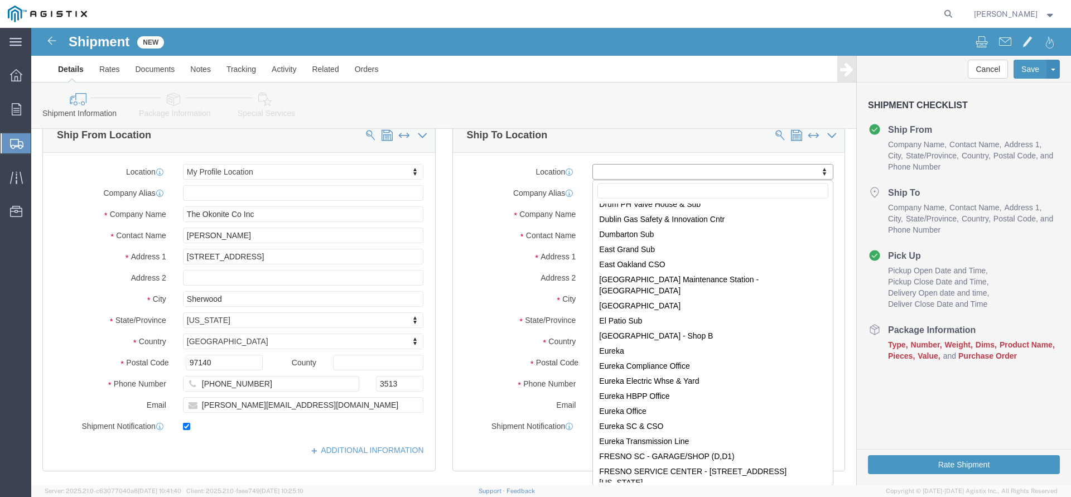
scroll to position [1874, 0]
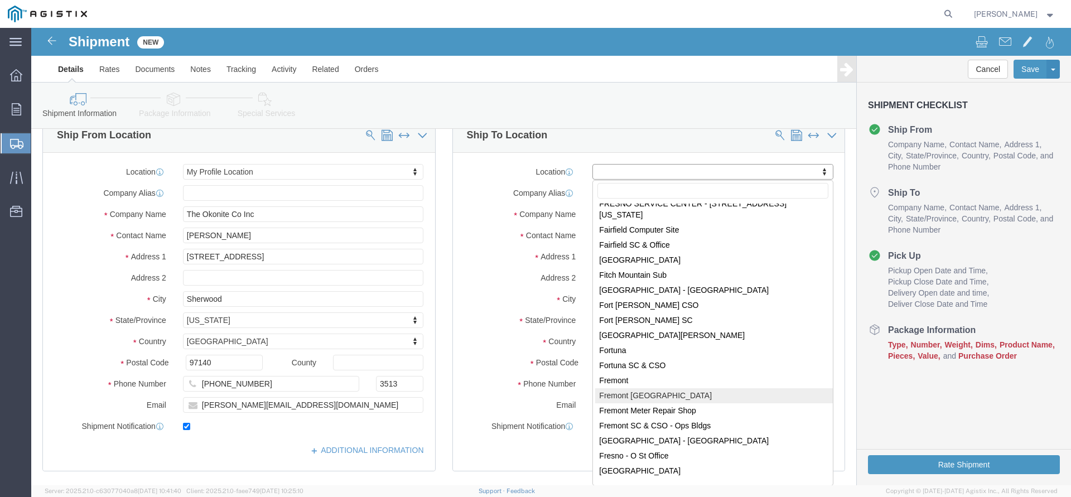
select select "19740"
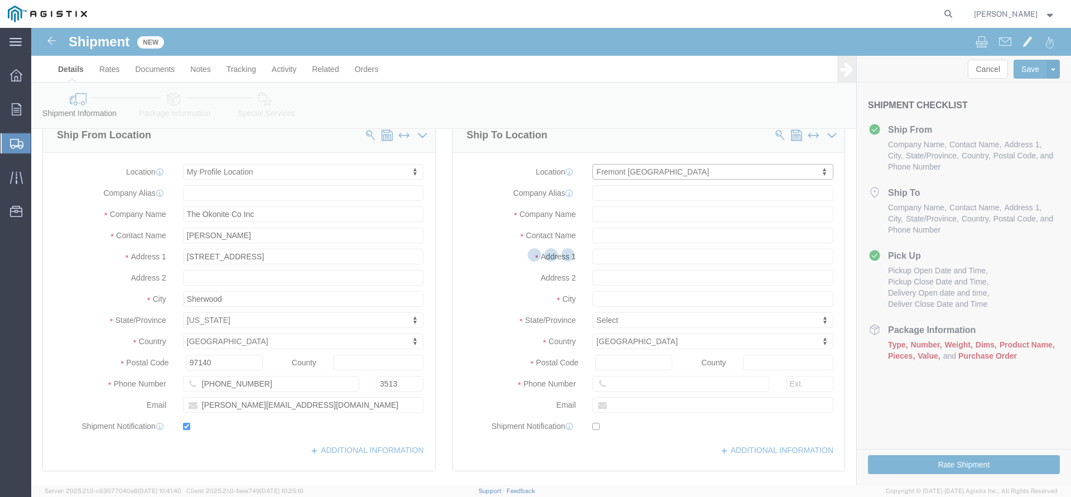
type input "[STREET_ADDRESS][PERSON_NAME]"
type input "94538"
type input "PG&E"
type input "Fremont"
select select "CA"
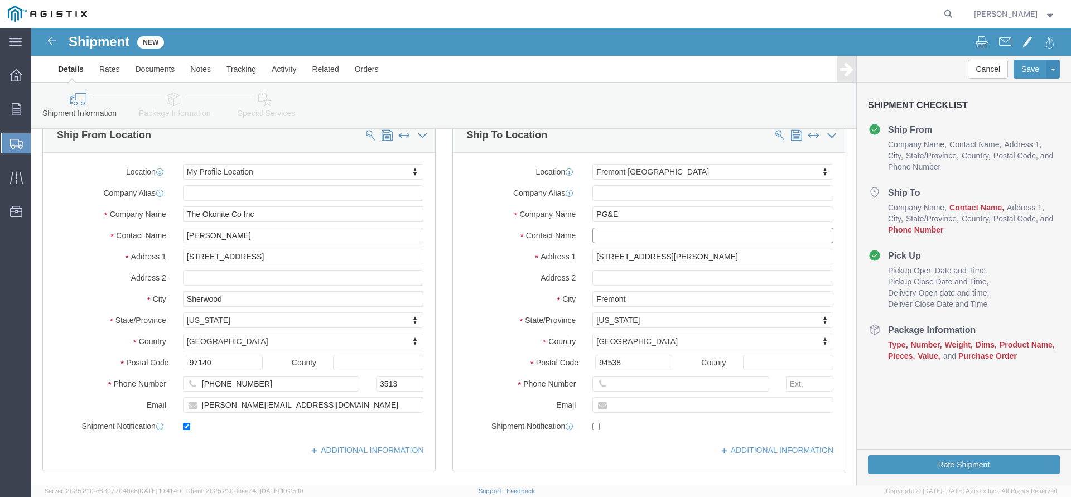
click input "text"
paste input "[EMAIL_ADDRESS][DOMAIN_NAME]"
type input "[EMAIL_ADDRESS][DOMAIN_NAME]"
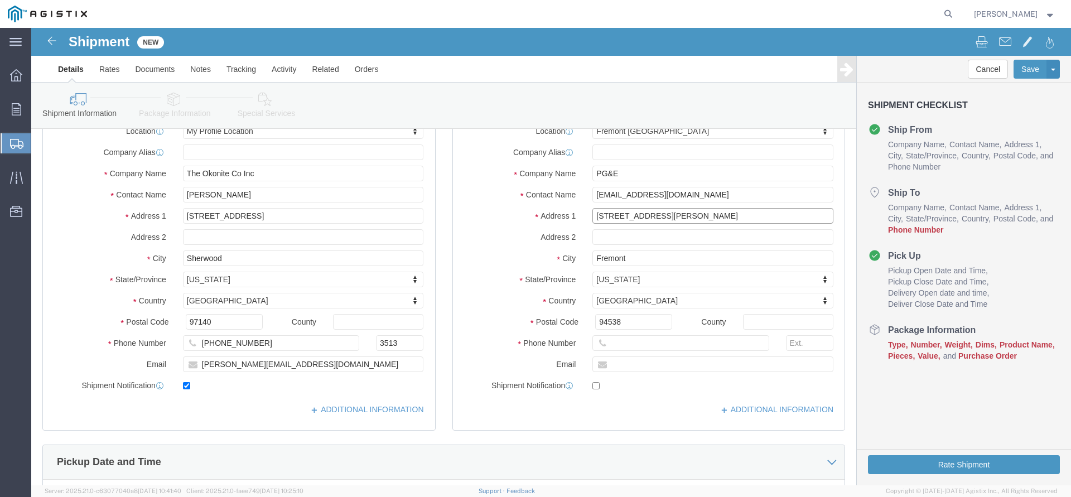
scroll to position [228, 0]
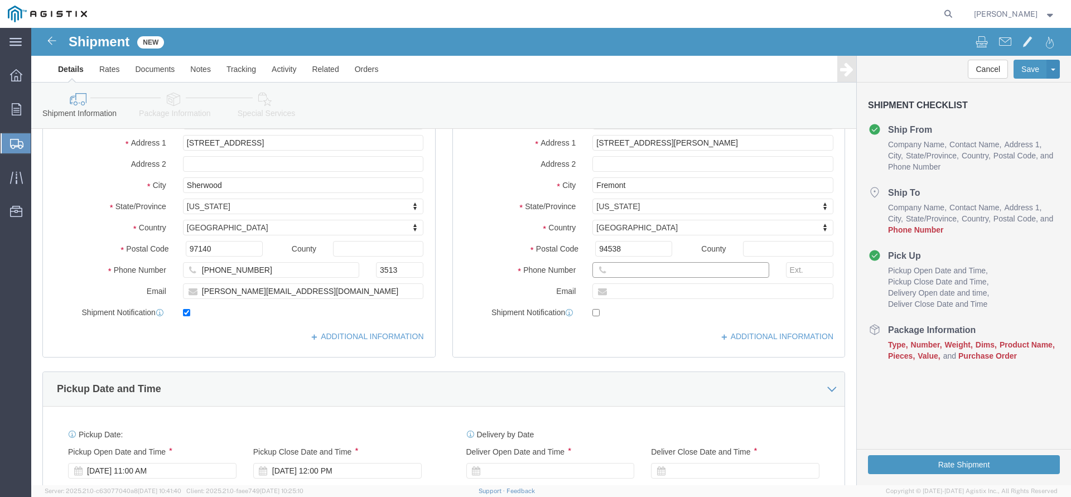
click input "text"
type input "[PHONE_NUMBER]"
click div "Phone Number [PHONE_NUMBER] 8"
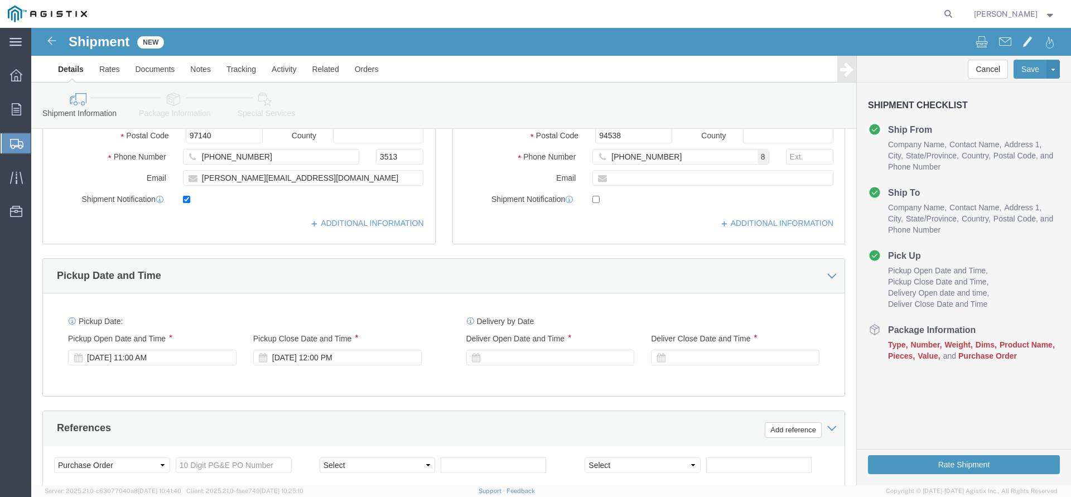
scroll to position [341, 0]
click div "[DATE] 12:00 PM"
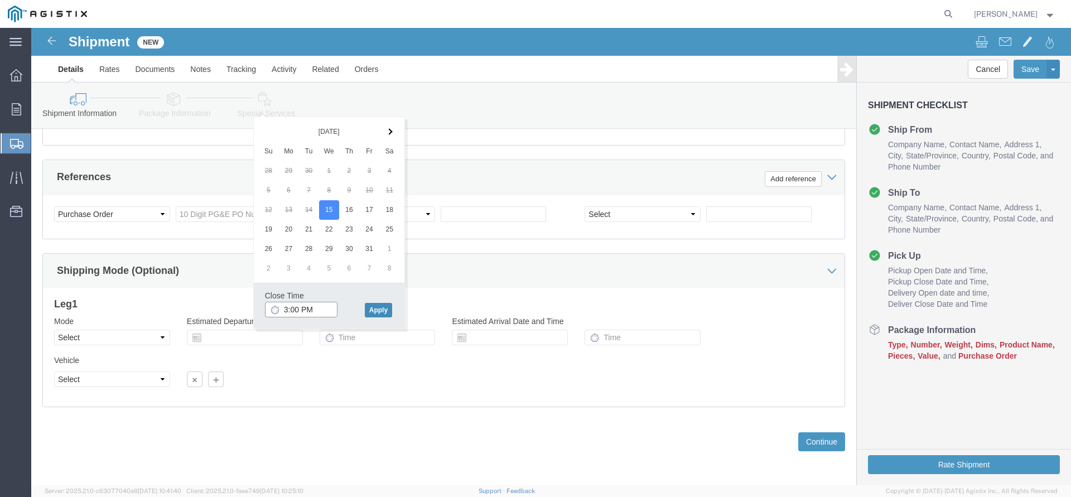
type input "3:00 PM"
click button "Apply"
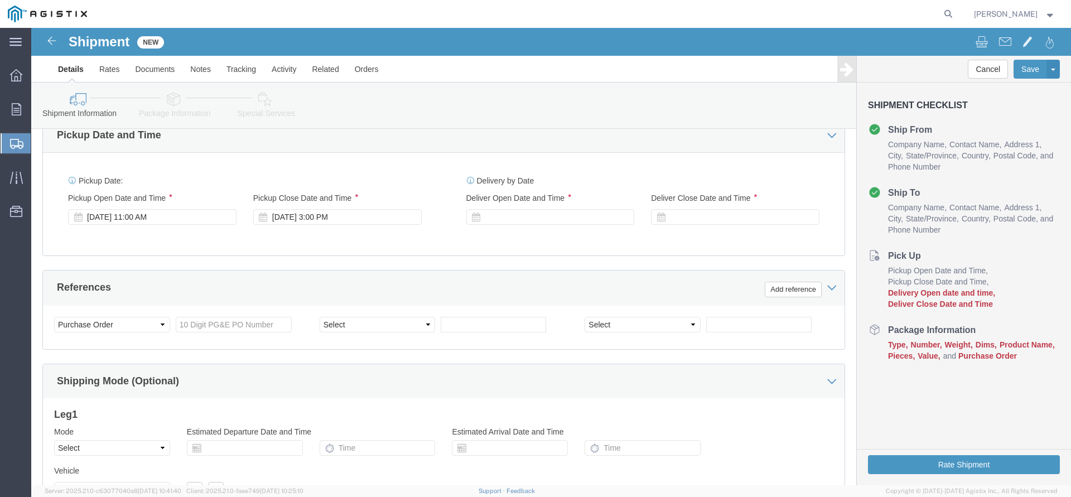
scroll to position [421, 0]
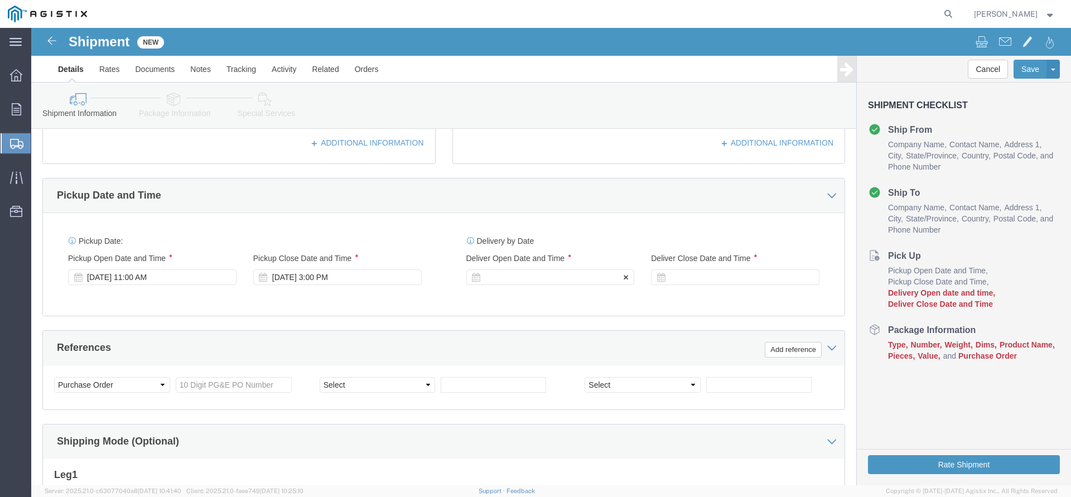
click div
click button "Apply"
click div
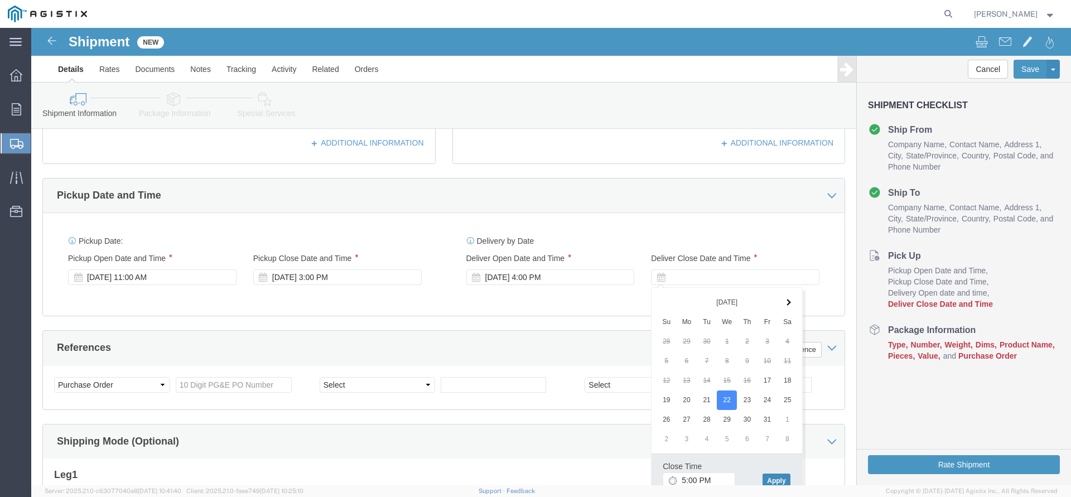
click button "Apply"
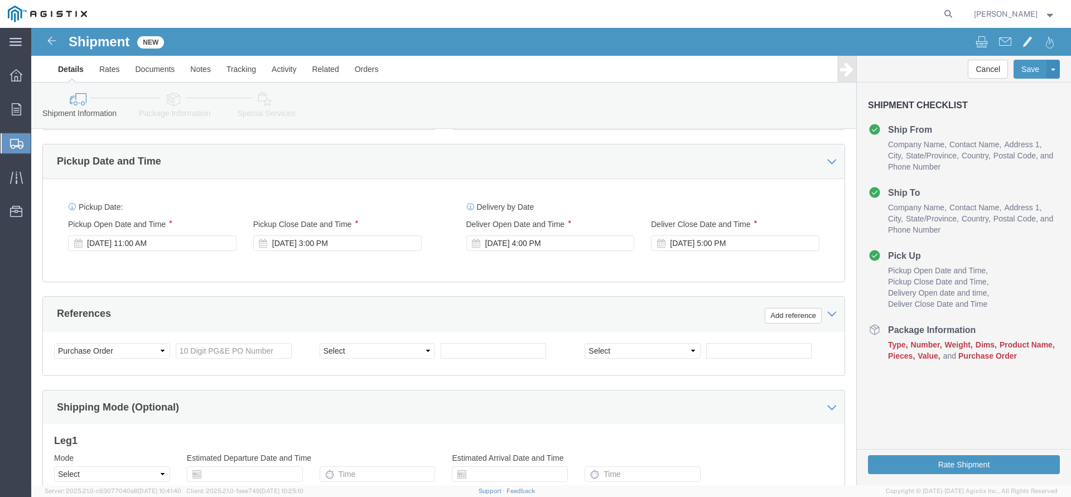
scroll to position [478, 0]
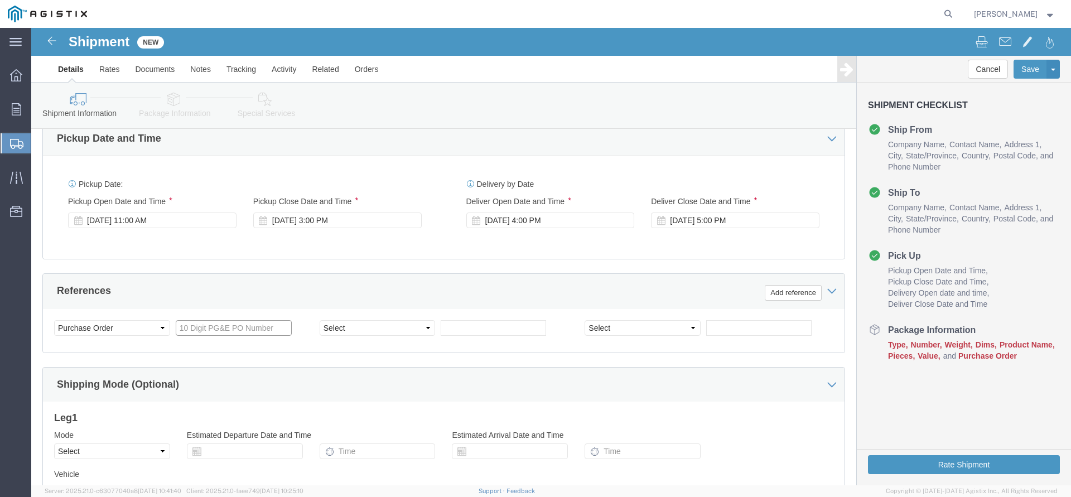
click input "text"
type input "3501411077"
click div "References Add reference"
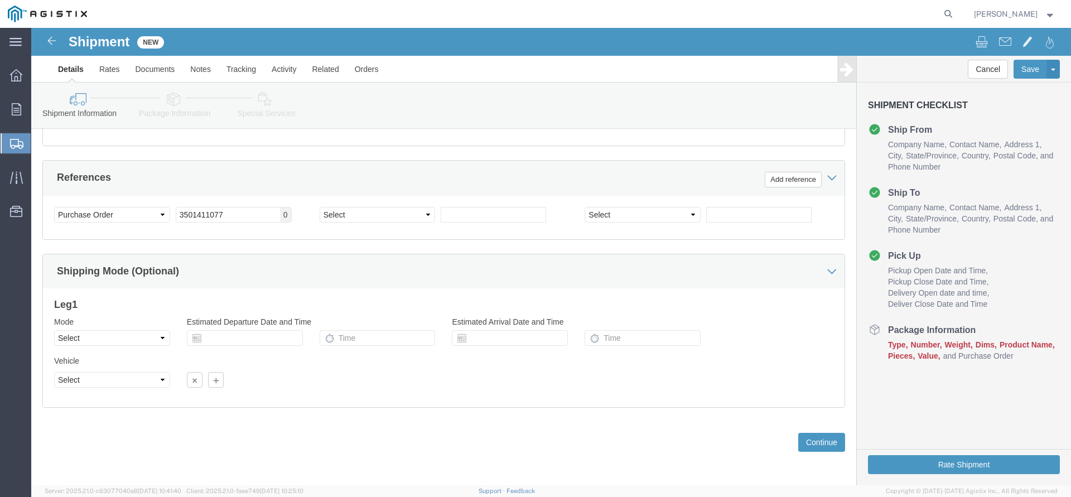
scroll to position [592, 0]
click button "Continue"
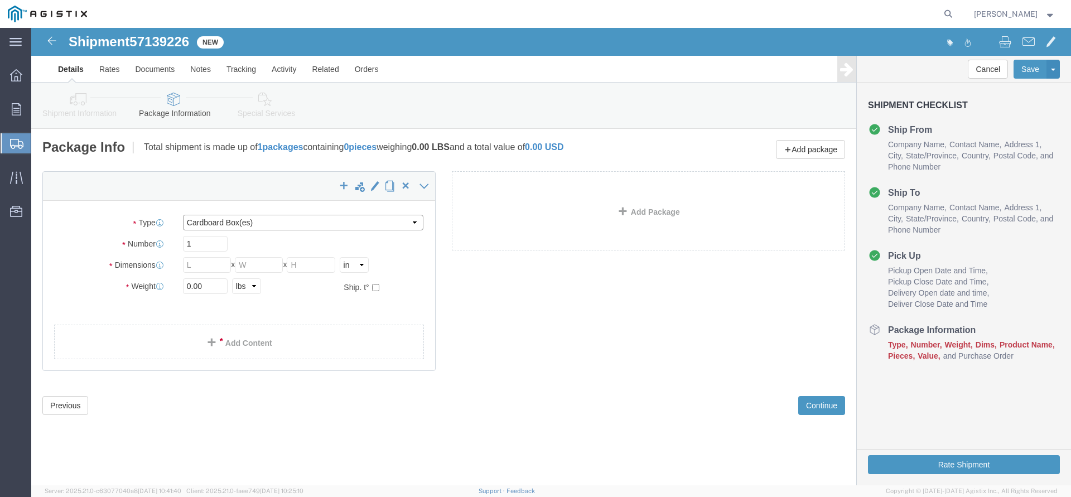
click select "Select Bulk Bundle(s) Cardboard Box(es) Carton(s) Crate(s) Drum(s) (Fiberboard)…"
select select "PSNS"
click option "Pallet(s) Standard (Not Stackable)"
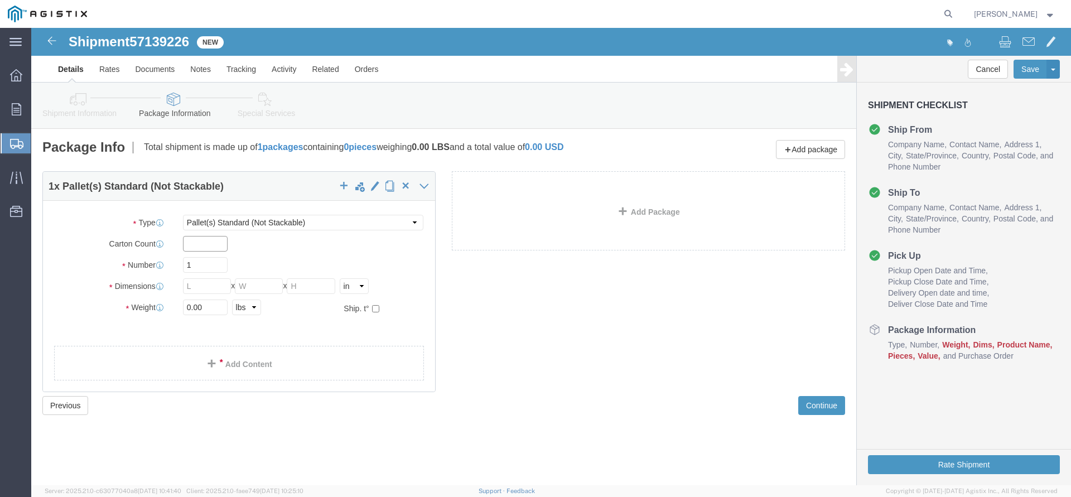
click input "text"
drag, startPoint x: 170, startPoint y: 241, endPoint x: 80, endPoint y: 240, distance: 89.8
click input "1"
type input "4"
click input "text"
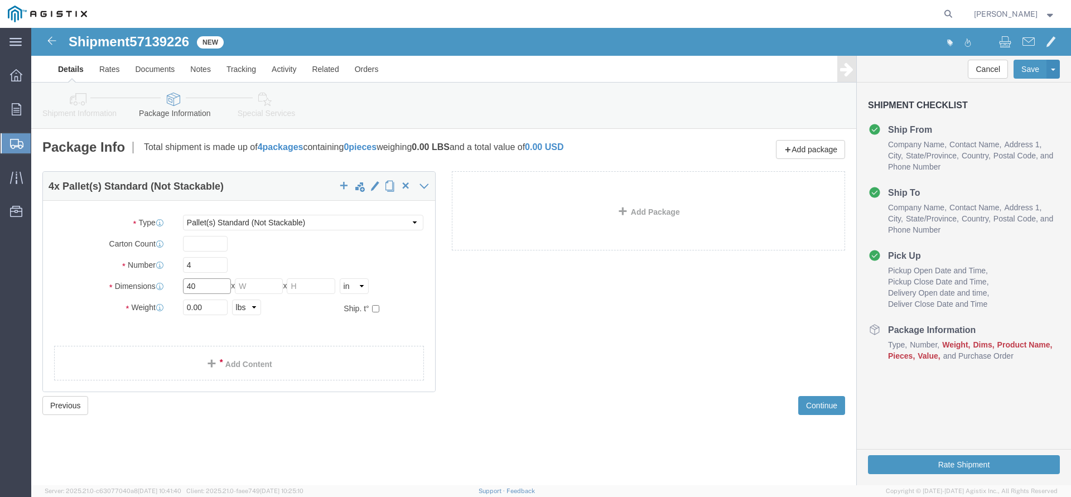
type input "40"
type input "35"
type input "1601"
click div "4 x Pallet(s) Standard (Not Stackable) Package Type Select Bulk Bundle(s) Cardb…"
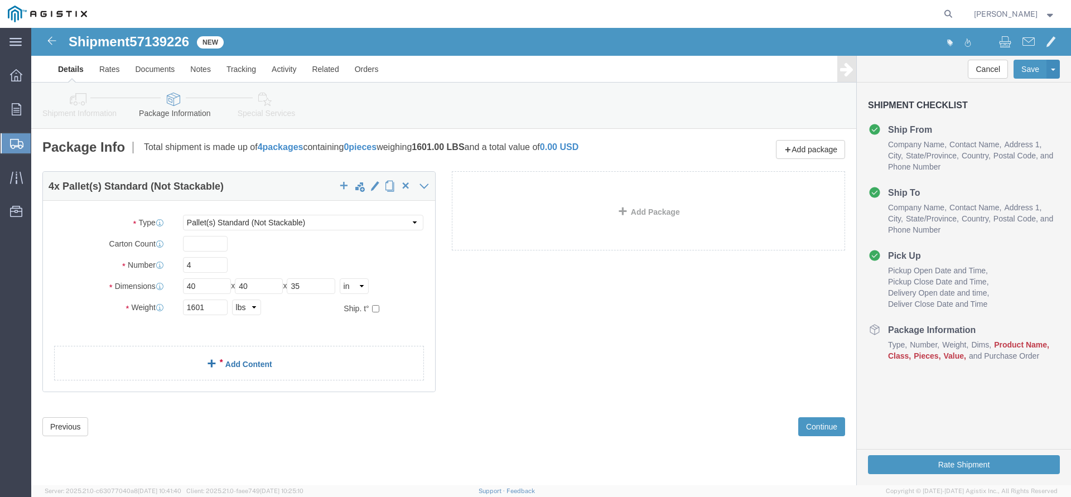
click link "Add Content"
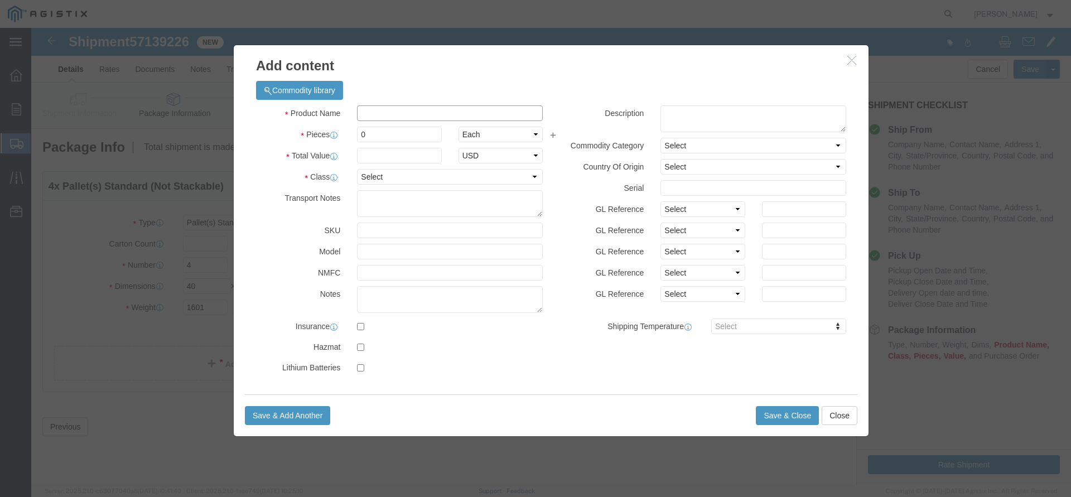
click input "text"
type input "Electrical Cable"
type input "4"
type input "6460"
select select "USD"
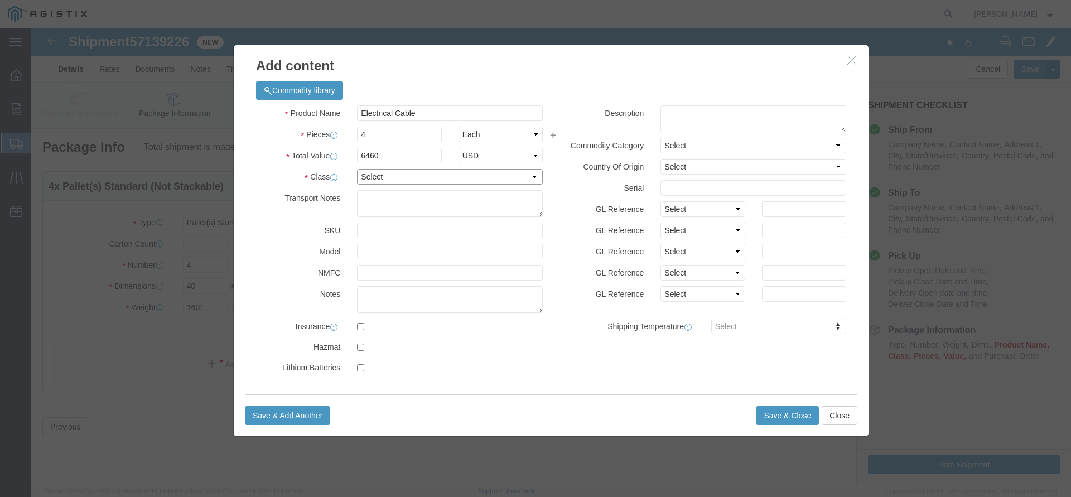
select select "60"
click div "Product Name Electrical Cable Pieces 4 Select Bag Barrels 100Board Feet Bottle …"
click button "Save & Close"
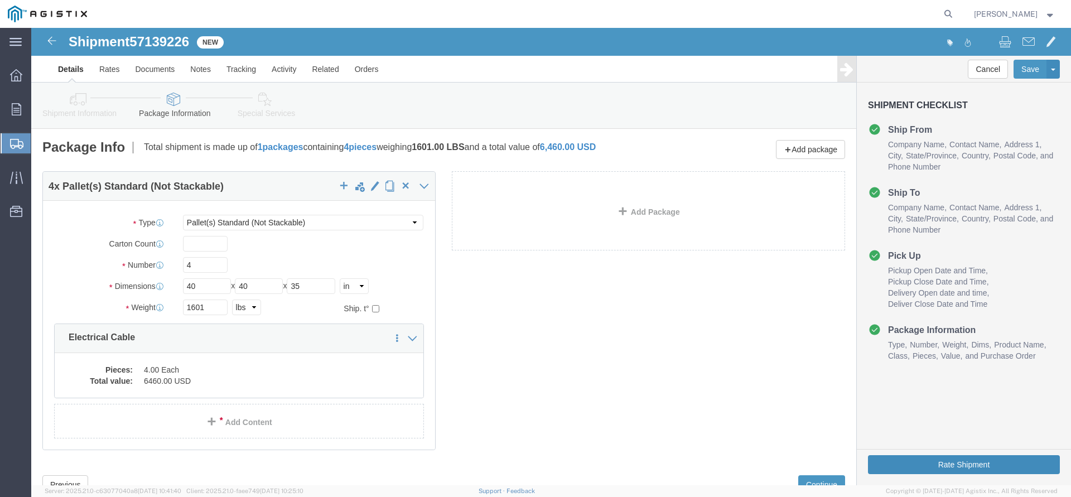
click button "Rate Shipment"
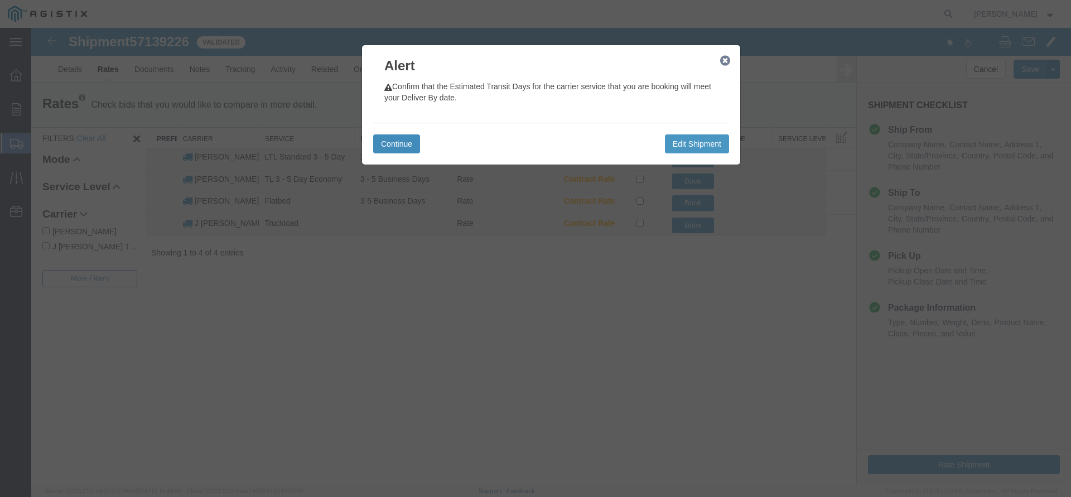
click at [396, 145] on button "Continue" at bounding box center [396, 143] width 47 height 19
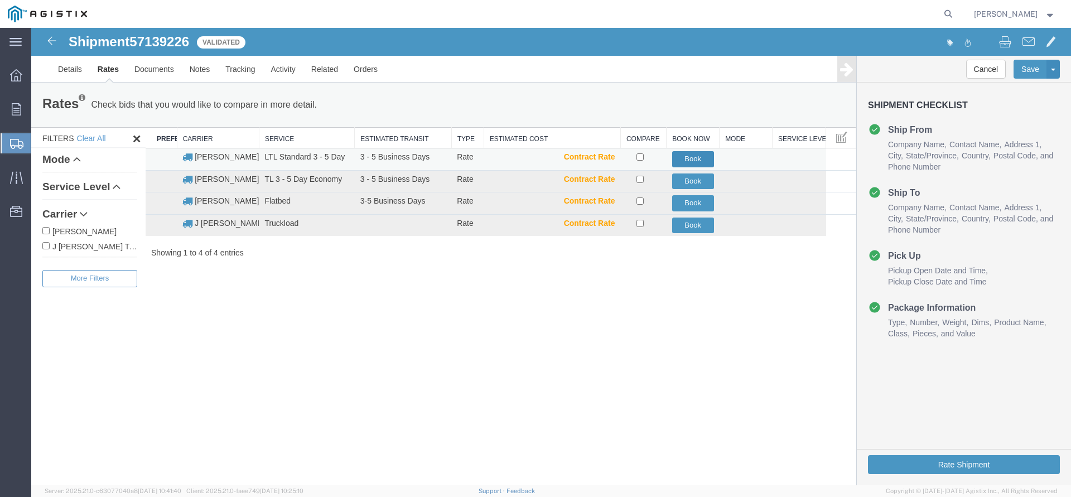
click at [688, 159] on button "Book" at bounding box center [693, 159] width 42 height 16
